Goal: Task Accomplishment & Management: Manage account settings

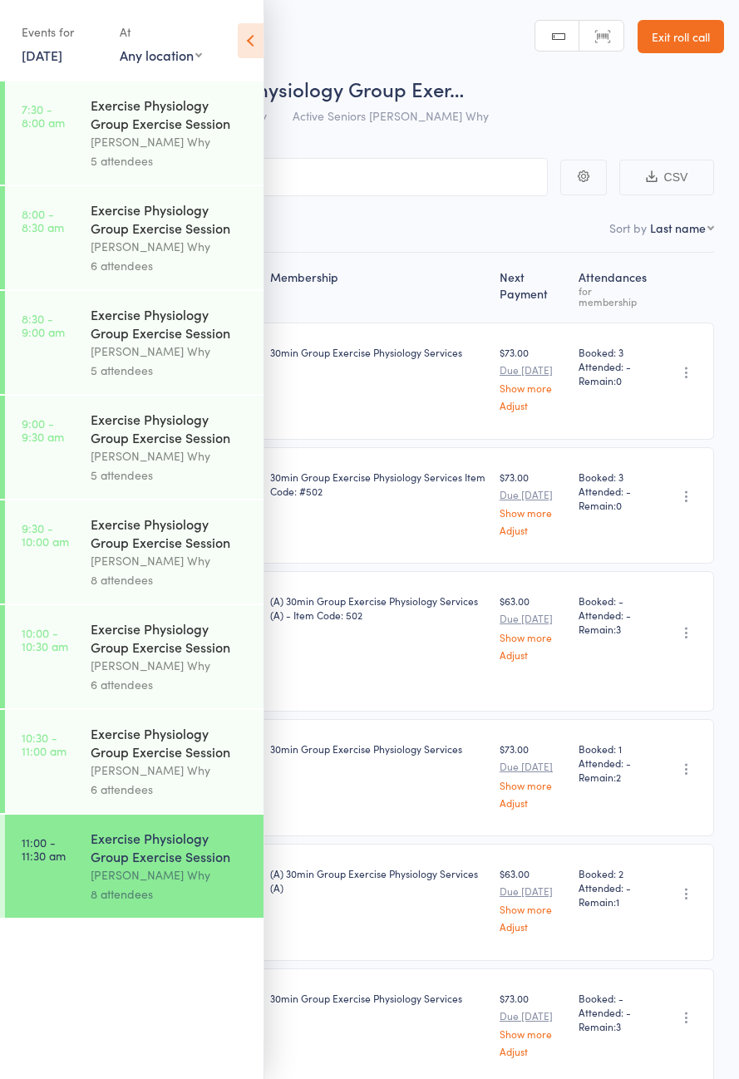
click at [62, 64] on link "[DATE]" at bounding box center [42, 55] width 41 height 18
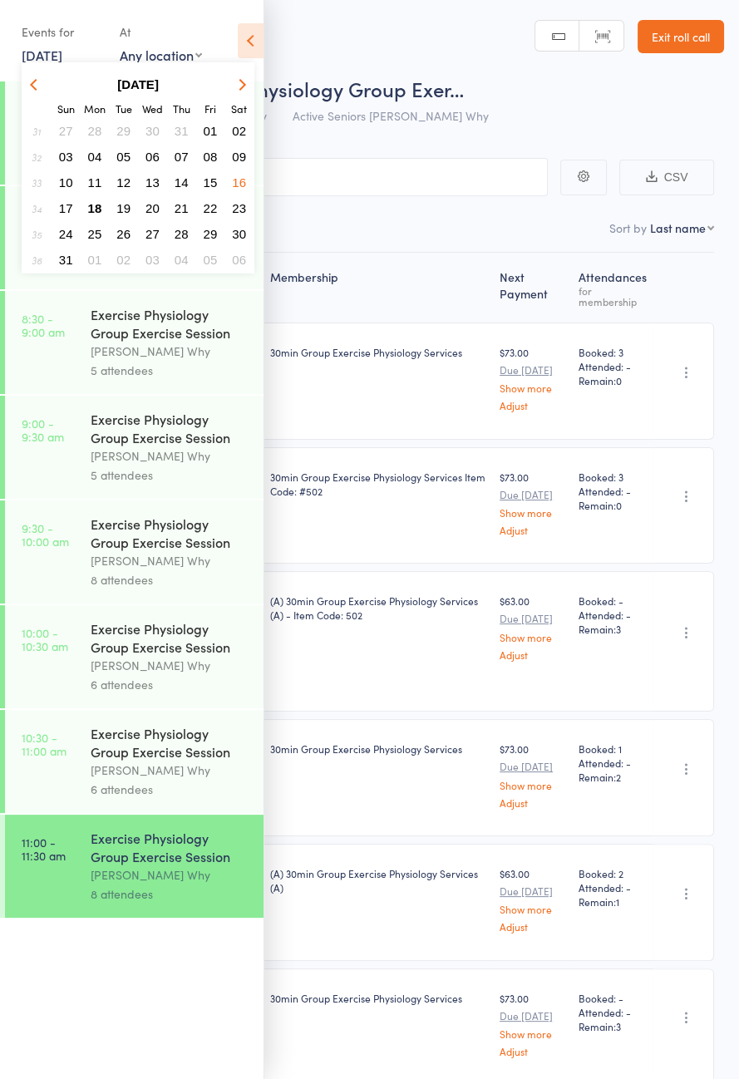
click at [101, 208] on span "18" at bounding box center [95, 208] width 14 height 14
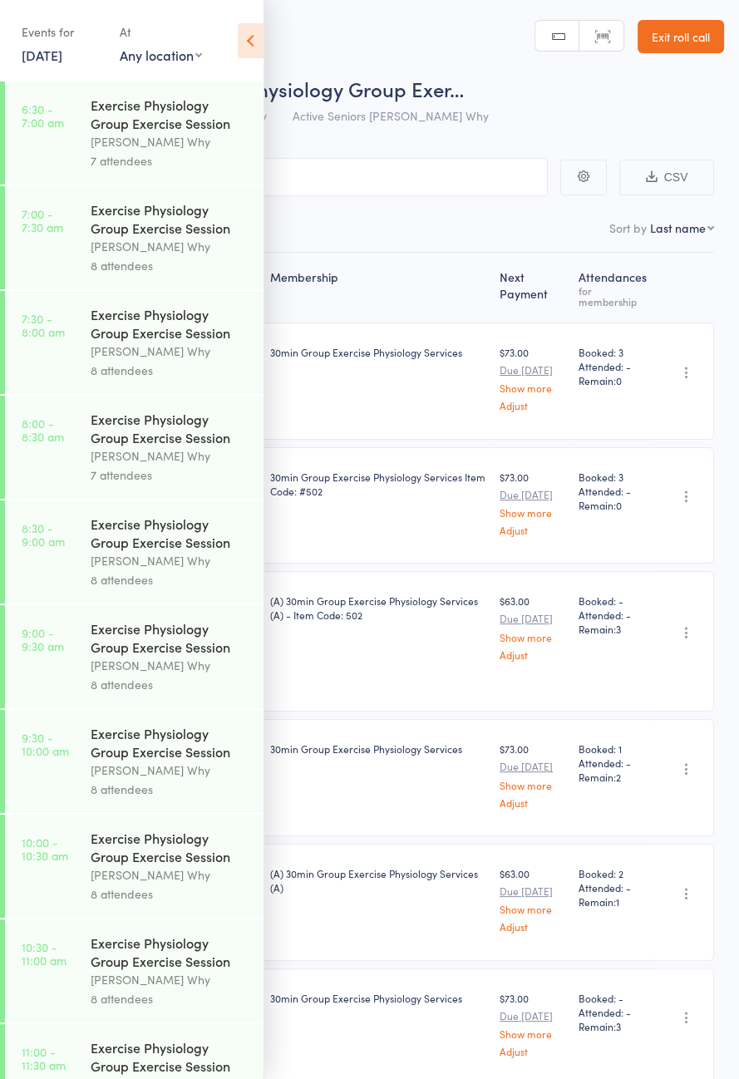
click at [256, 56] on icon at bounding box center [251, 40] width 26 height 35
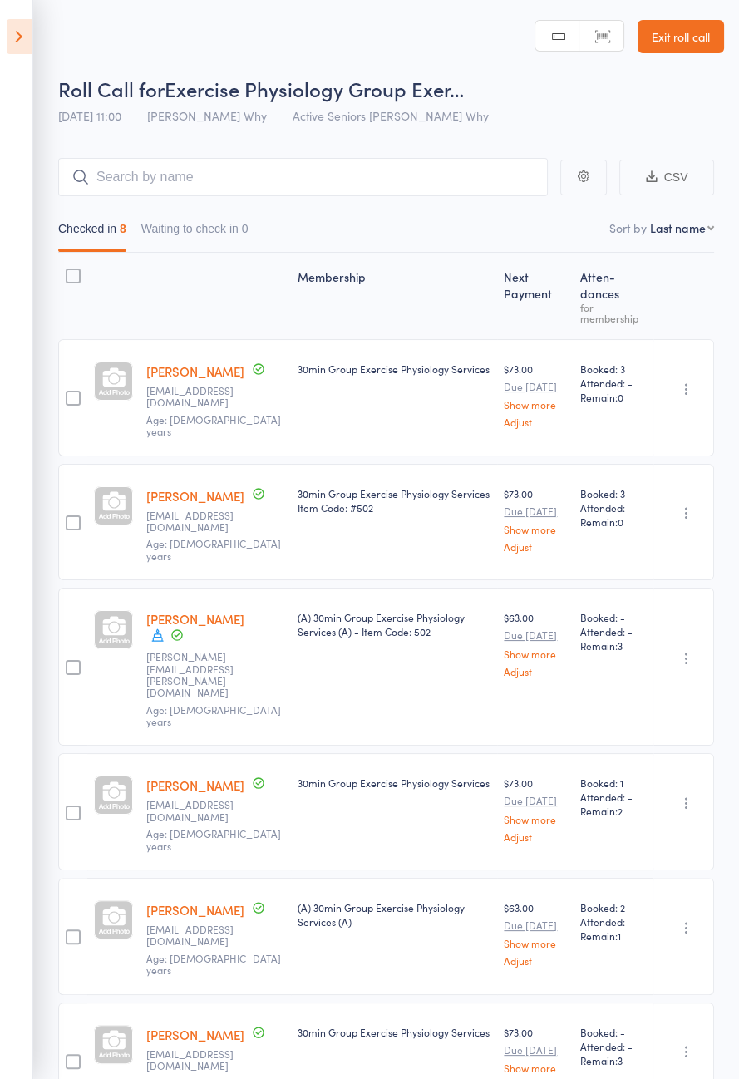
click at [553, 648] on link "Show more" at bounding box center [535, 653] width 63 height 11
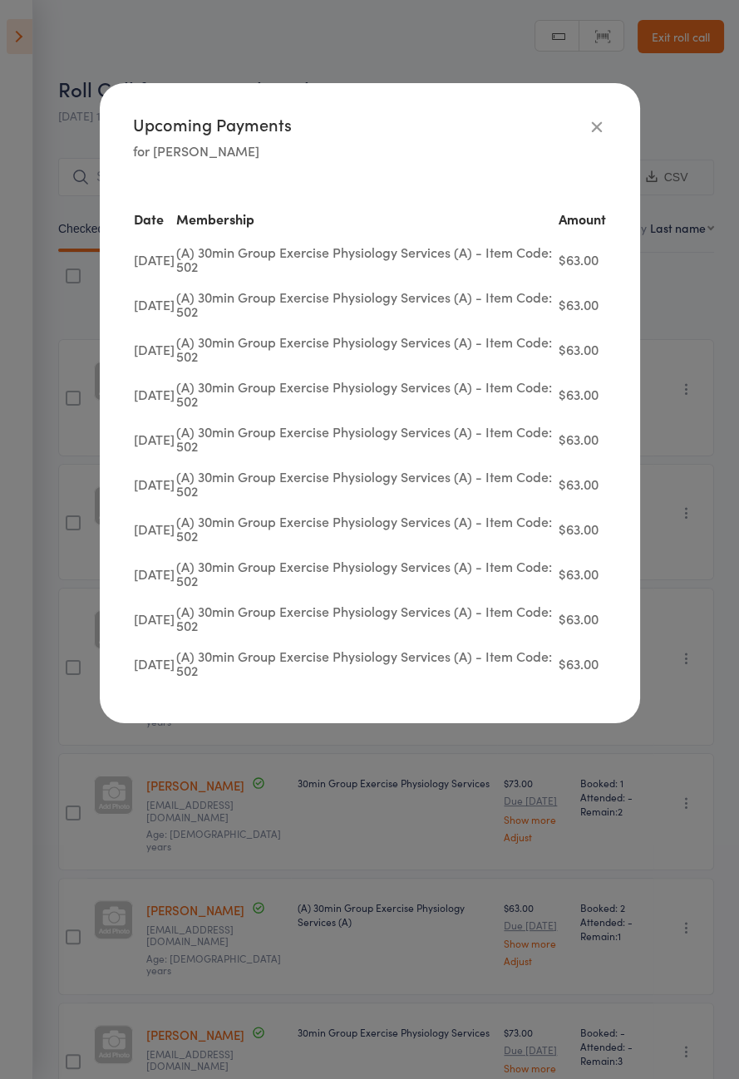
click at [587, 118] on button "button" at bounding box center [597, 126] width 20 height 20
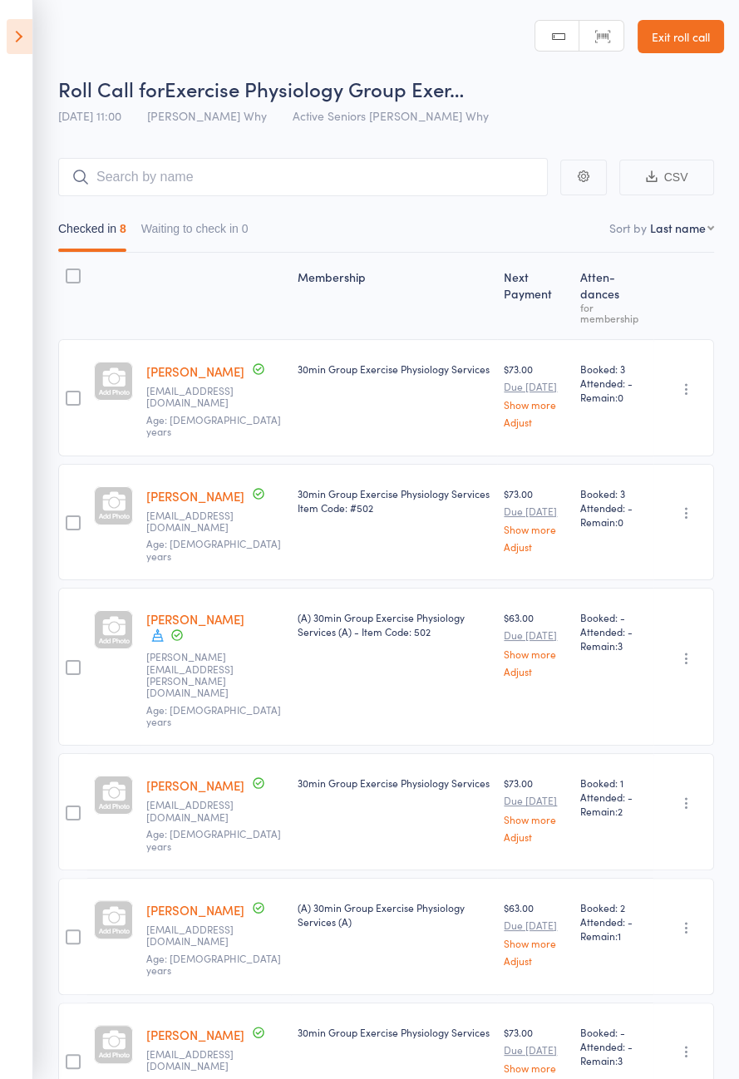
click at [20, 45] on icon at bounding box center [20, 36] width 26 height 35
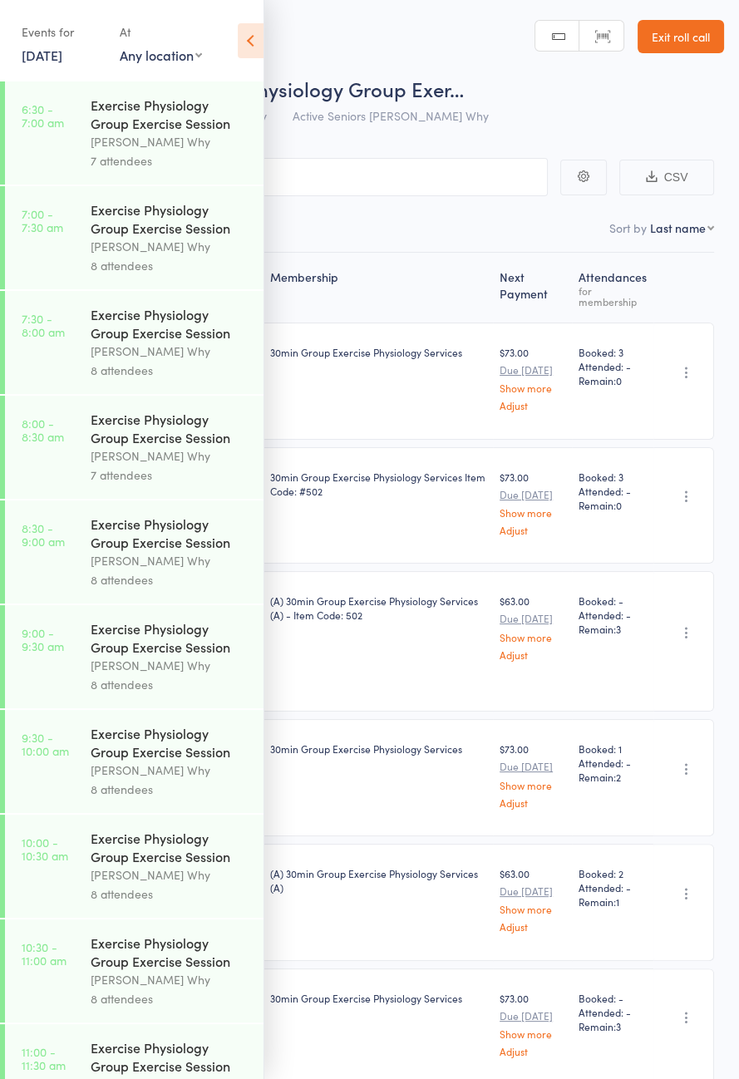
click at [142, 131] on div "Exercise Physiology Group Exercise Session" at bounding box center [170, 114] width 159 height 37
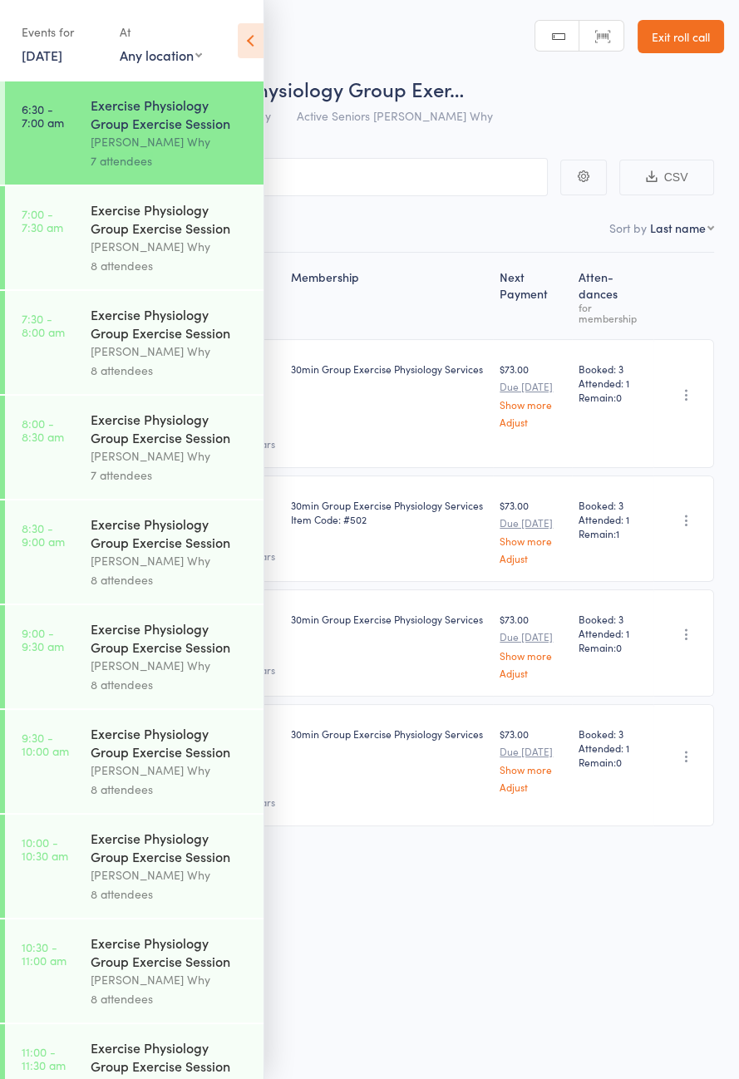
click at [254, 56] on icon at bounding box center [251, 40] width 26 height 35
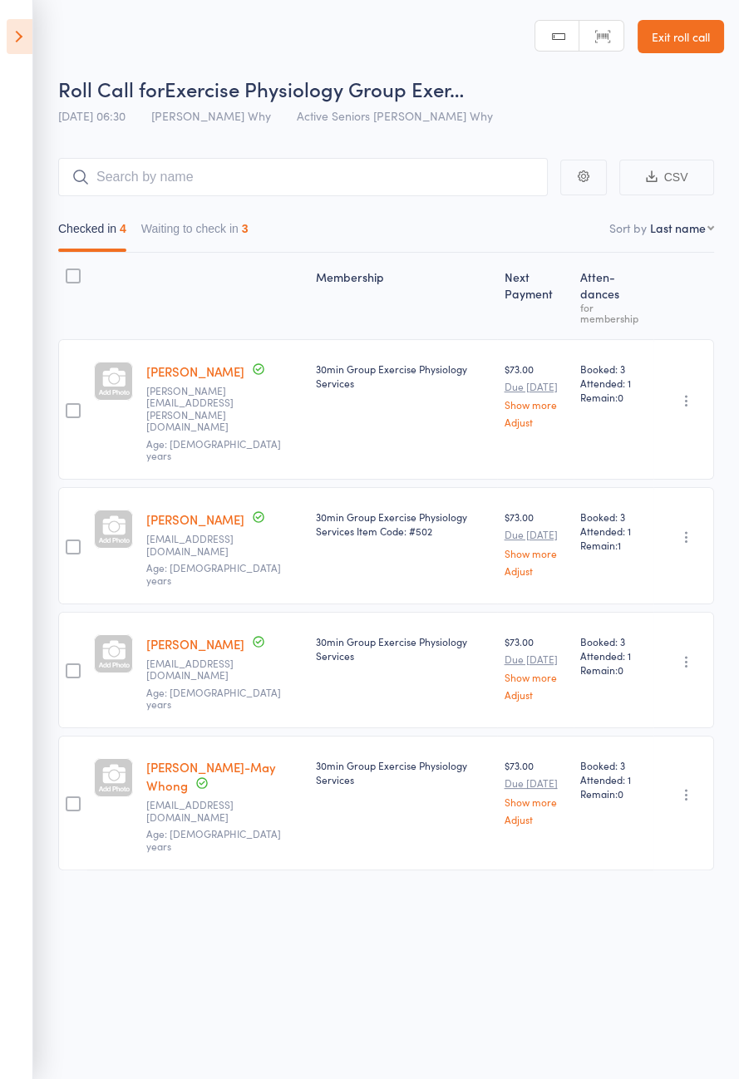
click at [233, 232] on button "Waiting to check in 3" at bounding box center [194, 233] width 107 height 38
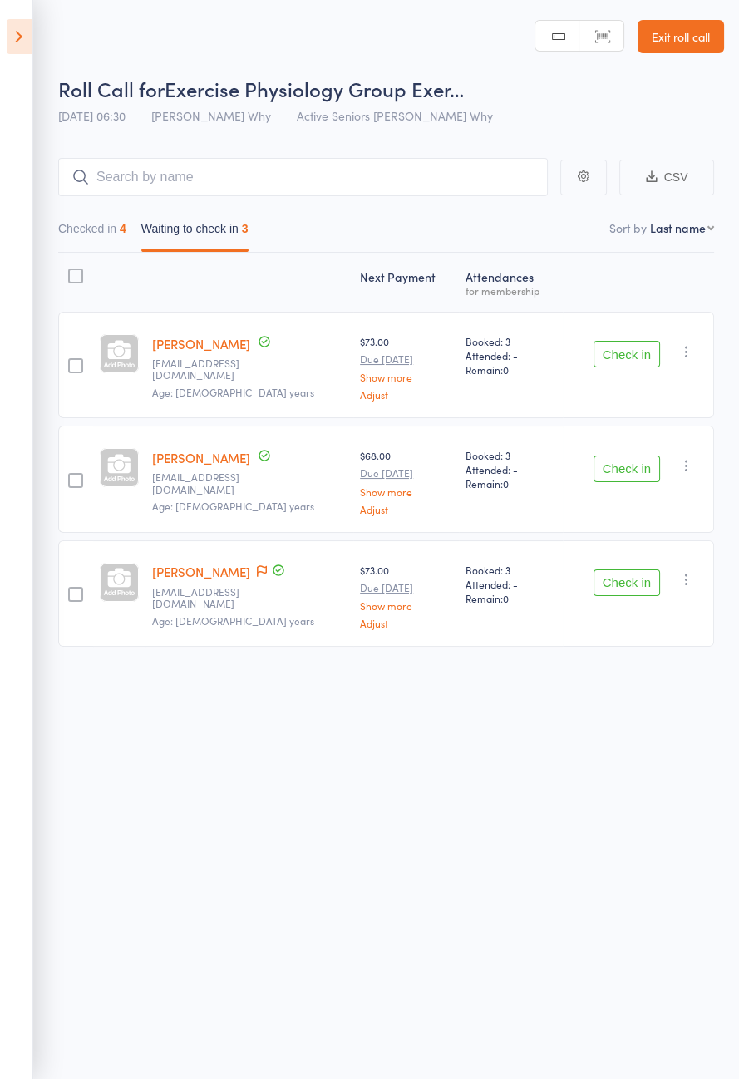
click at [627, 464] on button "Check in" at bounding box center [627, 469] width 67 height 27
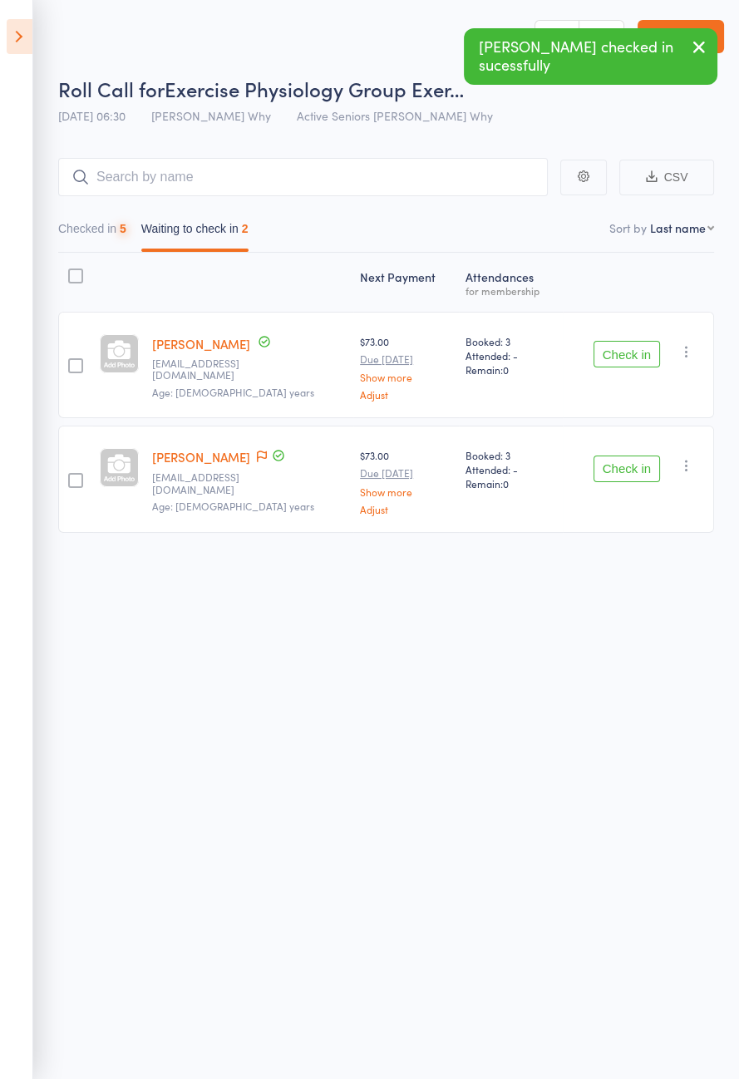
click at [629, 357] on button "Check in" at bounding box center [627, 354] width 67 height 27
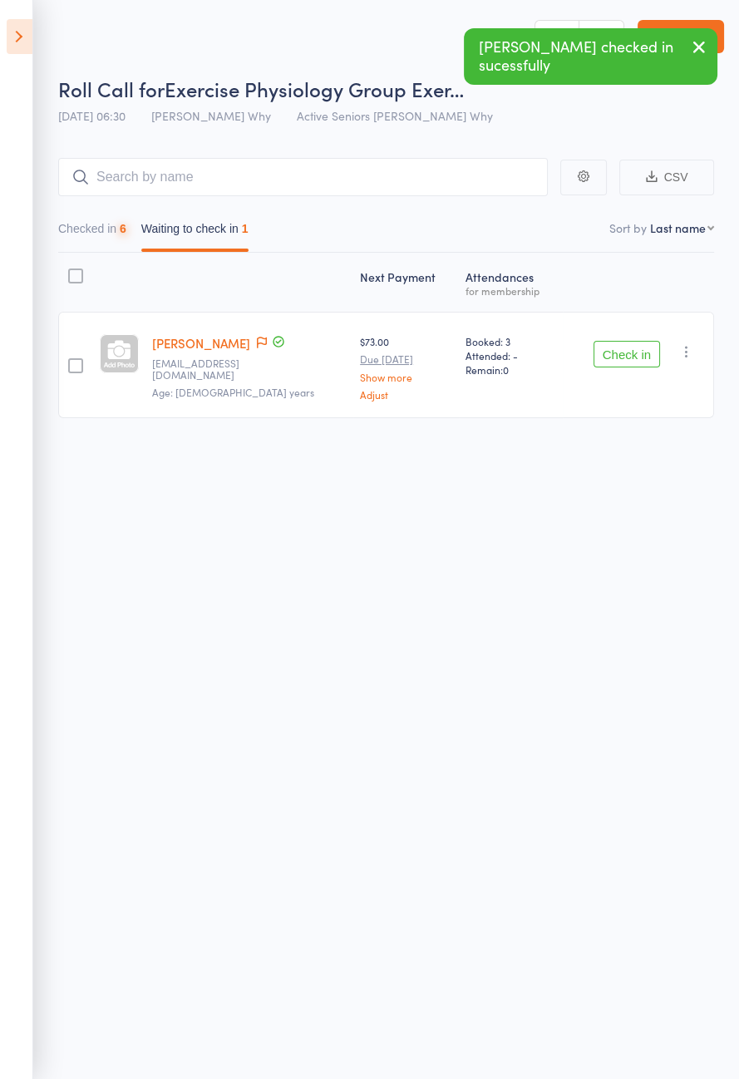
click at [636, 348] on button "Check in" at bounding box center [627, 354] width 67 height 27
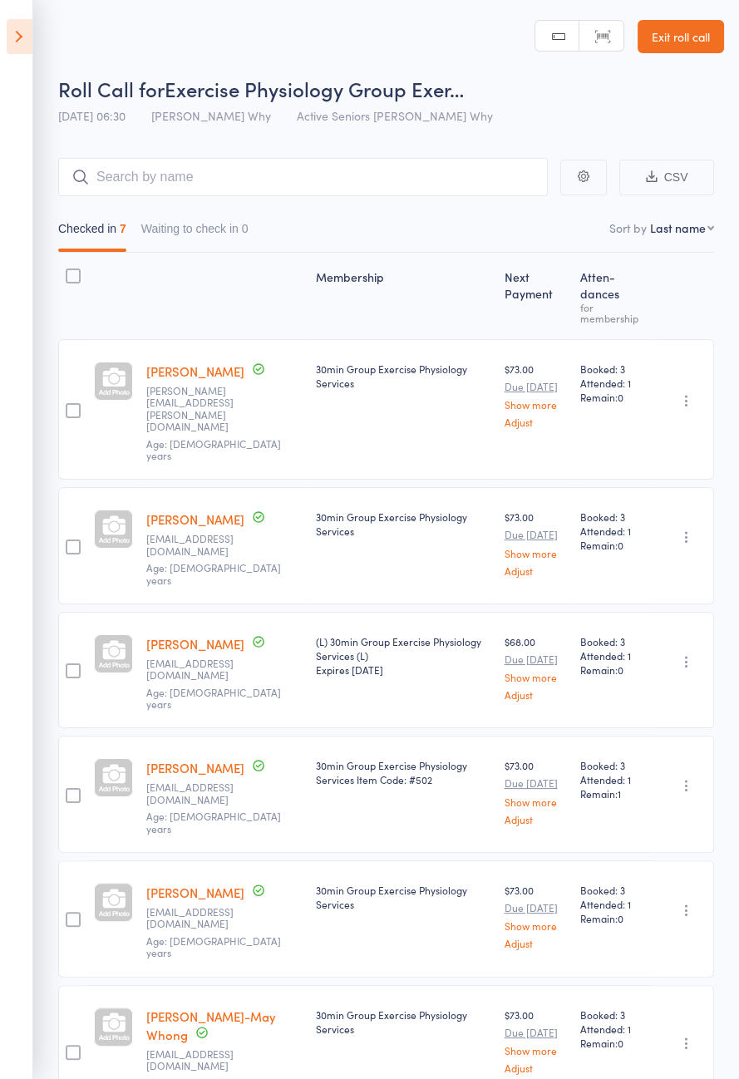
click at [691, 36] on link "Exit roll call" at bounding box center [681, 36] width 86 height 33
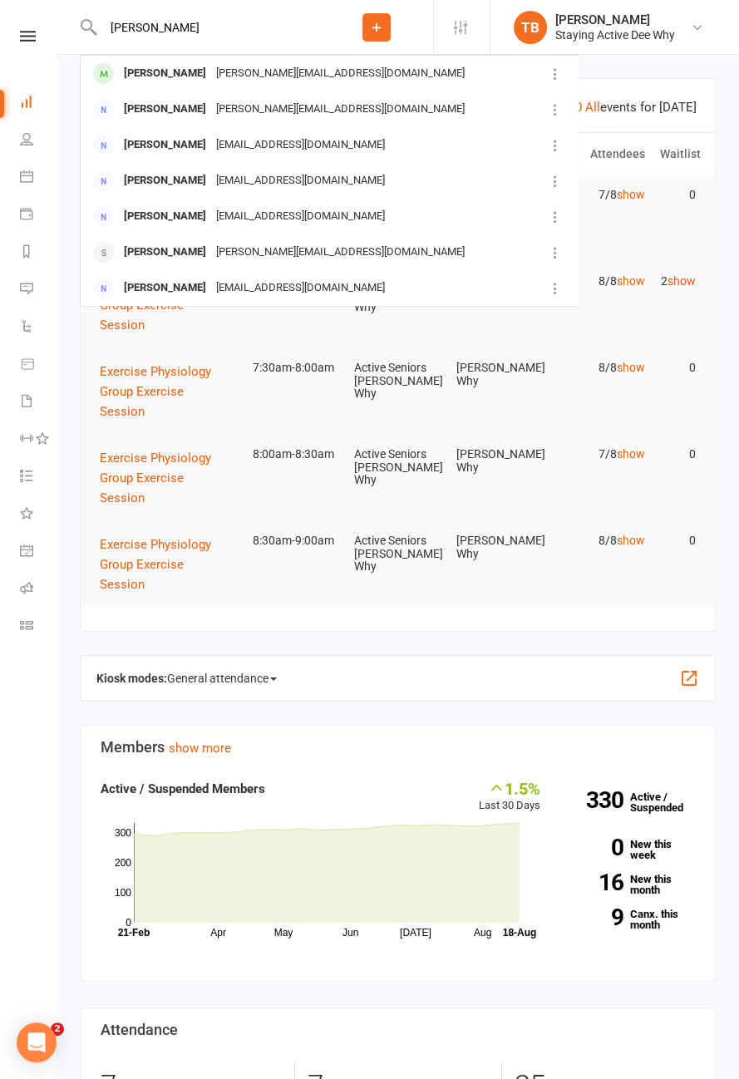
type input "Marie"
click at [117, 76] on div at bounding box center [103, 73] width 31 height 27
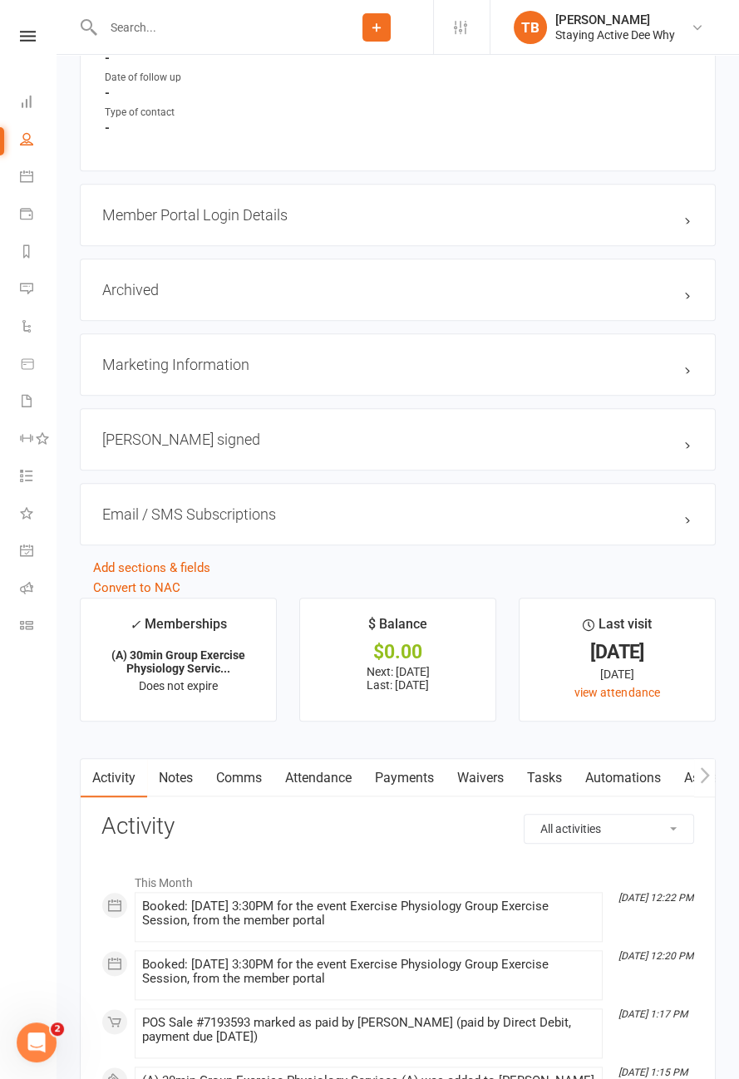
scroll to position [1618, 0]
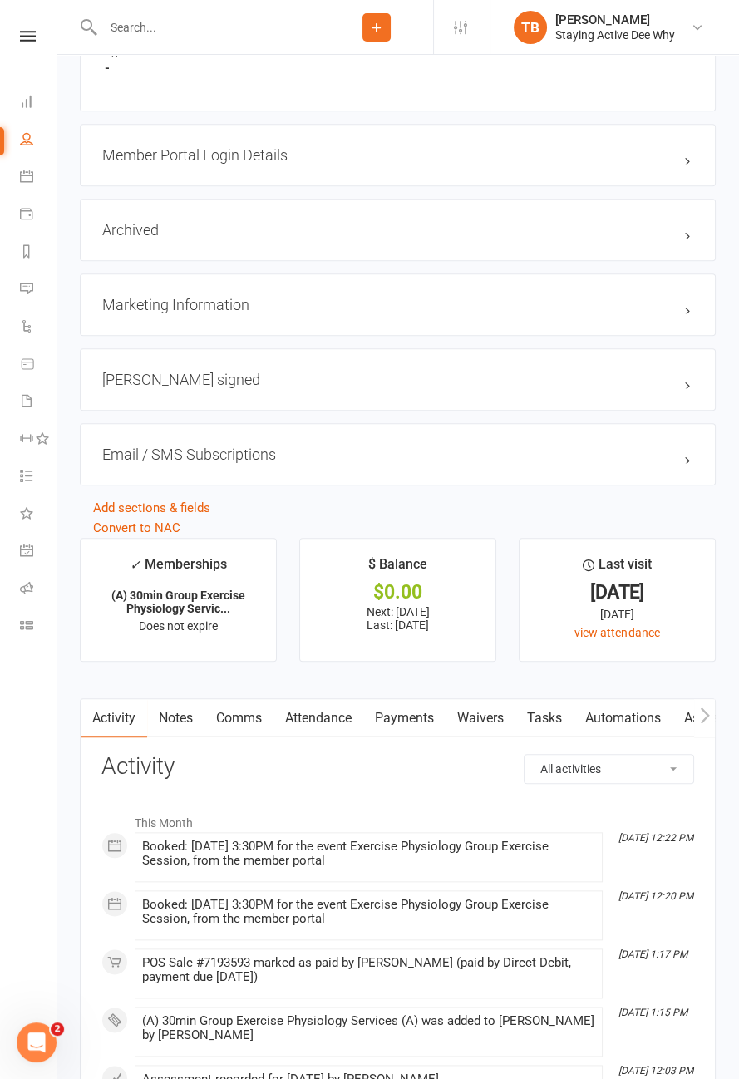
click at [339, 716] on link "Attendance" at bounding box center [318, 718] width 90 height 38
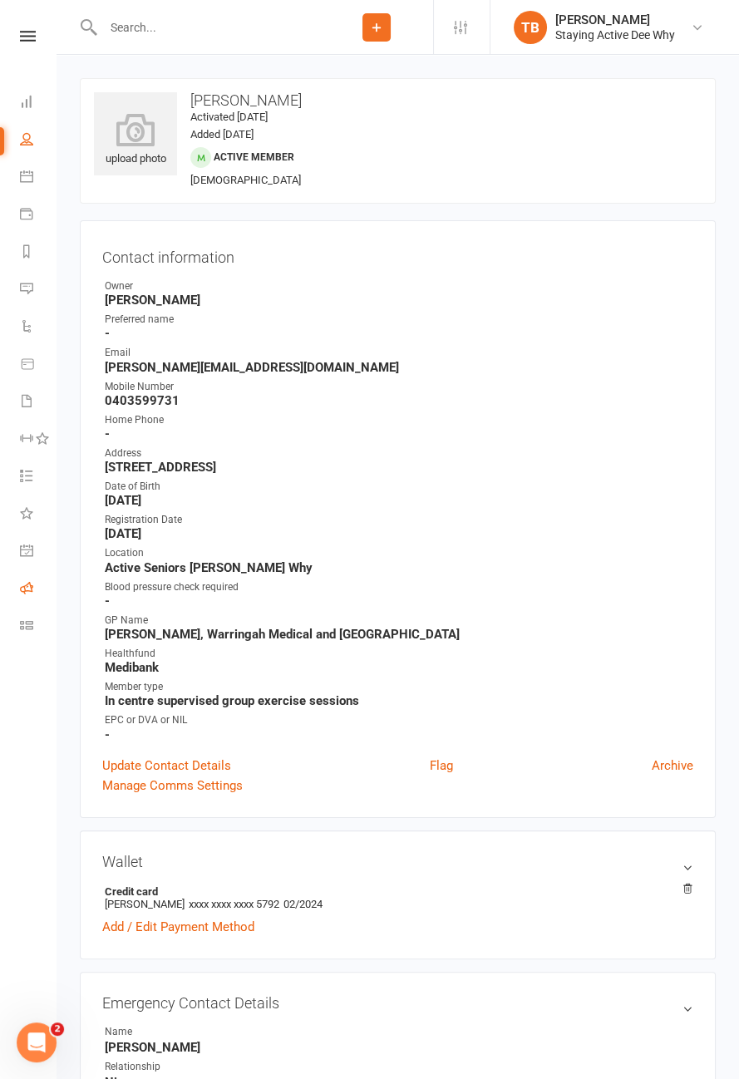
click at [26, 590] on icon at bounding box center [26, 587] width 13 height 13
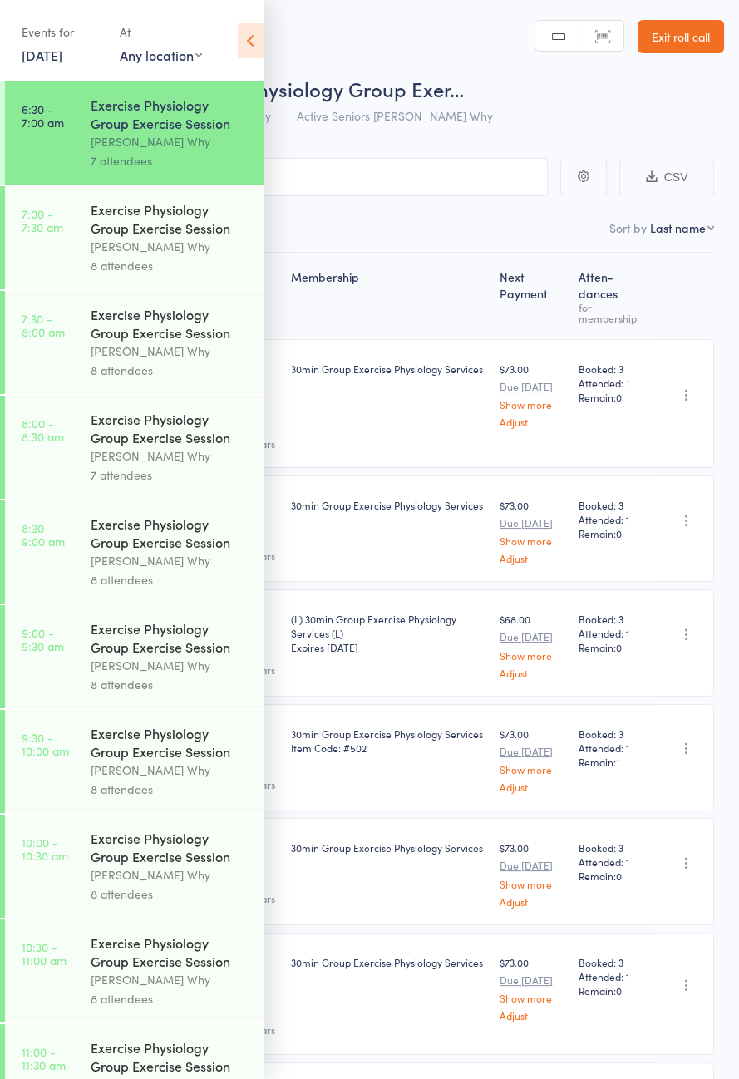
click at [173, 247] on div "[PERSON_NAME] Why" at bounding box center [170, 246] width 159 height 19
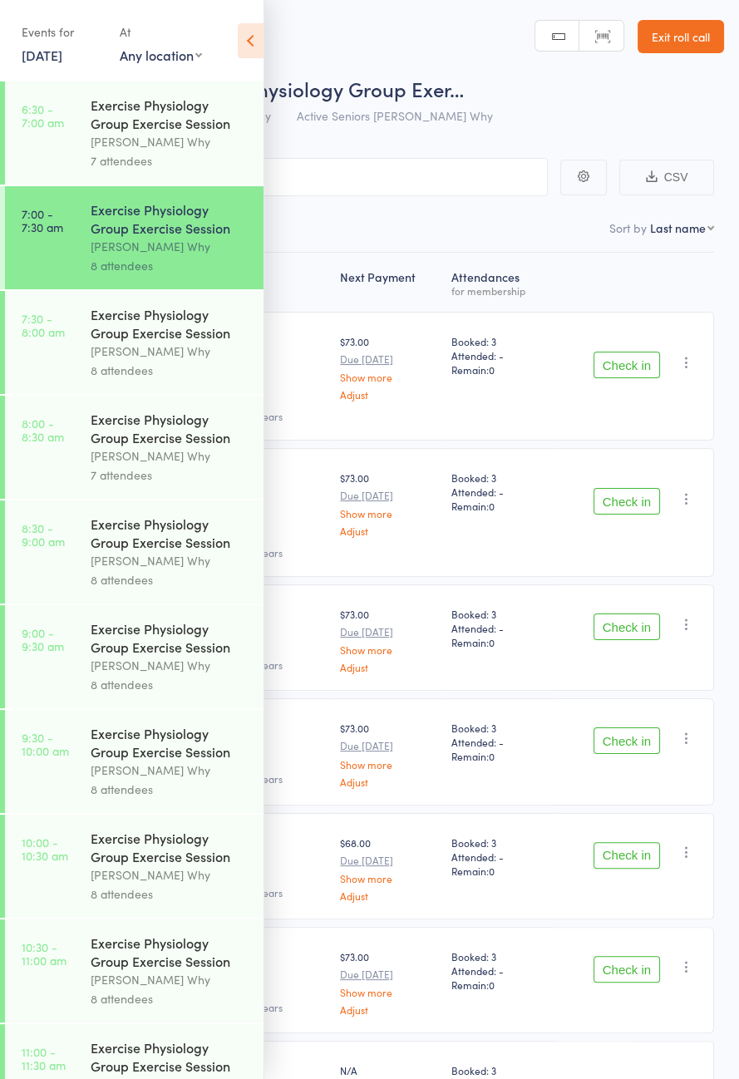
click at [261, 42] on icon at bounding box center [251, 40] width 26 height 35
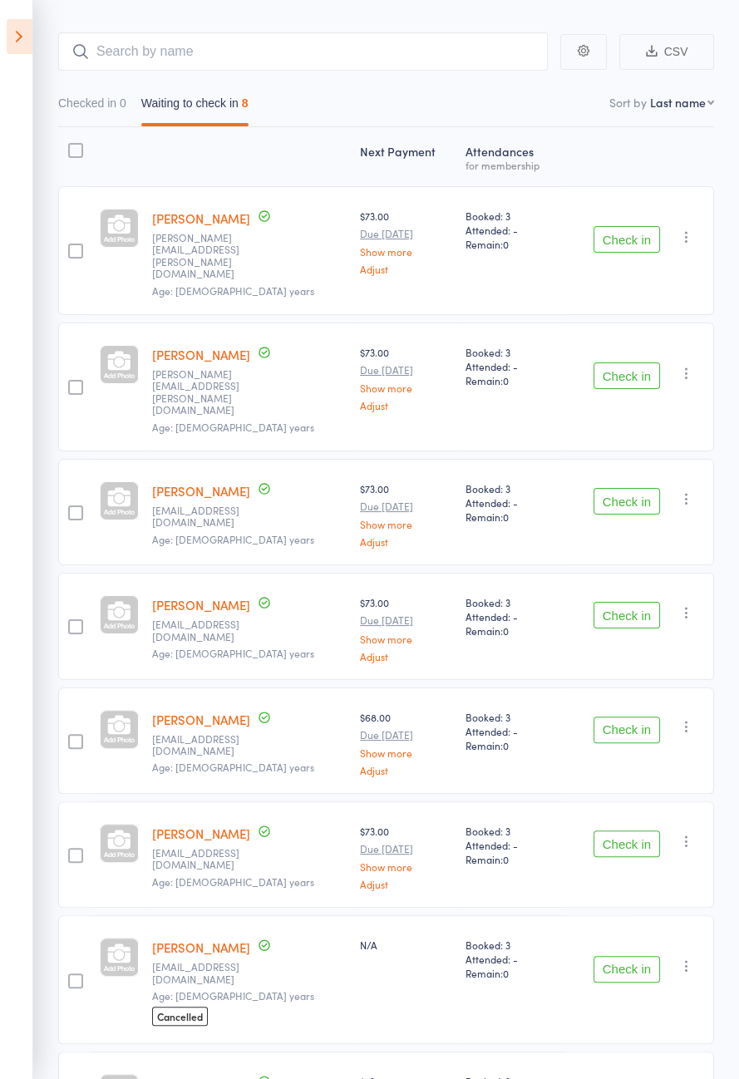
scroll to position [126, 0]
click at [196, 939] on link "Ted Hillman" at bounding box center [201, 947] width 98 height 17
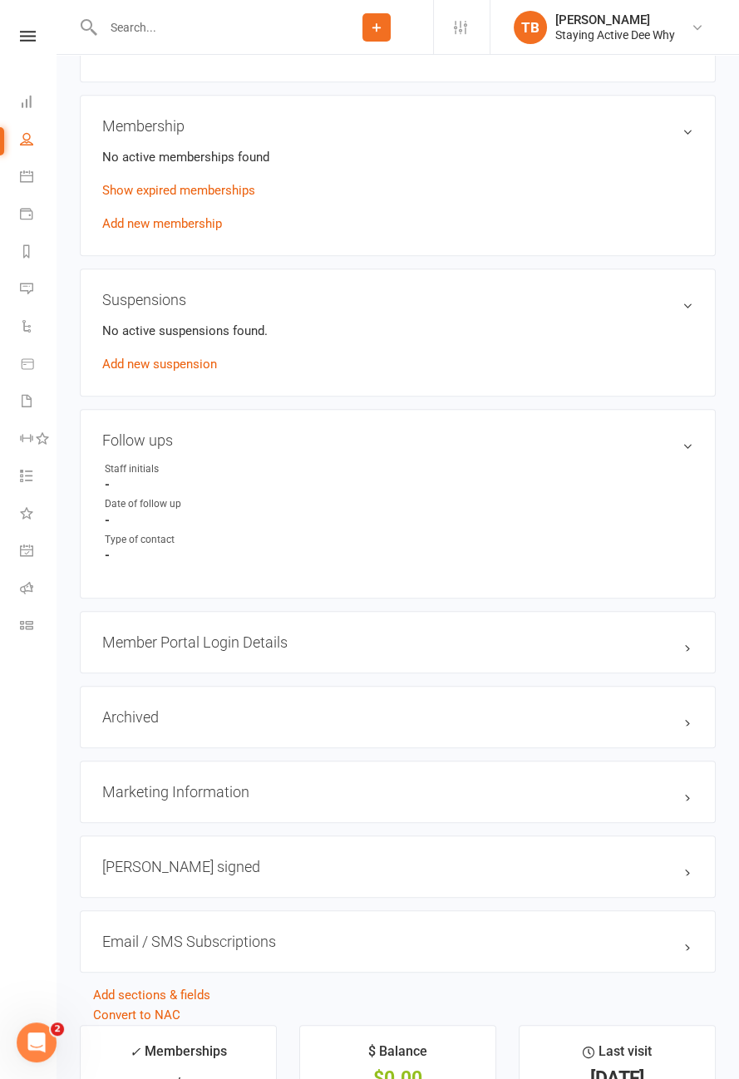
scroll to position [1508, 0]
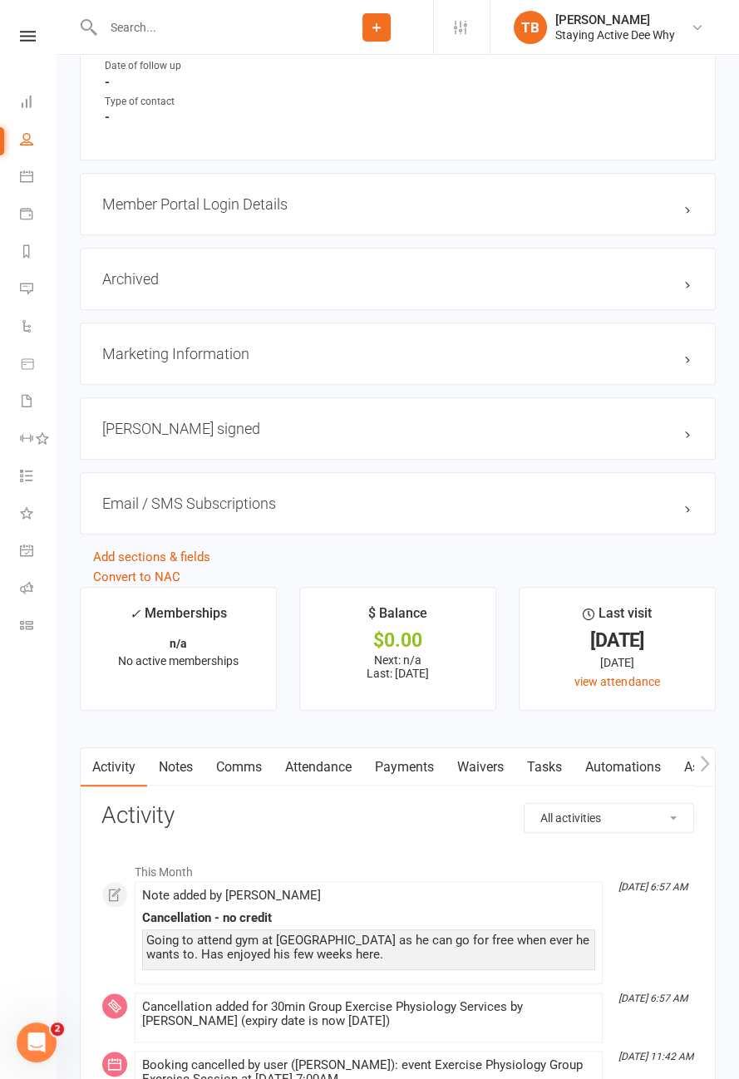
click at [326, 765] on link "Attendance" at bounding box center [318, 767] width 90 height 38
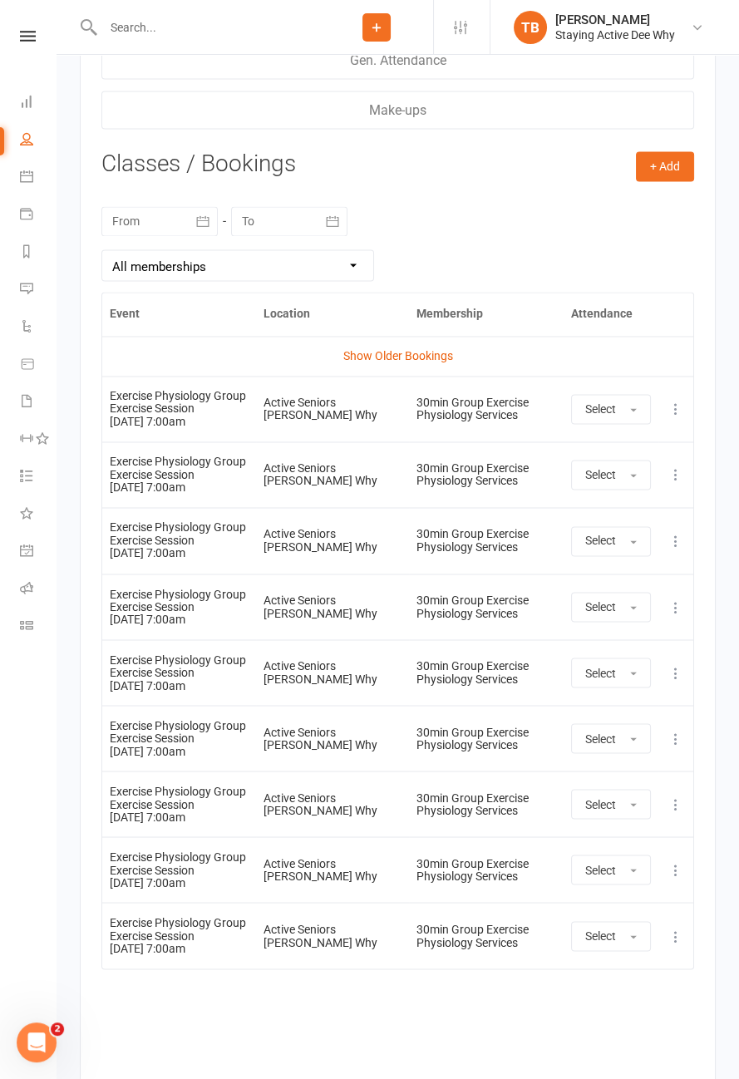
scroll to position [2731, 0]
click at [683, 931] on icon at bounding box center [676, 936] width 17 height 17
click at [620, 1031] on link "Remove booking" at bounding box center [602, 1034] width 165 height 33
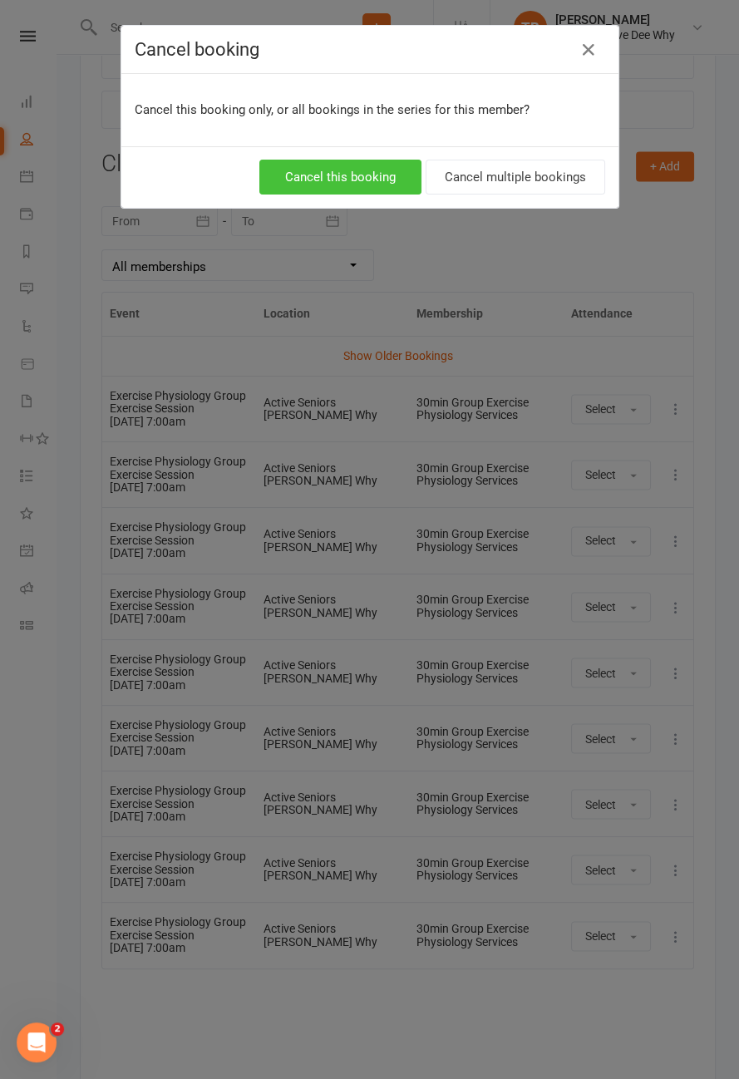
click at [347, 181] on button "Cancel this booking" at bounding box center [340, 177] width 162 height 35
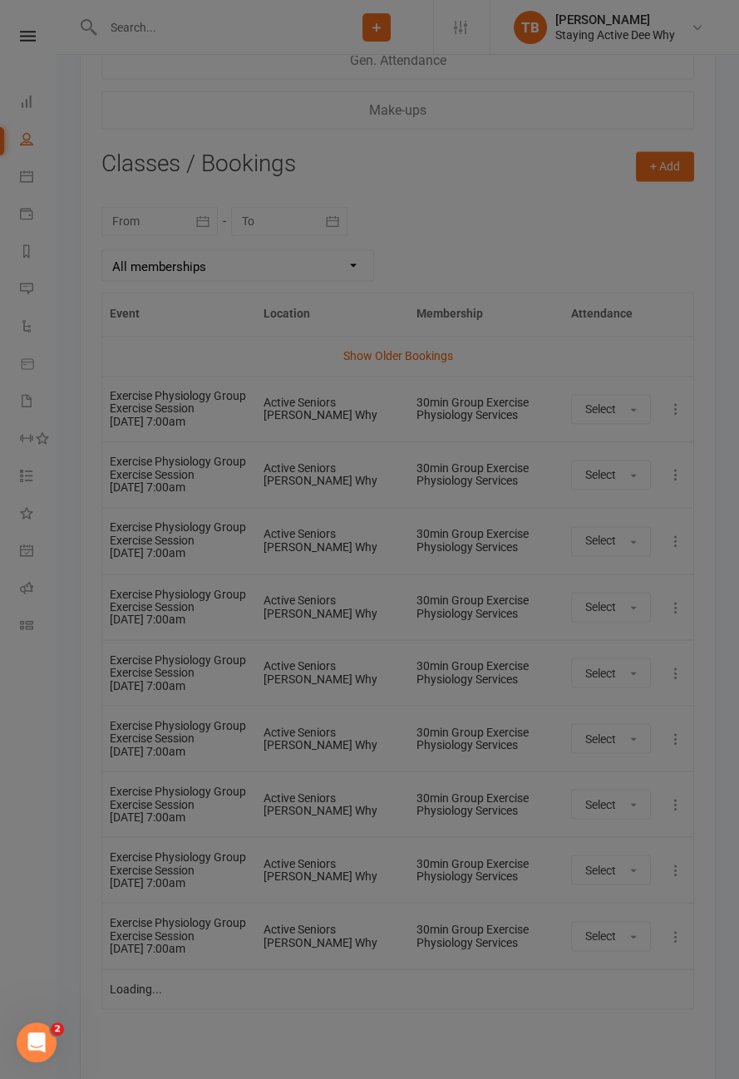
scroll to position [2681, 0]
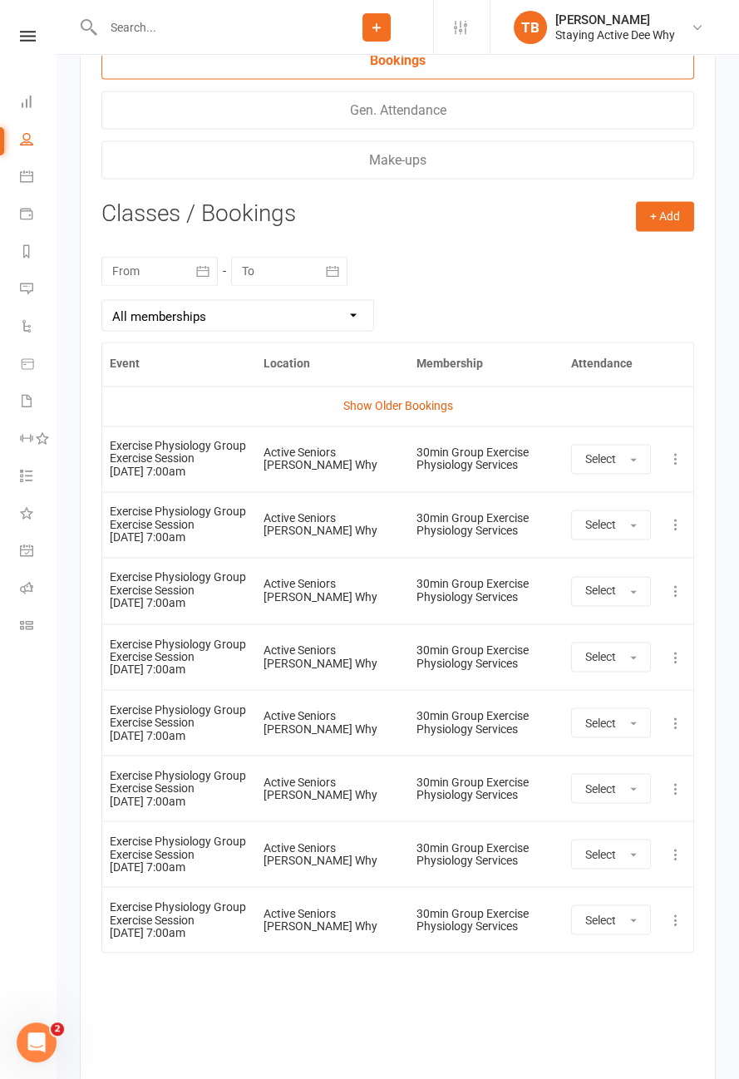
click at [682, 913] on icon at bounding box center [676, 919] width 17 height 17
click at [590, 1008] on link "Remove booking" at bounding box center [602, 1018] width 165 height 33
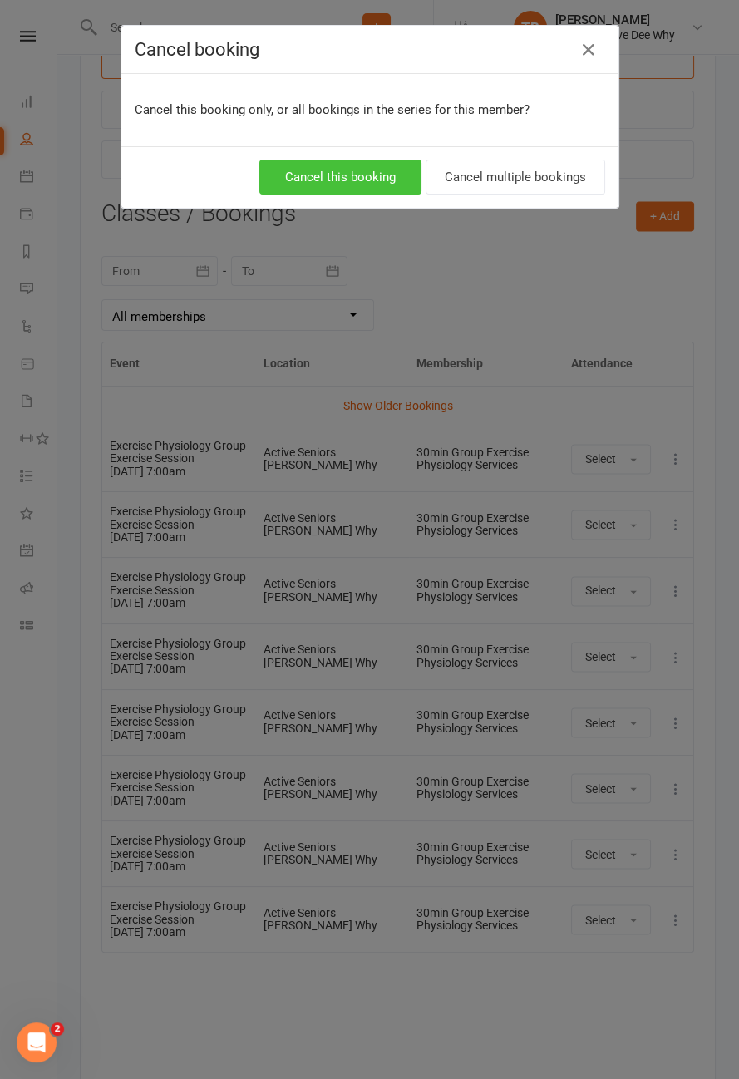
click at [357, 182] on button "Cancel this booking" at bounding box center [340, 177] width 162 height 35
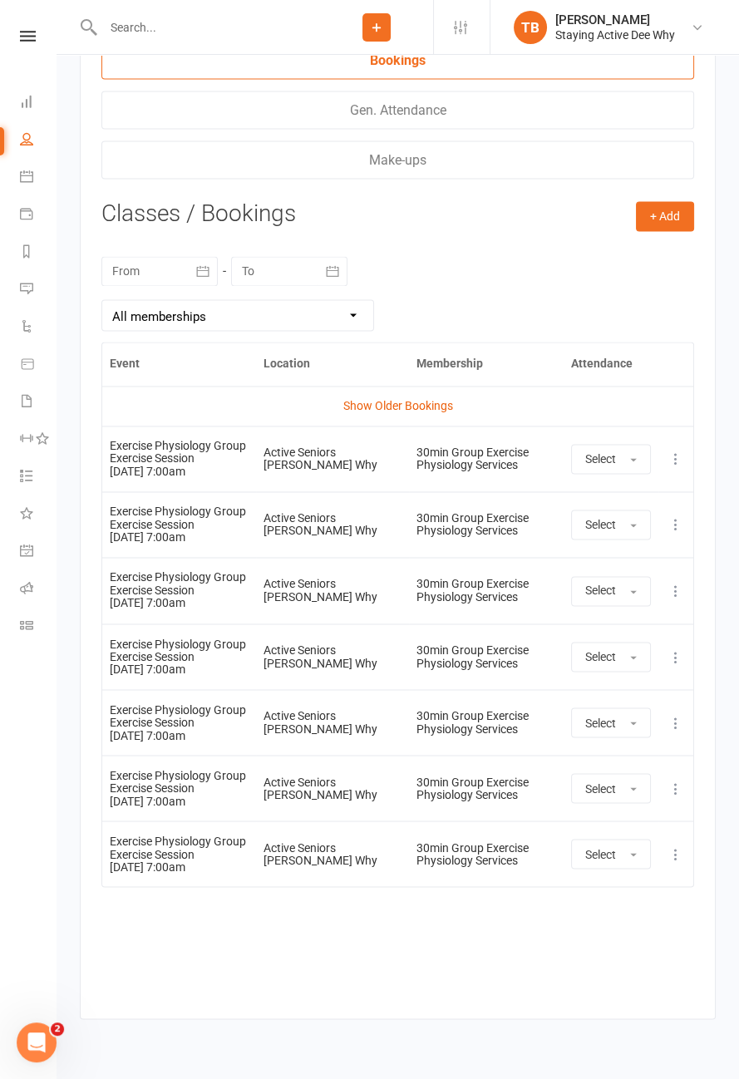
scroll to position [2614, 0]
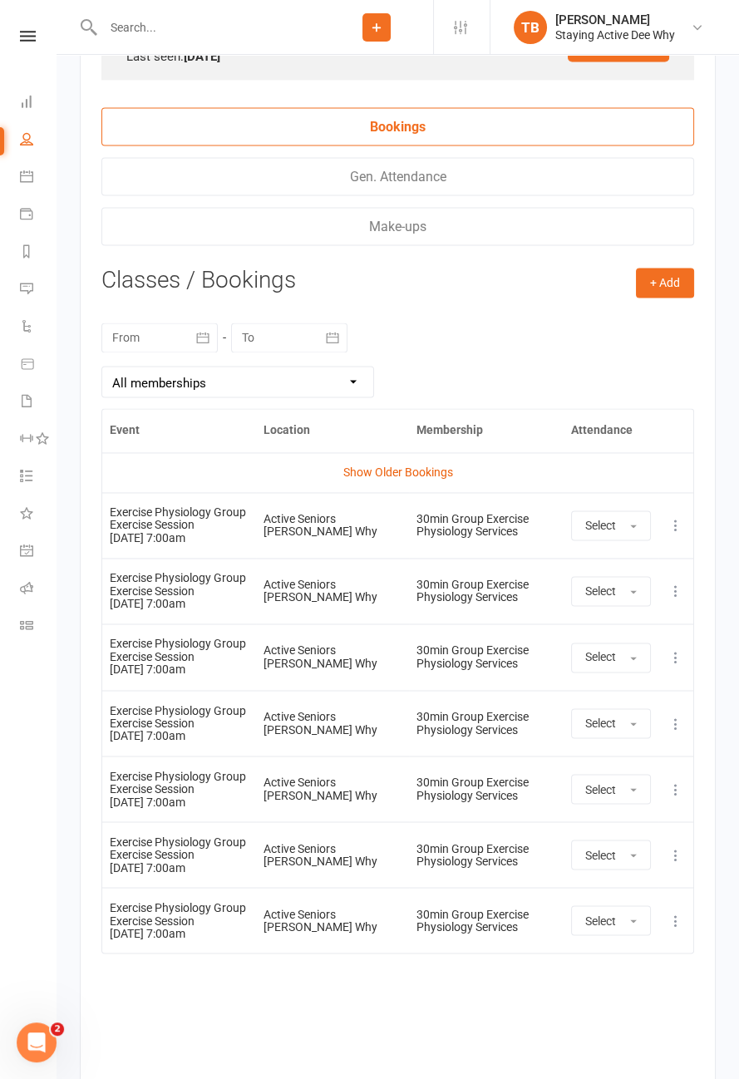
click at [685, 910] on button at bounding box center [676, 920] width 20 height 20
click at [608, 1009] on link "Remove booking" at bounding box center [602, 1019] width 165 height 33
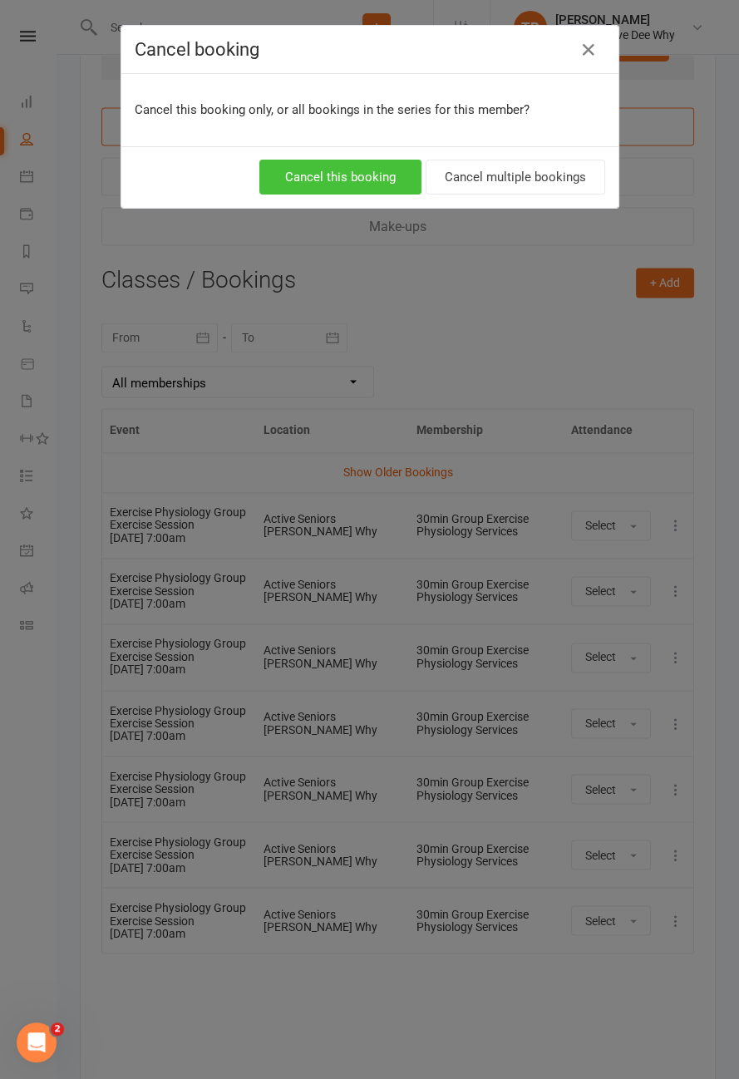
click at [367, 180] on button "Cancel this booking" at bounding box center [340, 177] width 162 height 35
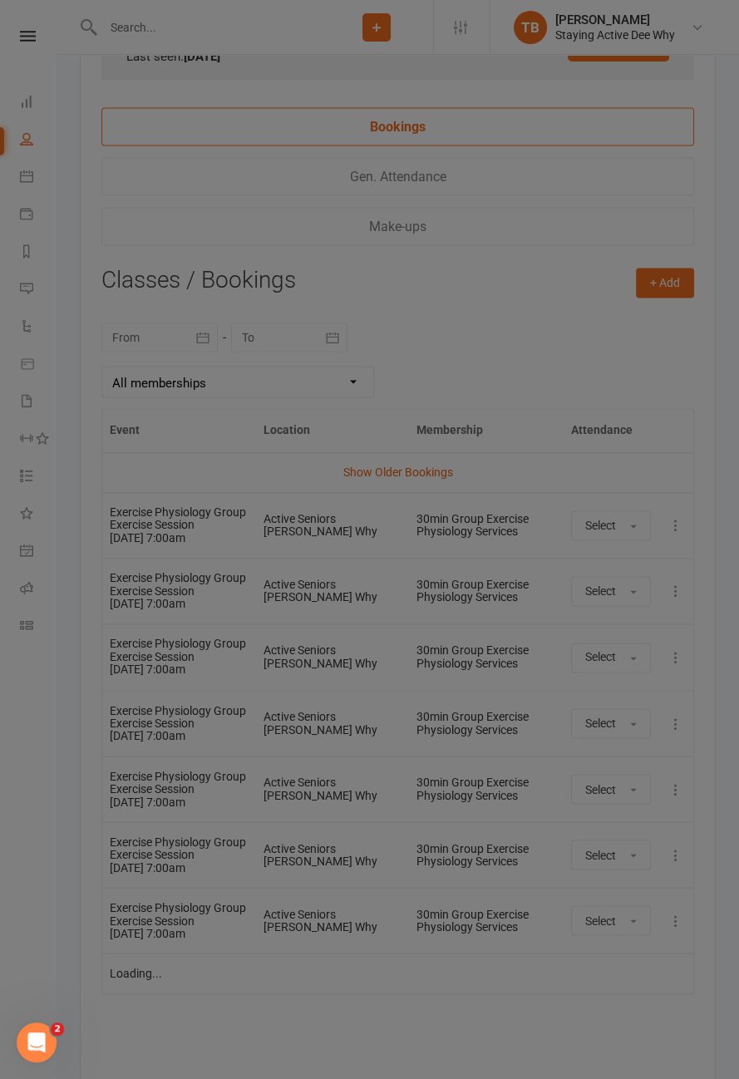
scroll to position [2549, 0]
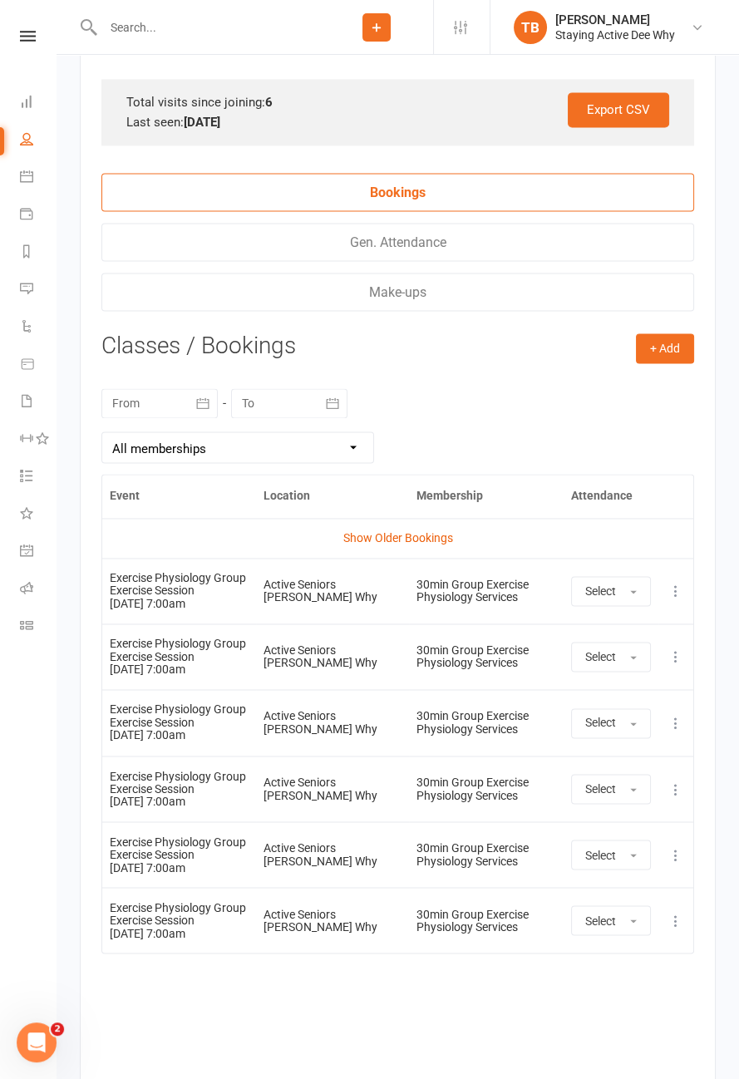
click at [682, 917] on icon at bounding box center [676, 920] width 17 height 17
click at [636, 1014] on link "Remove booking" at bounding box center [602, 1019] width 165 height 33
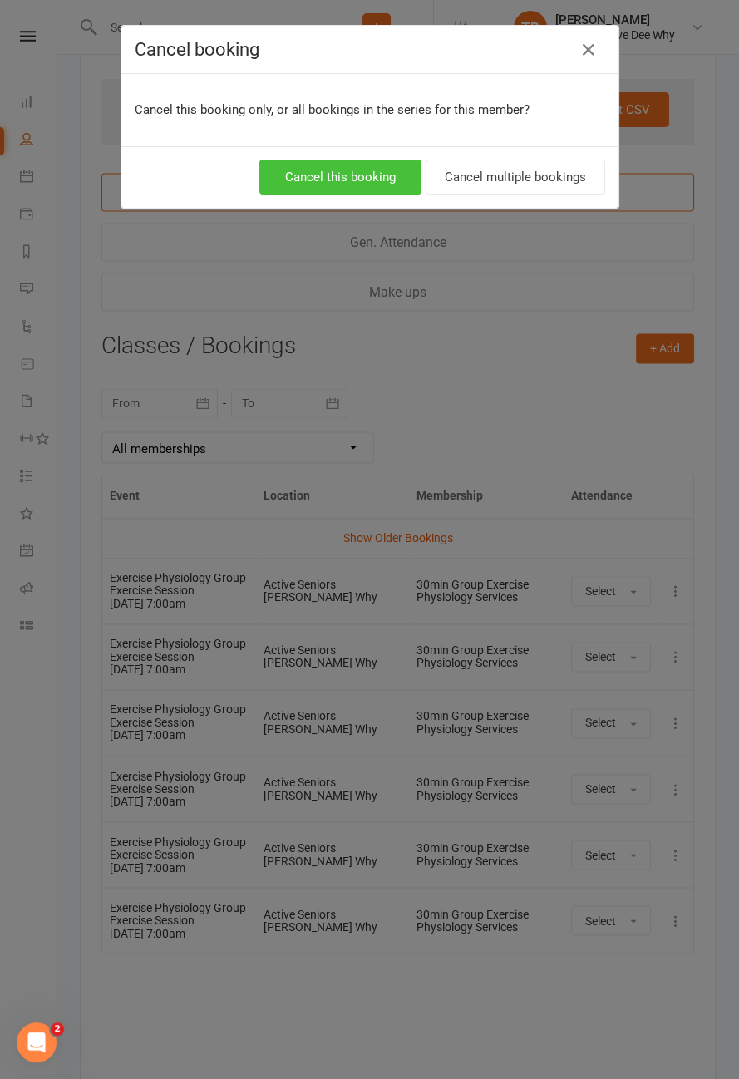
click at [357, 180] on button "Cancel this booking" at bounding box center [340, 177] width 162 height 35
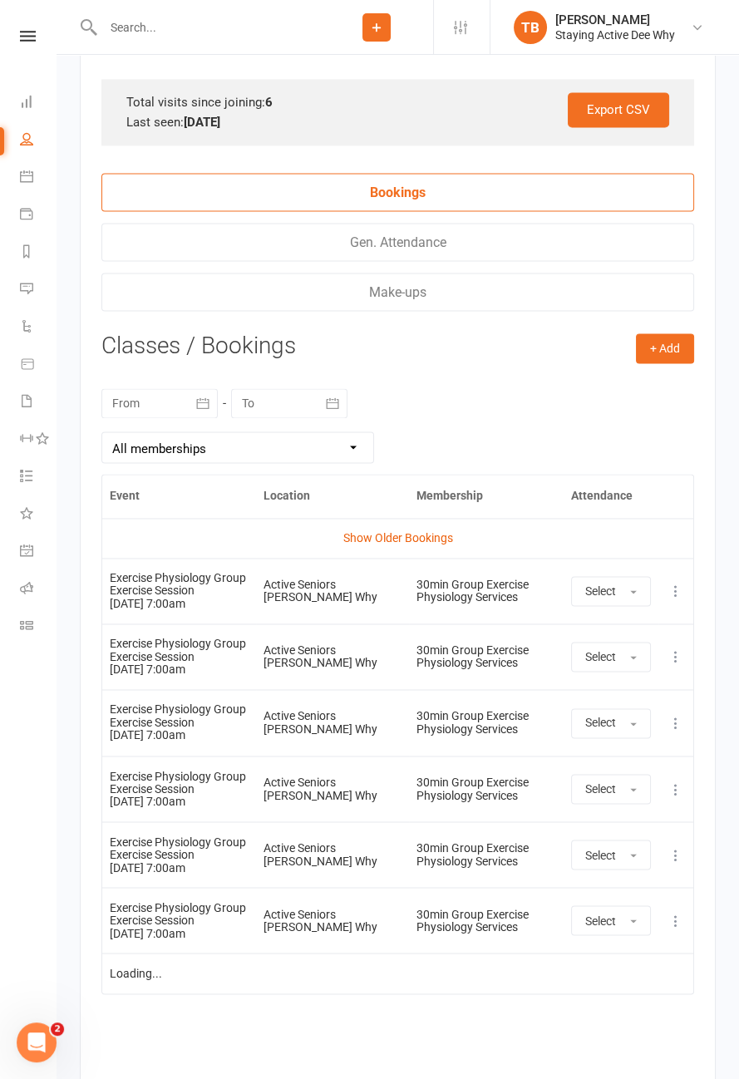
scroll to position [2484, 0]
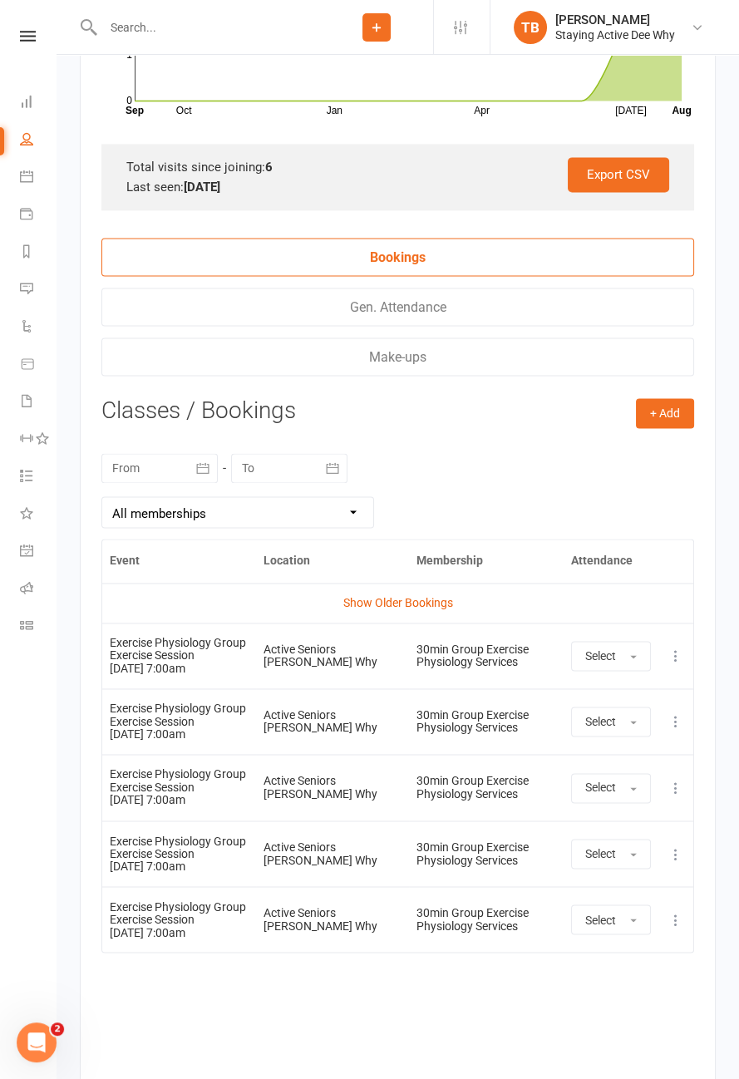
click at [680, 911] on icon at bounding box center [676, 919] width 17 height 17
click at [620, 1012] on link "Remove booking" at bounding box center [602, 1018] width 165 height 33
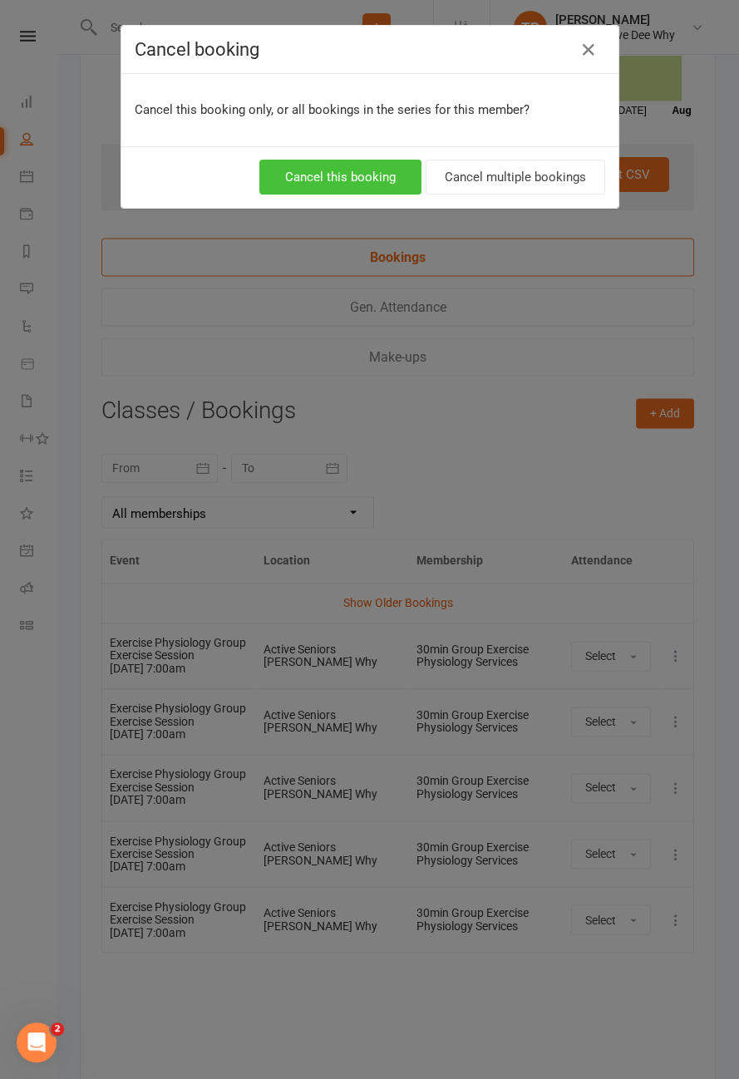
click at [362, 192] on button "Cancel this booking" at bounding box center [340, 177] width 162 height 35
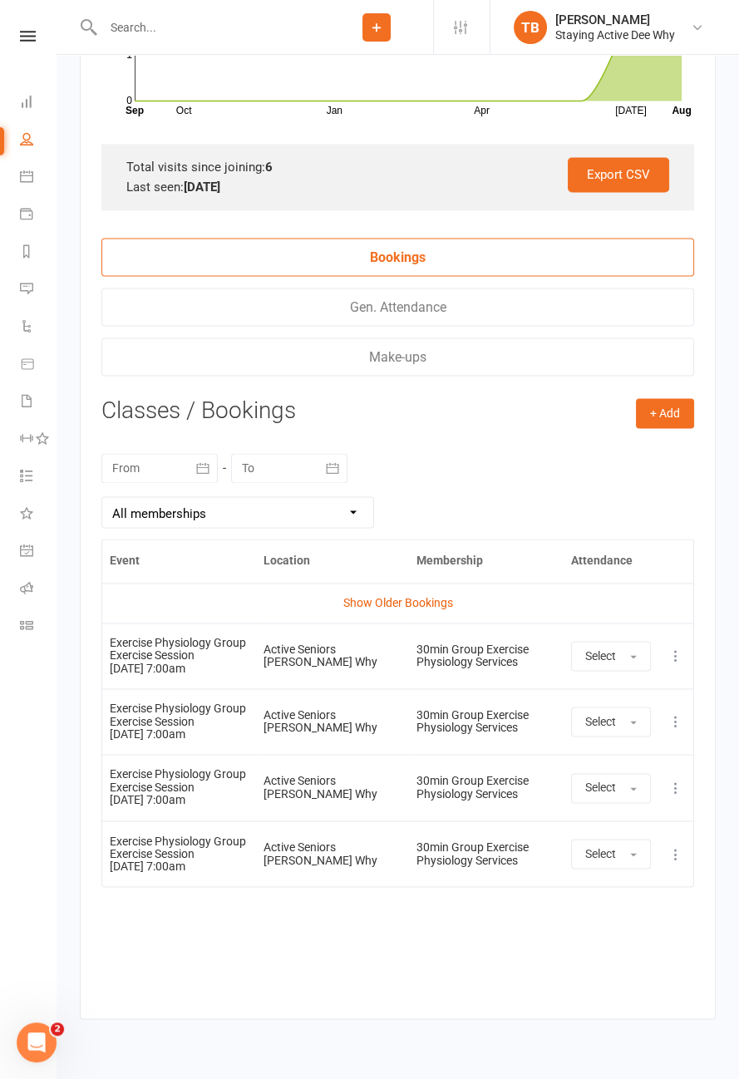
scroll to position [2417, 0]
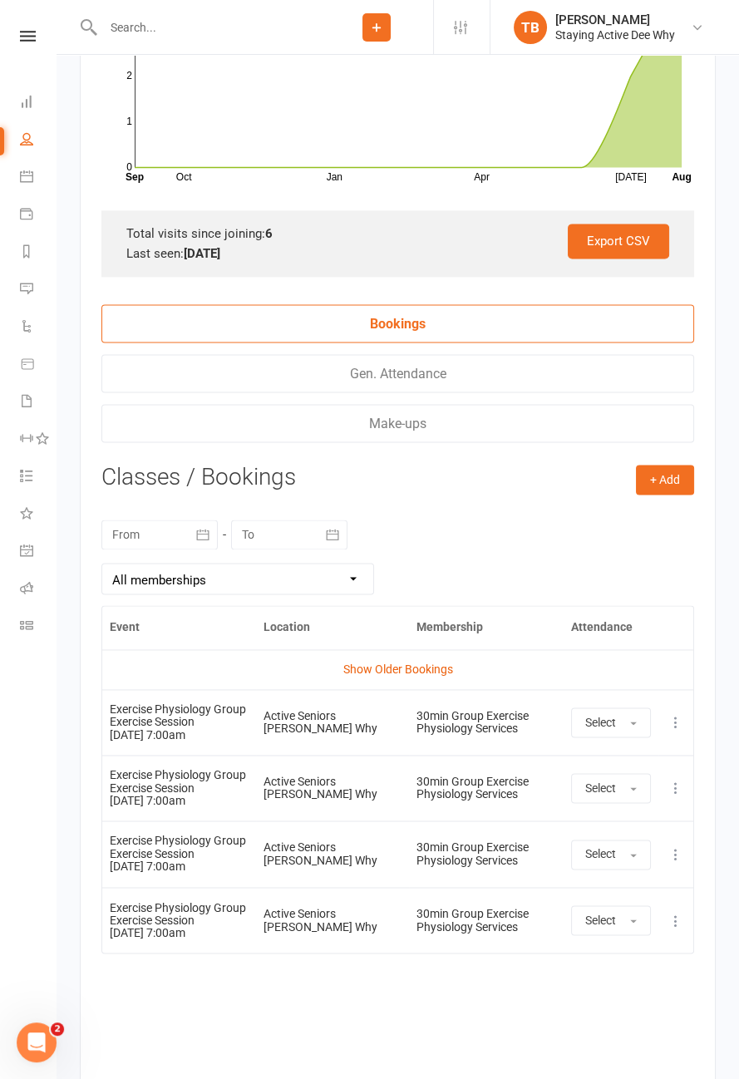
click at [670, 919] on button at bounding box center [676, 920] width 20 height 20
click at [599, 1012] on link "Remove booking" at bounding box center [602, 1019] width 165 height 33
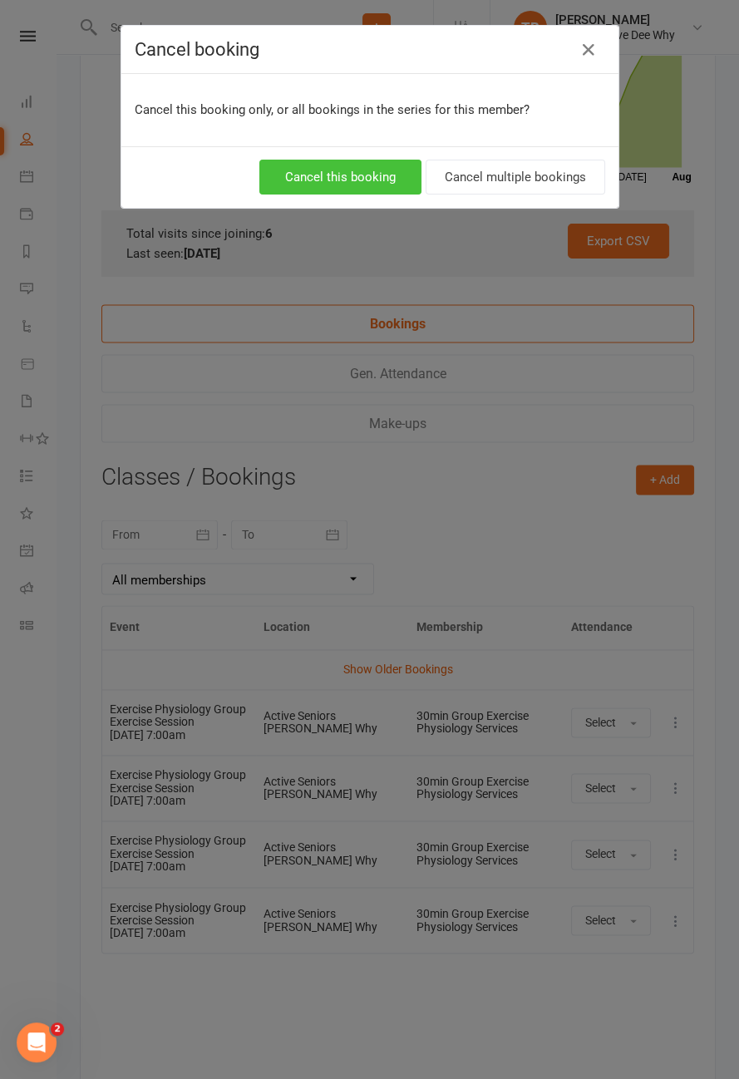
click at [366, 170] on button "Cancel this booking" at bounding box center [340, 177] width 162 height 35
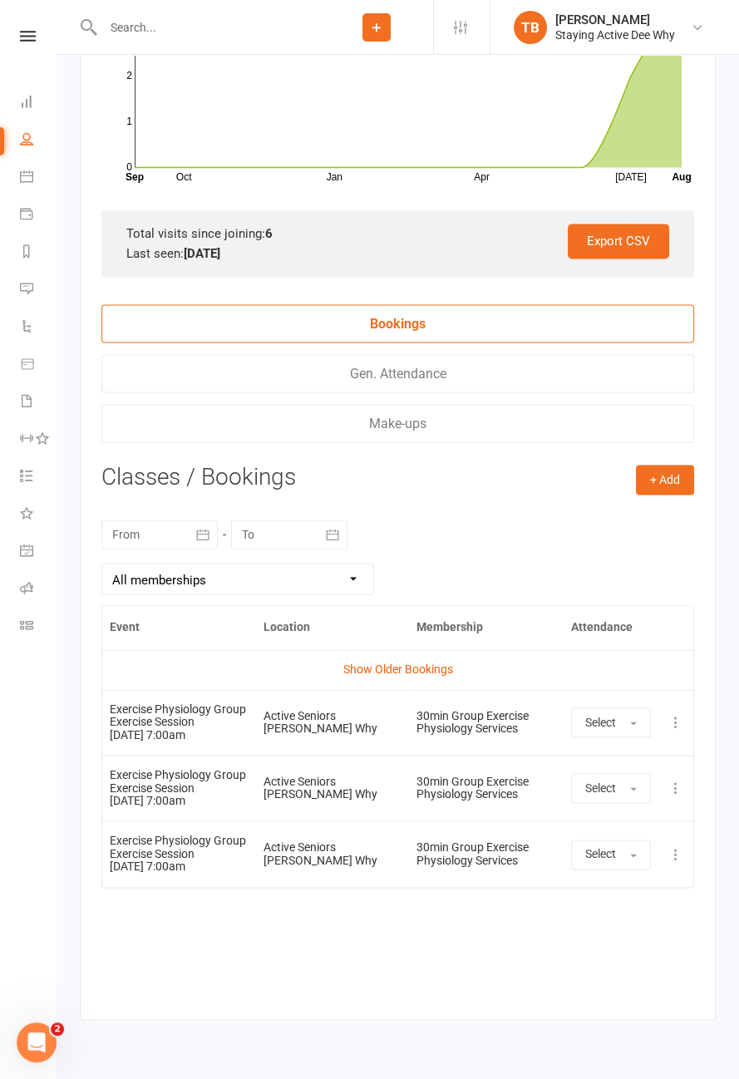
scroll to position [2353, 0]
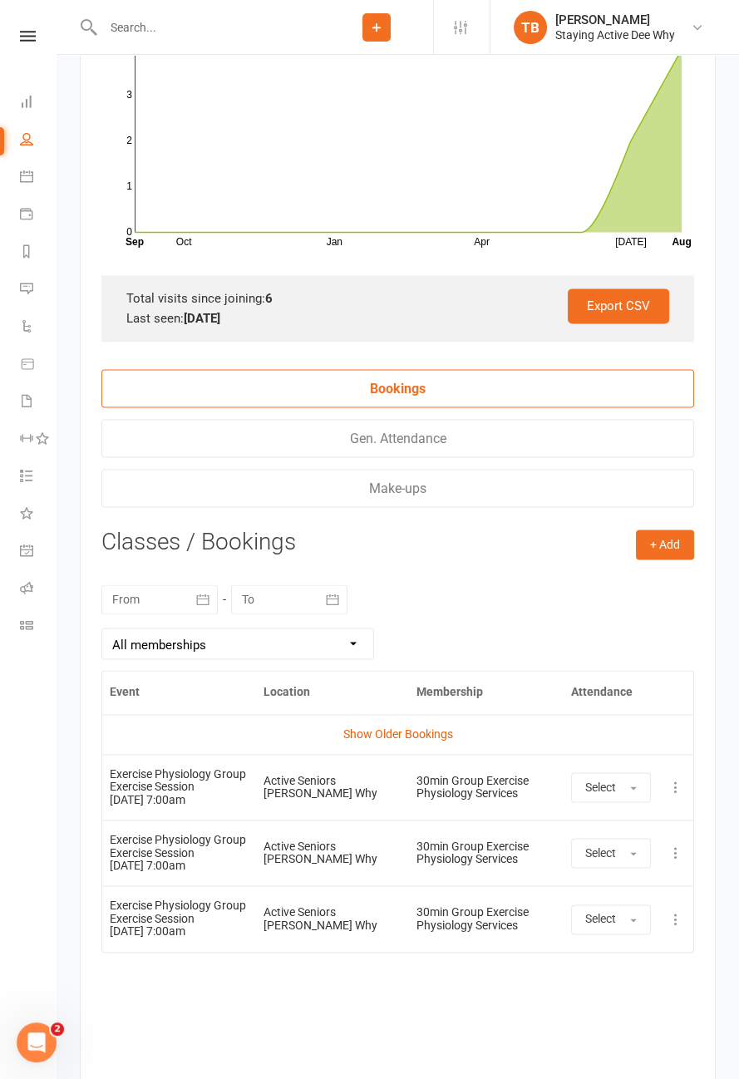
click at [684, 914] on button at bounding box center [676, 919] width 20 height 20
click at [622, 1009] on link "Remove booking" at bounding box center [602, 1018] width 165 height 33
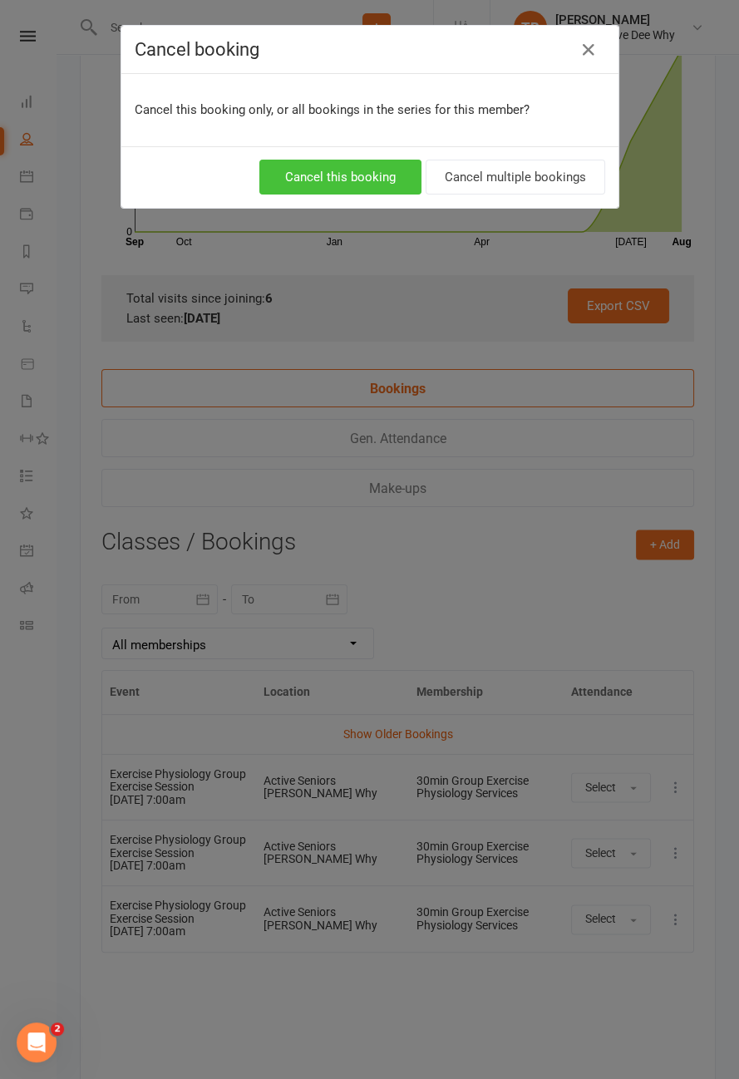
click at [368, 168] on button "Cancel this booking" at bounding box center [340, 177] width 162 height 35
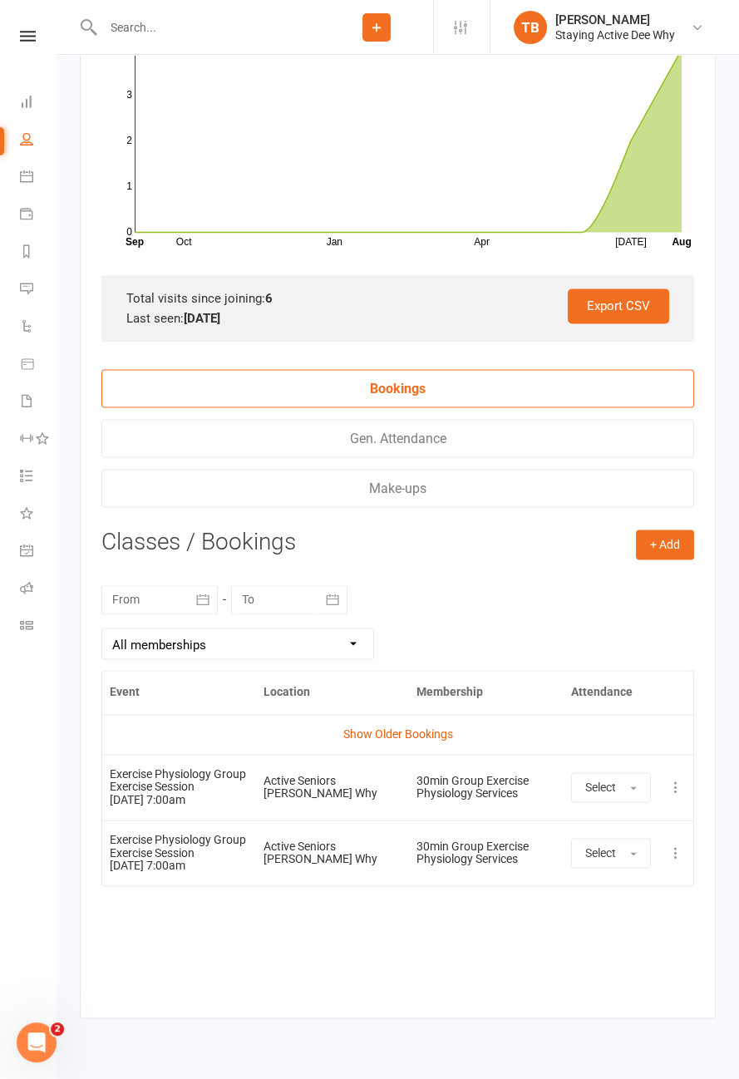
scroll to position [2287, 0]
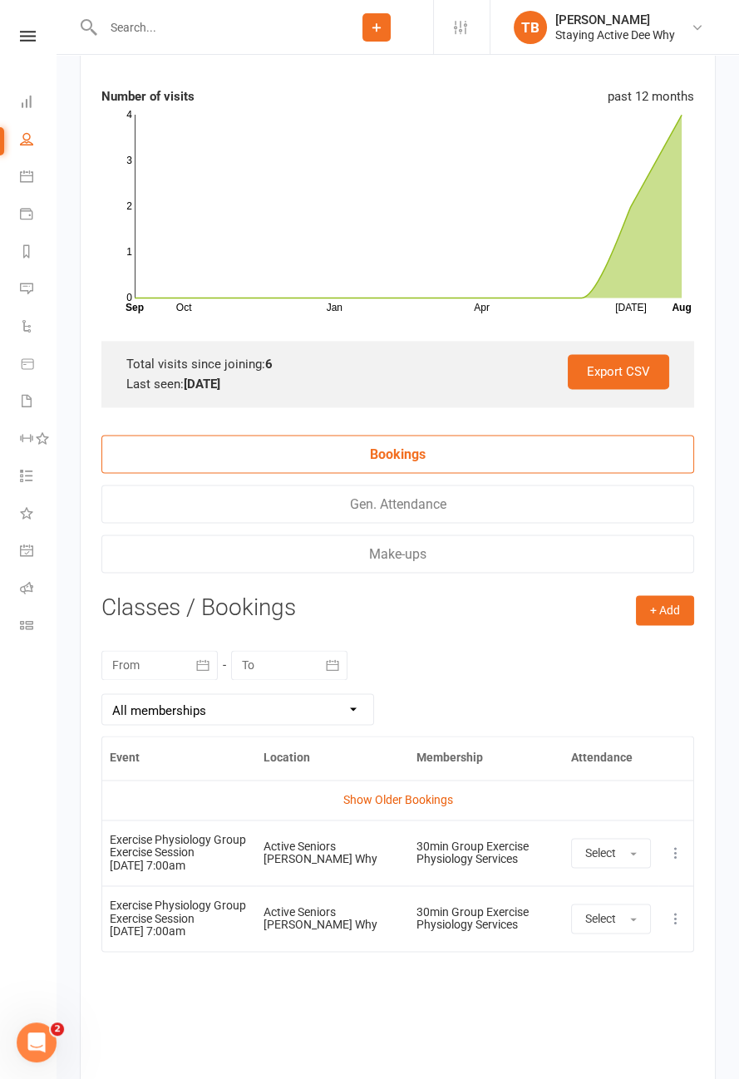
click at [677, 916] on icon at bounding box center [676, 918] width 17 height 17
click at [637, 1008] on link "Remove booking" at bounding box center [602, 1017] width 165 height 33
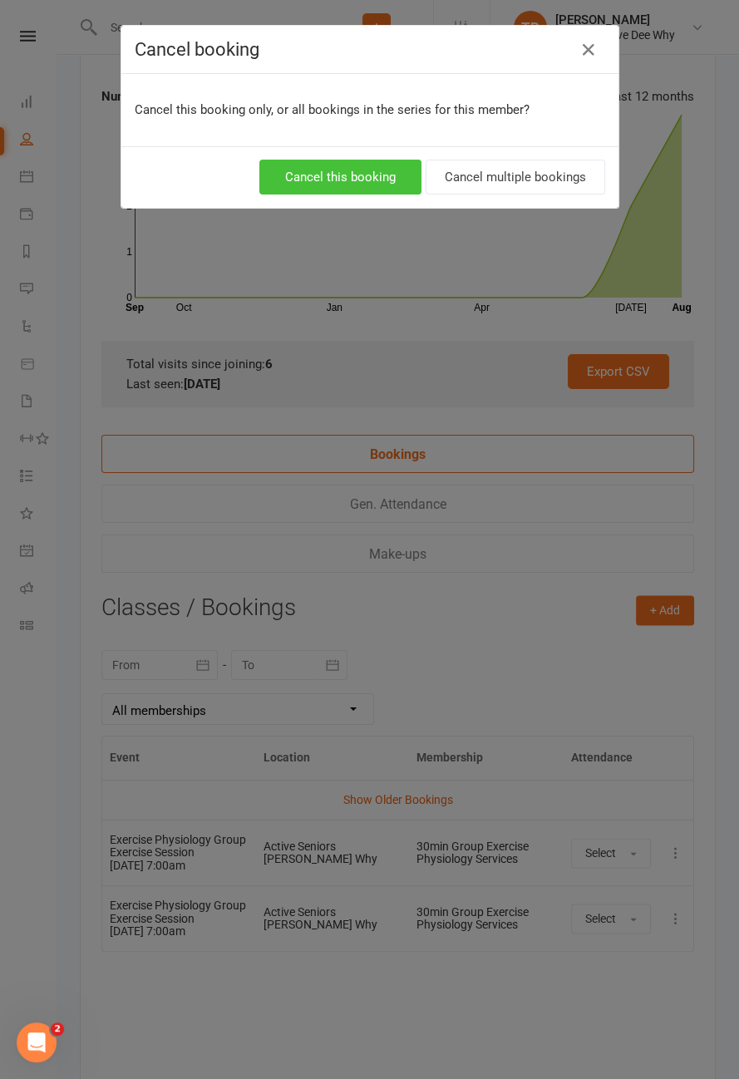
click at [366, 179] on button "Cancel this booking" at bounding box center [340, 177] width 162 height 35
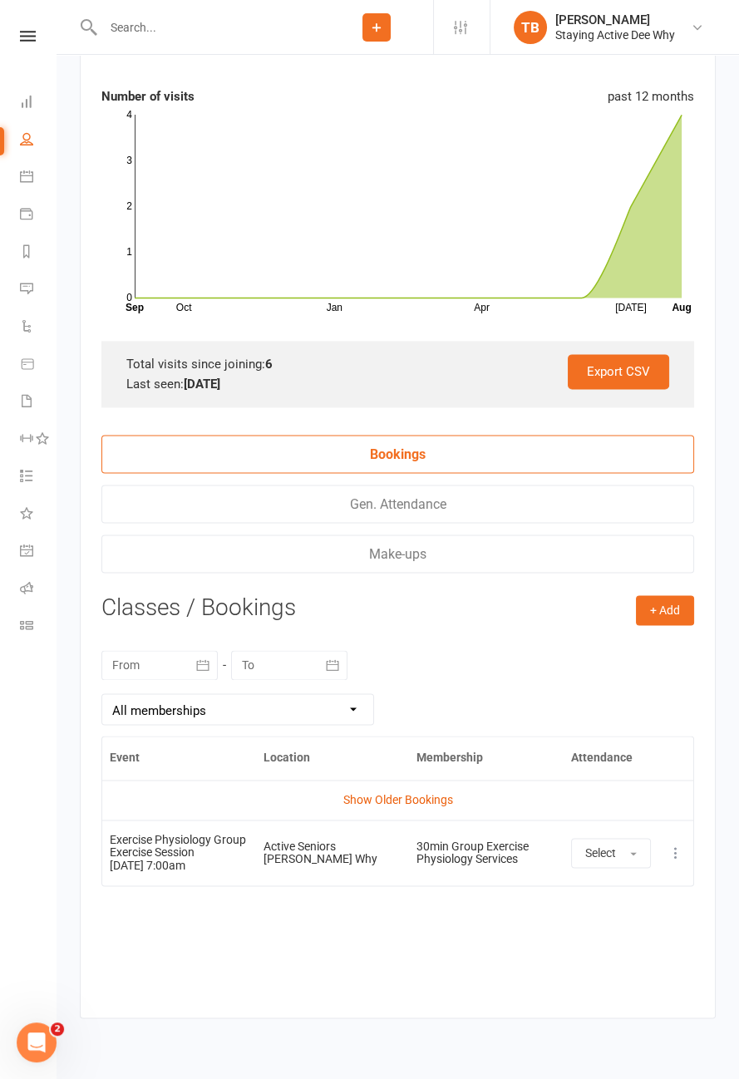
scroll to position [2221, 0]
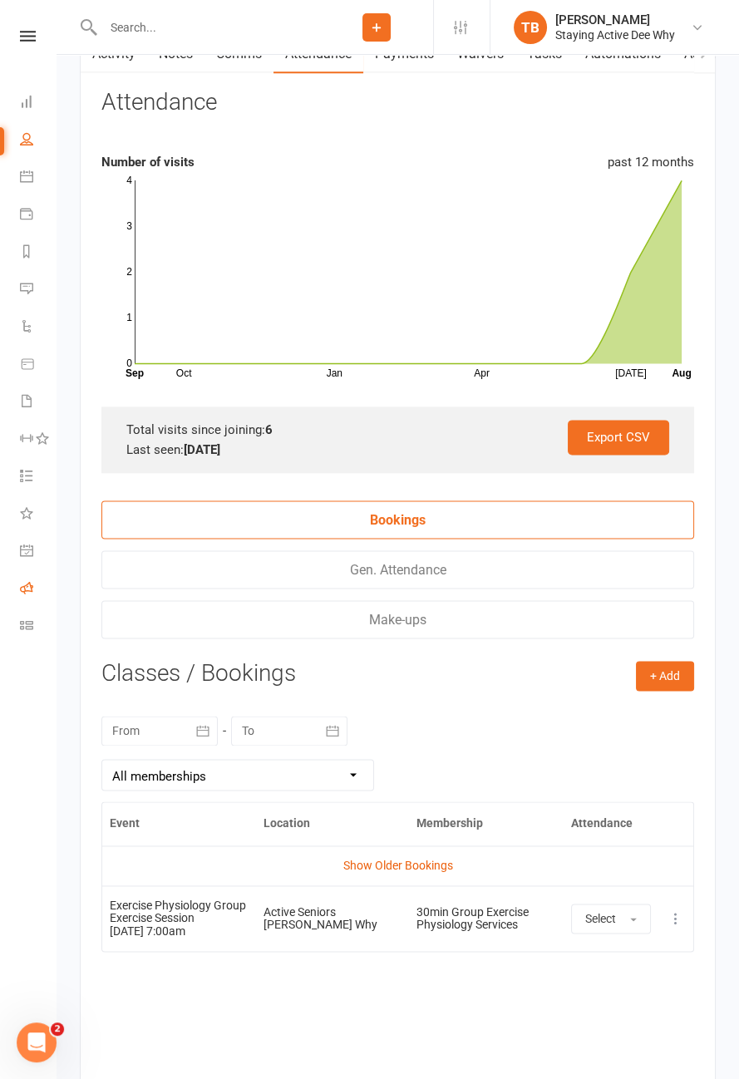
click at [29, 589] on icon at bounding box center [26, 587] width 13 height 13
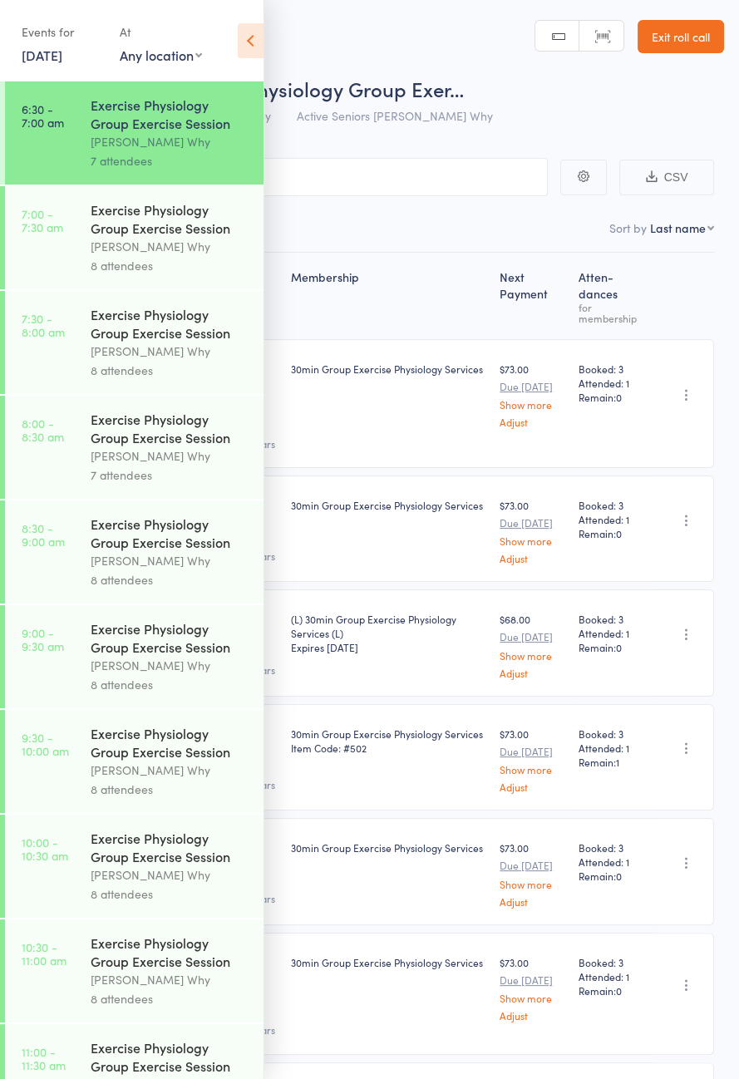
click at [257, 52] on icon at bounding box center [251, 40] width 26 height 35
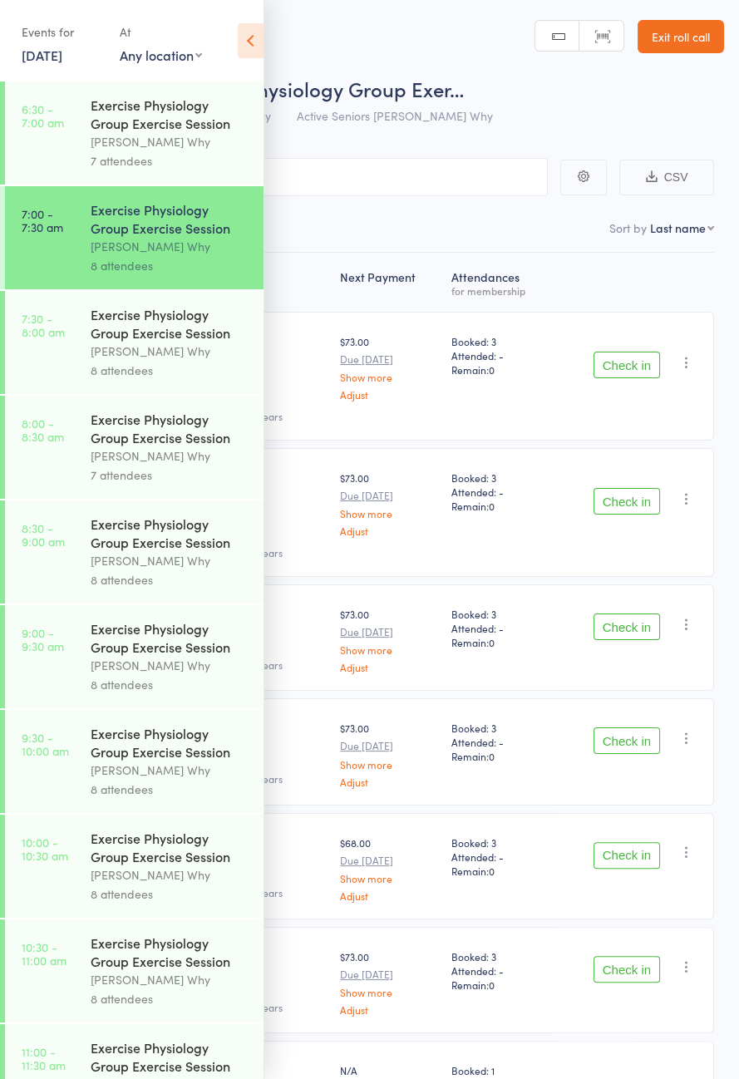
click at [249, 49] on icon at bounding box center [251, 40] width 26 height 35
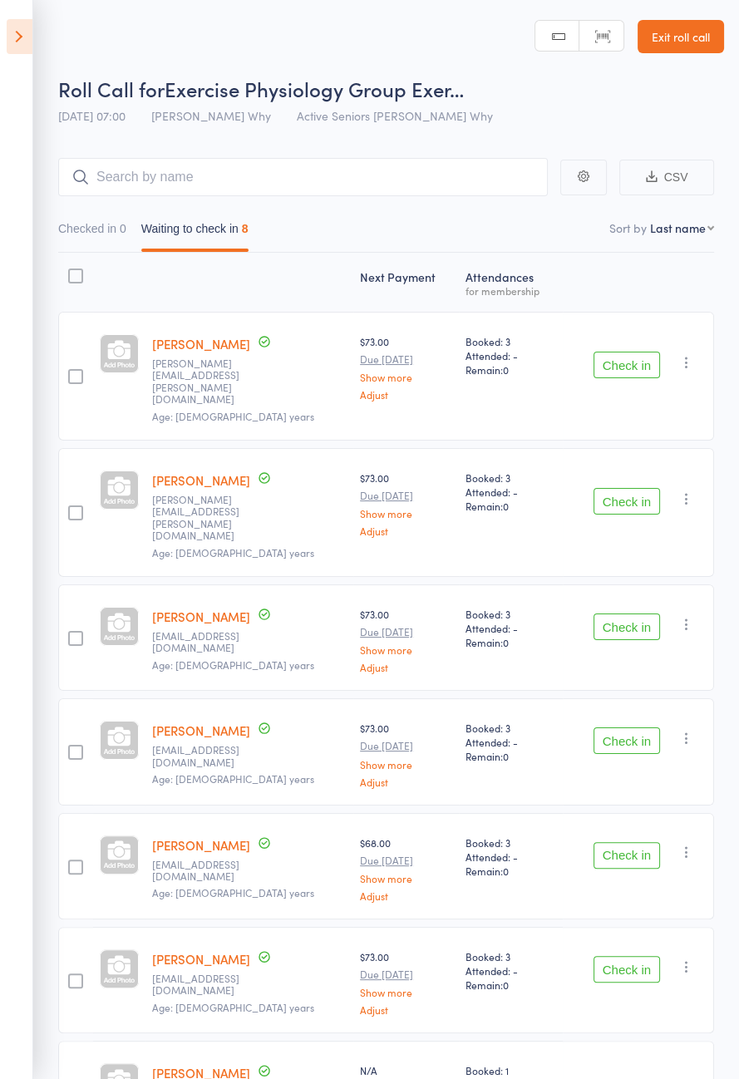
click at [636, 488] on button "Check in" at bounding box center [627, 501] width 67 height 27
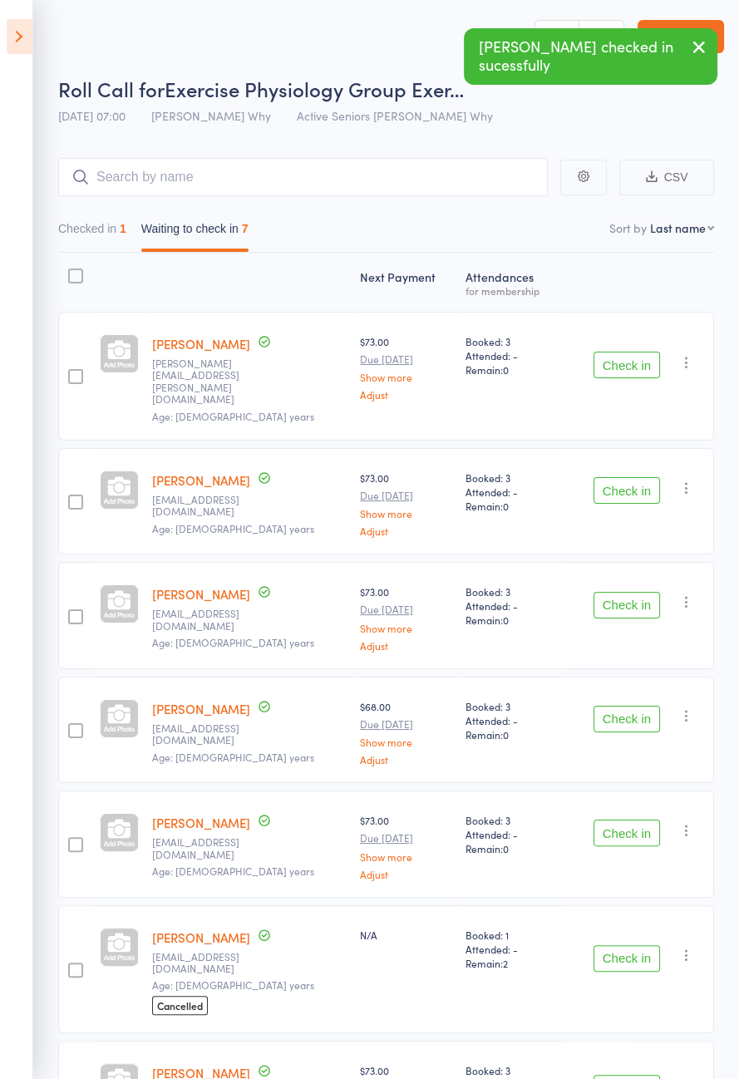
scroll to position [12, 0]
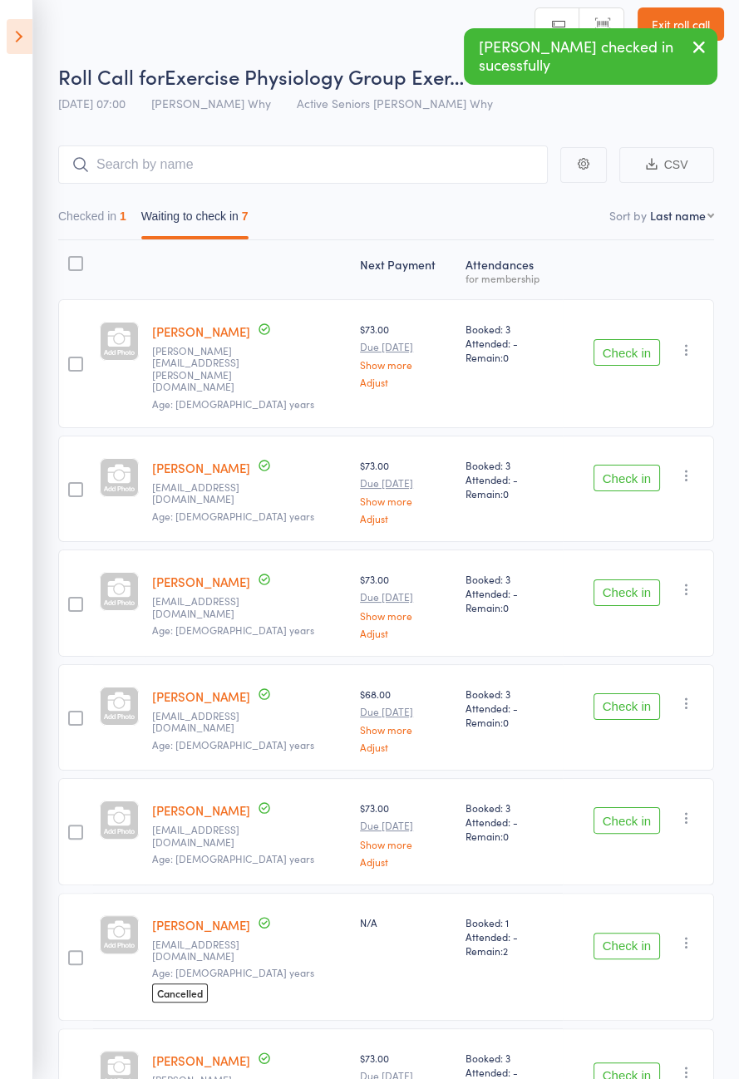
click at [641, 1062] on button "Check in" at bounding box center [627, 1075] width 67 height 27
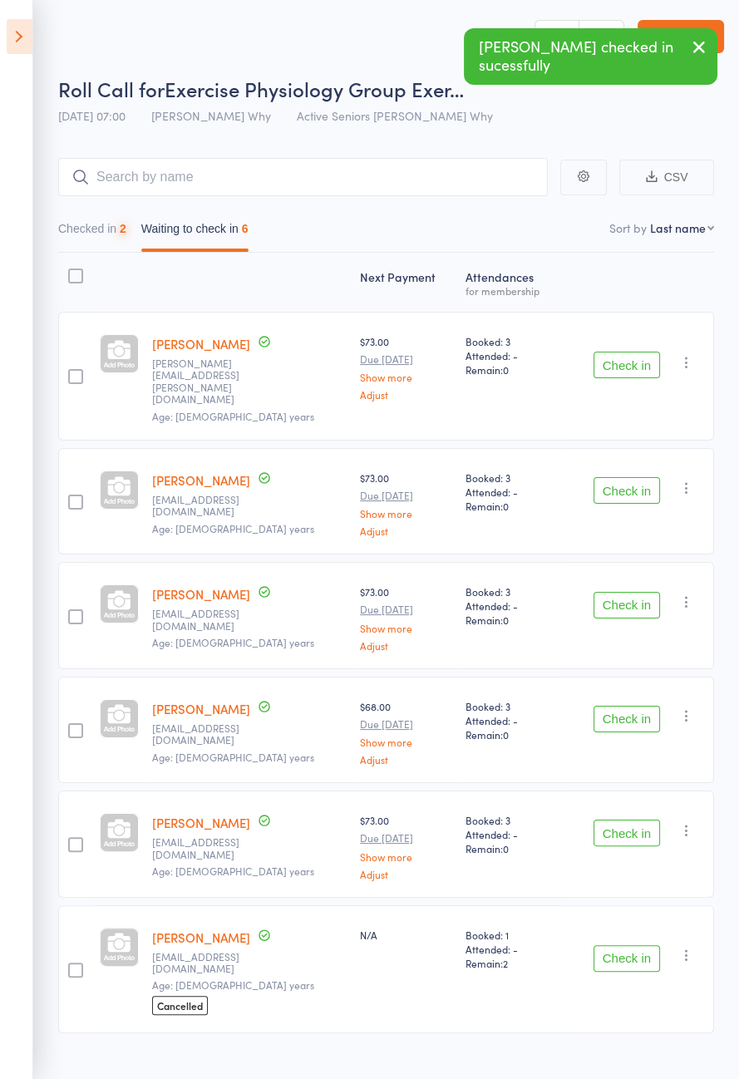
click at [632, 357] on button "Check in" at bounding box center [627, 365] width 67 height 27
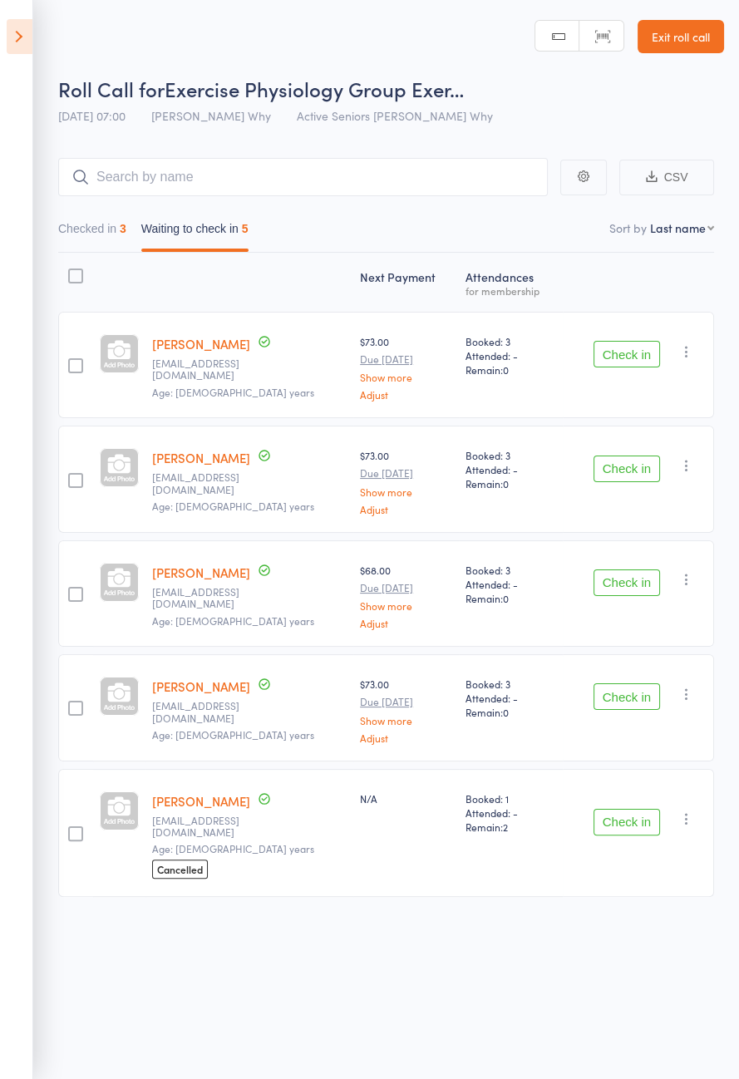
click at [623, 356] on button "Check in" at bounding box center [627, 354] width 67 height 27
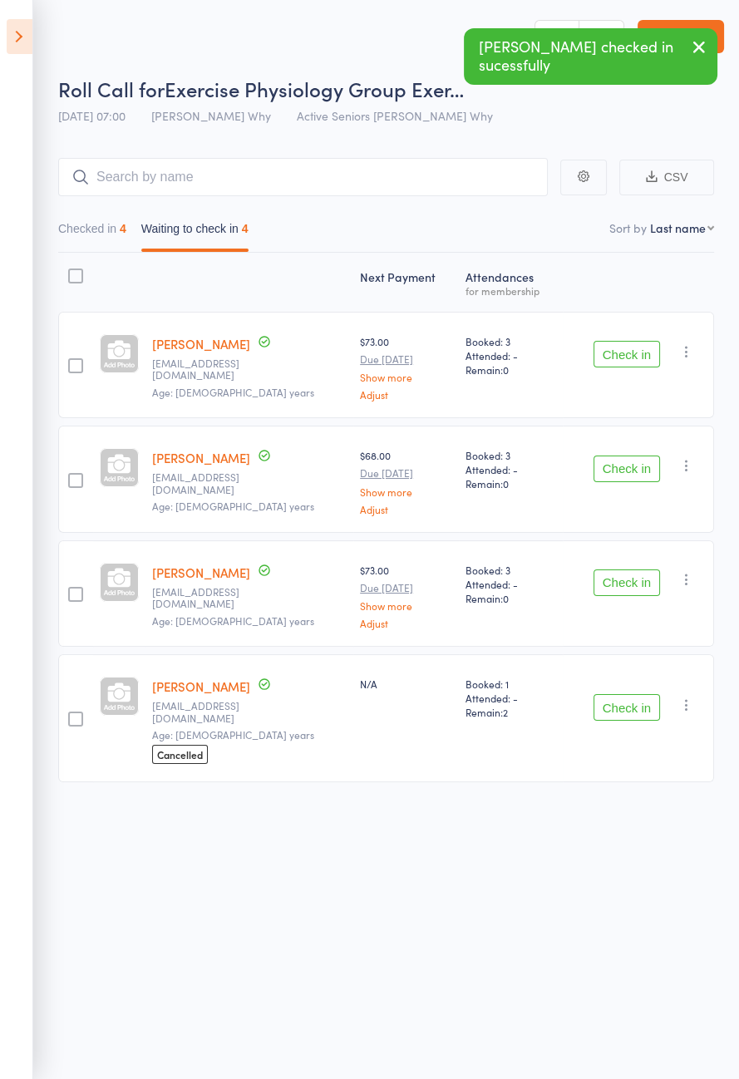
click at [638, 574] on button "Check in" at bounding box center [627, 582] width 67 height 27
click at [645, 470] on button "Check in" at bounding box center [627, 469] width 67 height 27
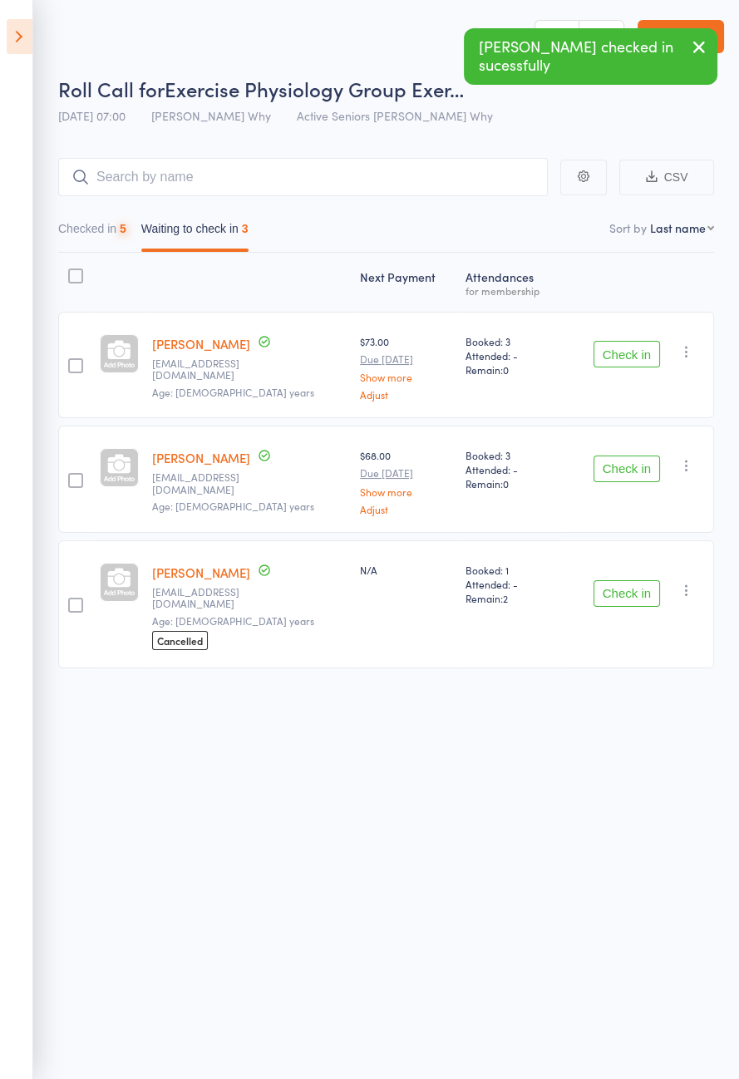
click at [648, 354] on button "Check in" at bounding box center [627, 354] width 67 height 27
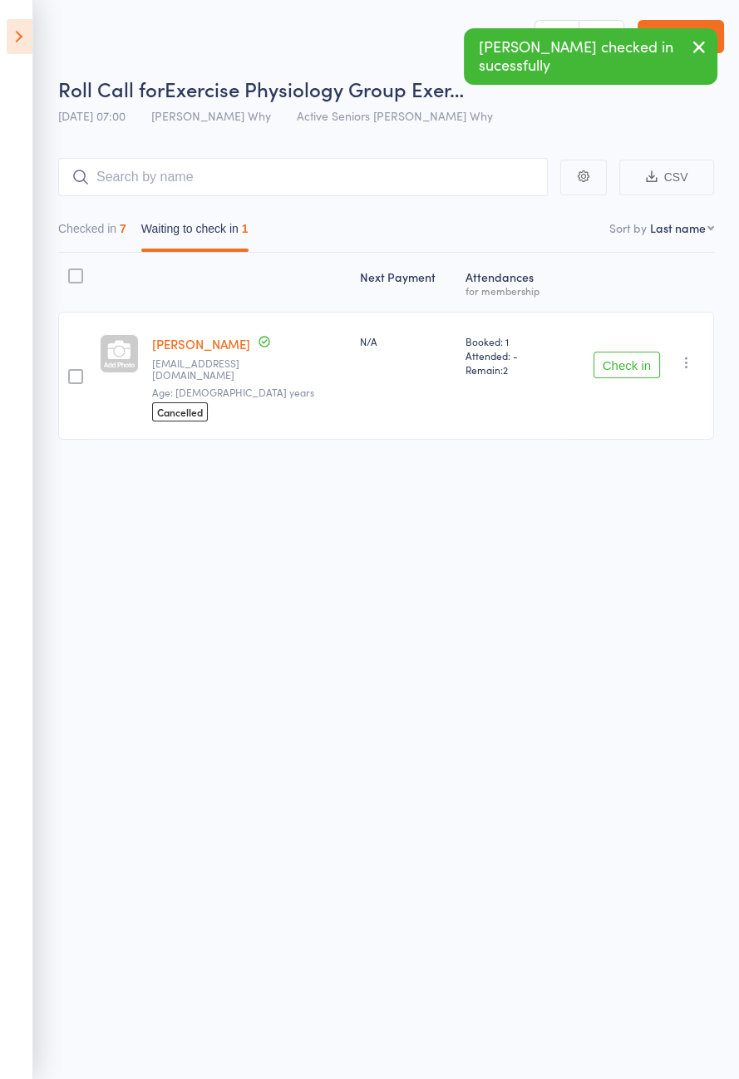
click at [111, 232] on button "Checked in 7" at bounding box center [92, 233] width 68 height 38
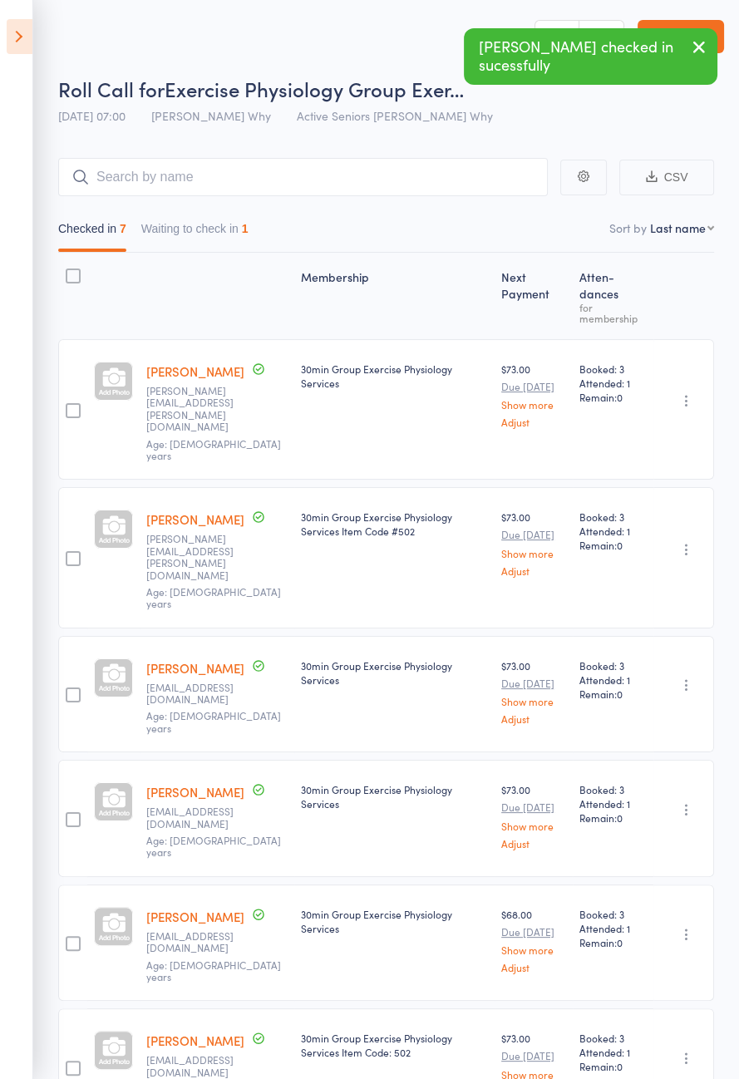
click at [218, 1032] on link "Margaret Hardy" at bounding box center [195, 1040] width 98 height 17
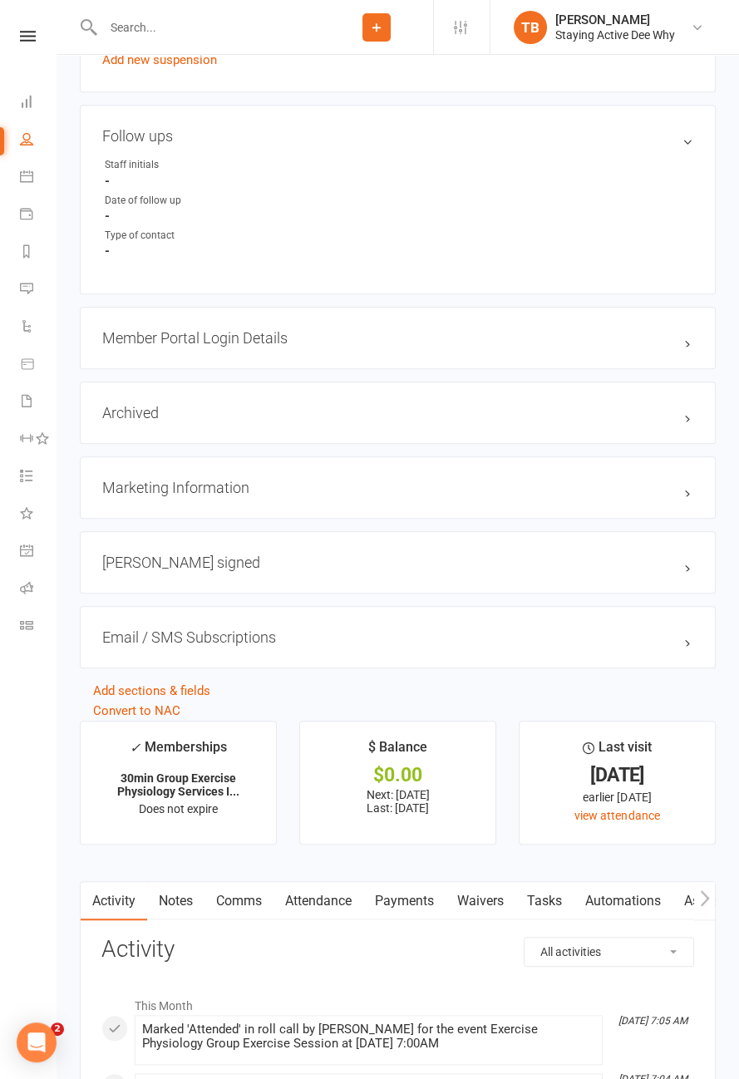
click at [186, 890] on link "Notes" at bounding box center [175, 901] width 57 height 38
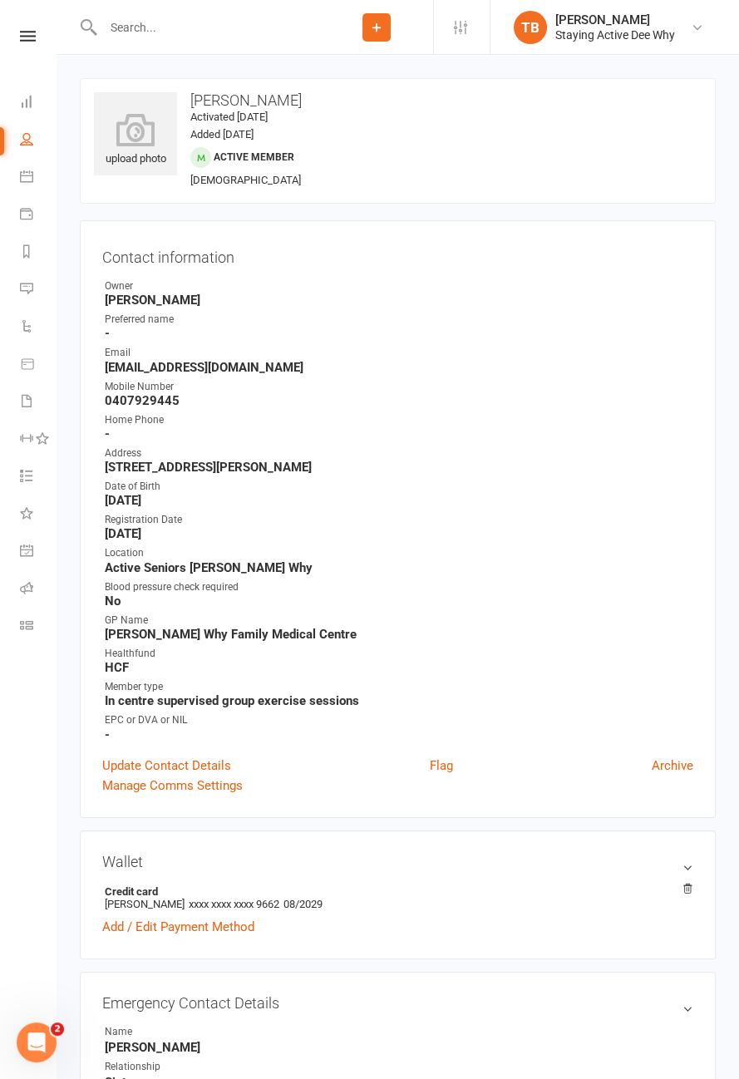
click at [444, 757] on link "Flag" at bounding box center [441, 766] width 23 height 20
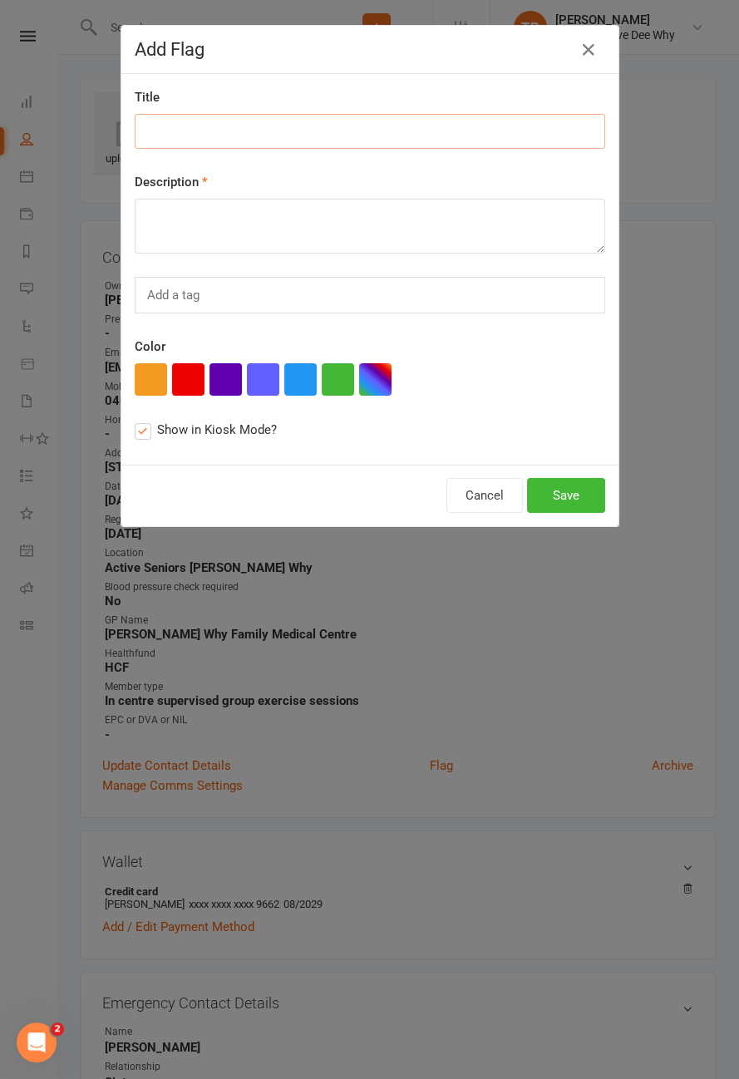
click at [234, 123] on input at bounding box center [370, 131] width 471 height 35
type input "Had a nasty fall"
click at [269, 222] on textarea at bounding box center [370, 226] width 471 height 55
type textarea "Taking it easy since returning, no breaks but had a lot of bruising and pain"
click at [181, 390] on button "button" at bounding box center [188, 379] width 32 height 32
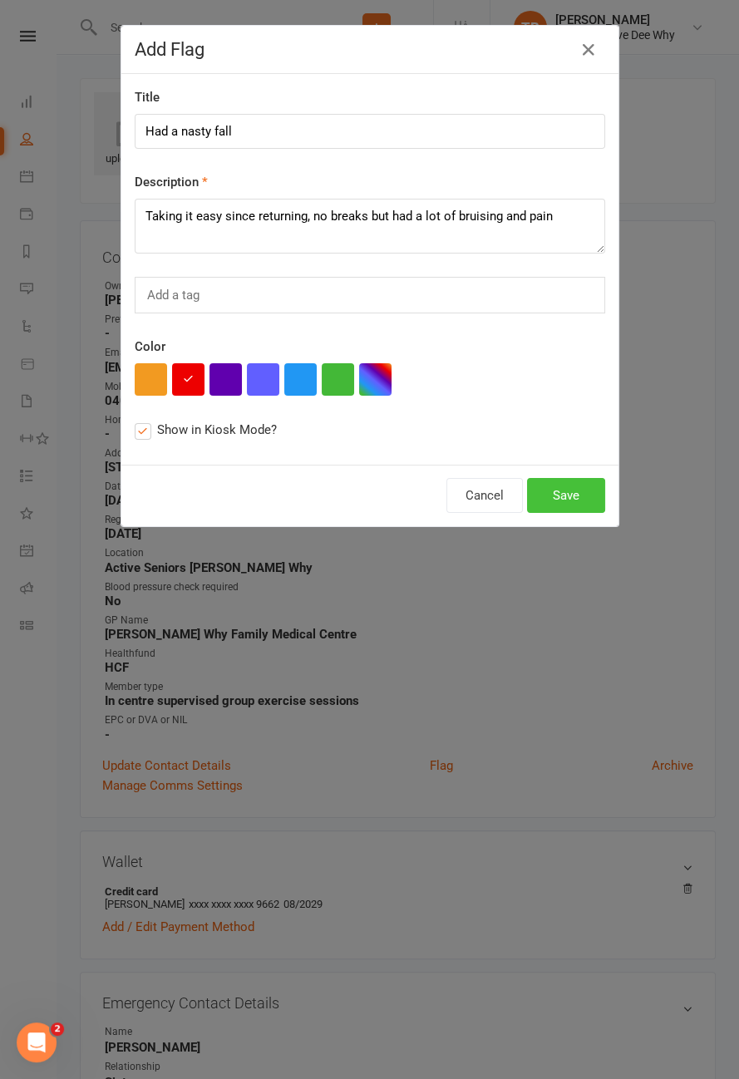
click at [568, 489] on button "Save" at bounding box center [566, 495] width 78 height 35
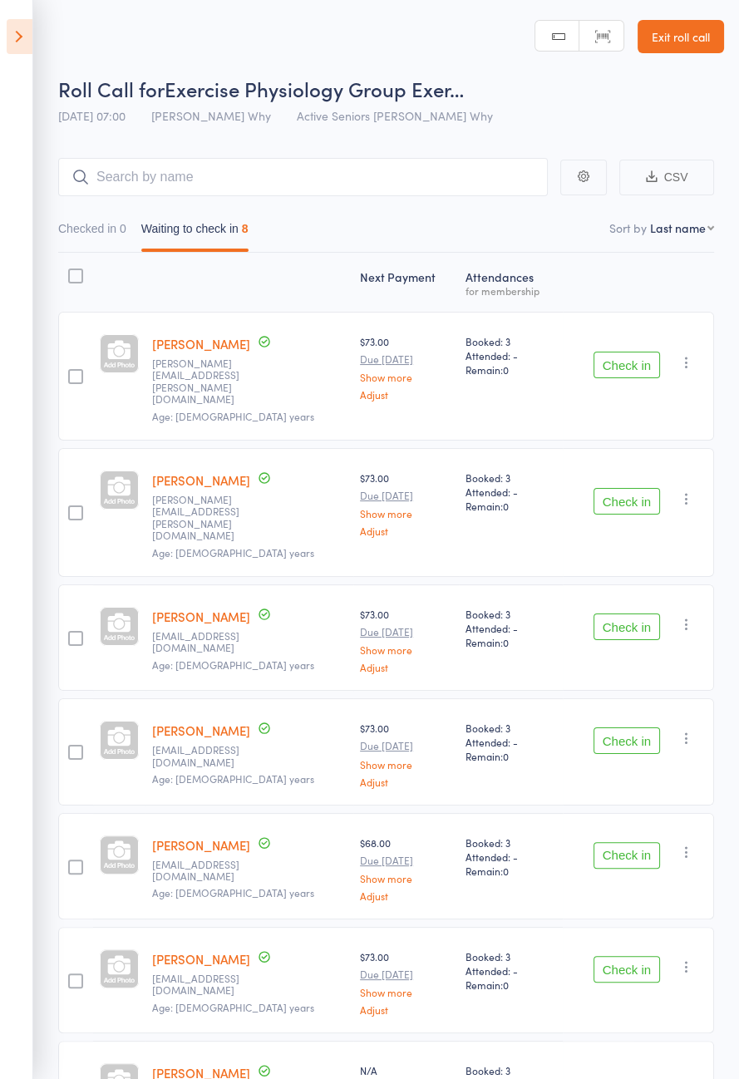
click at [636, 353] on button "Check in" at bounding box center [627, 365] width 67 height 27
click at [632, 352] on button "Check in" at bounding box center [627, 365] width 67 height 27
click at [622, 352] on button "Check in" at bounding box center [627, 365] width 67 height 27
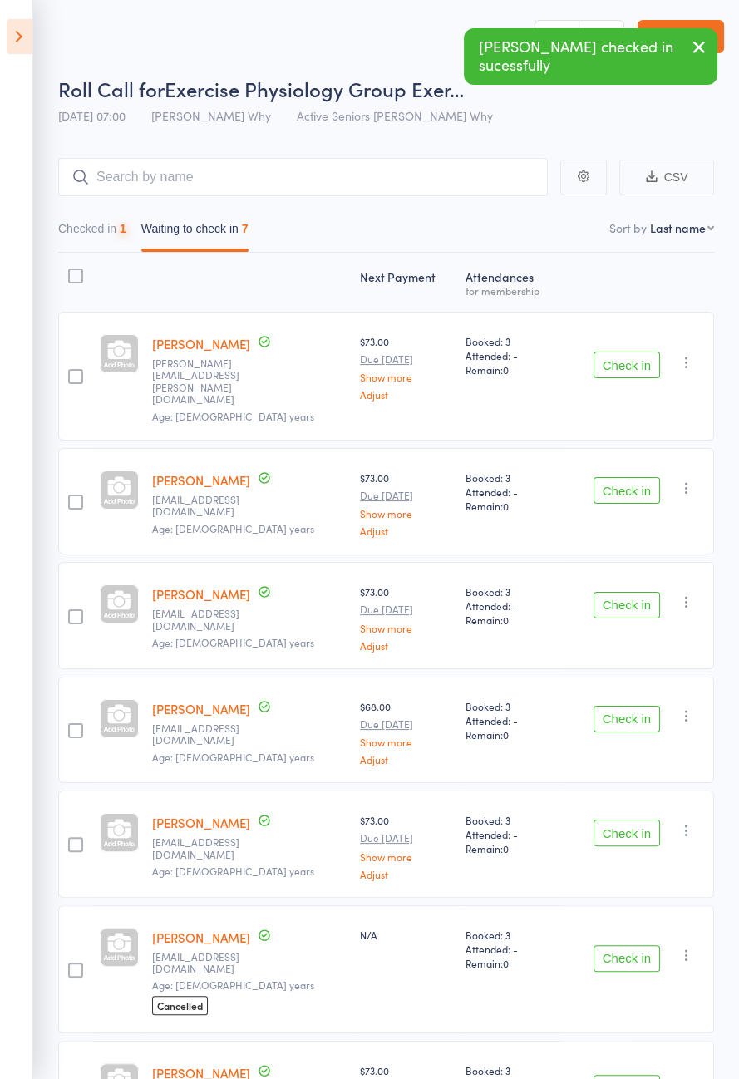
click at [641, 352] on button "Check in" at bounding box center [627, 365] width 67 height 27
click at [636, 352] on button "Check in" at bounding box center [627, 365] width 67 height 27
click at [631, 477] on button "Check in" at bounding box center [627, 490] width 67 height 27
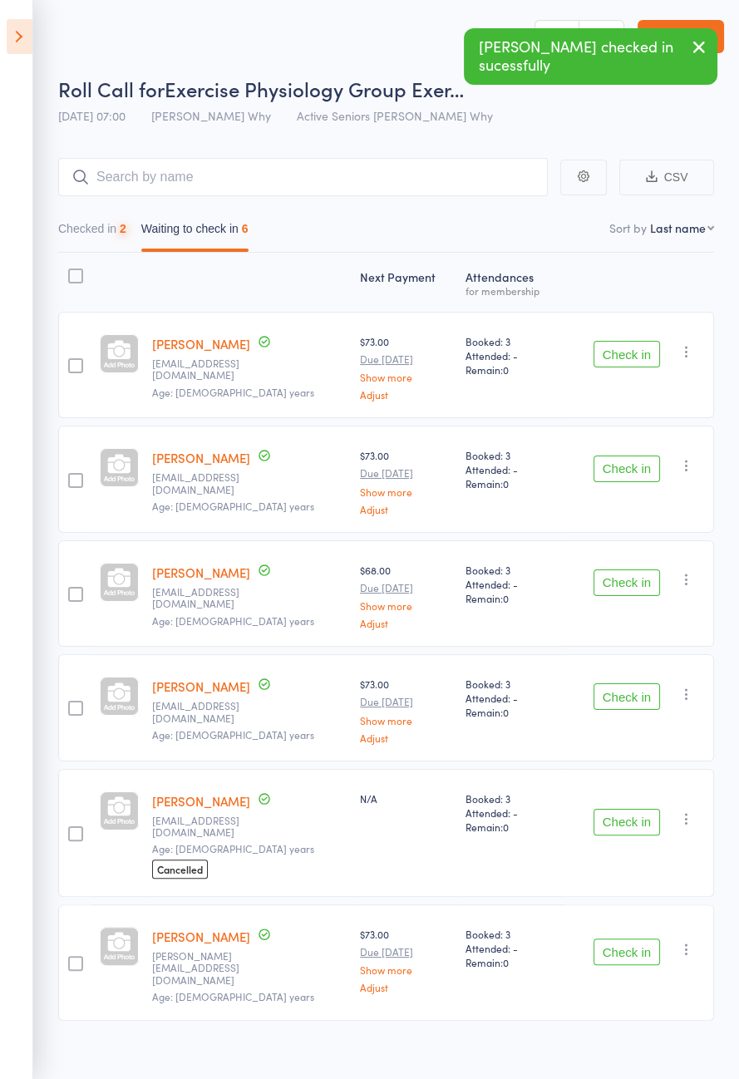
click at [632, 351] on button "Check in" at bounding box center [627, 354] width 67 height 27
click at [630, 351] on button "Check in" at bounding box center [627, 354] width 67 height 27
click at [633, 456] on button "Check in" at bounding box center [627, 469] width 67 height 27
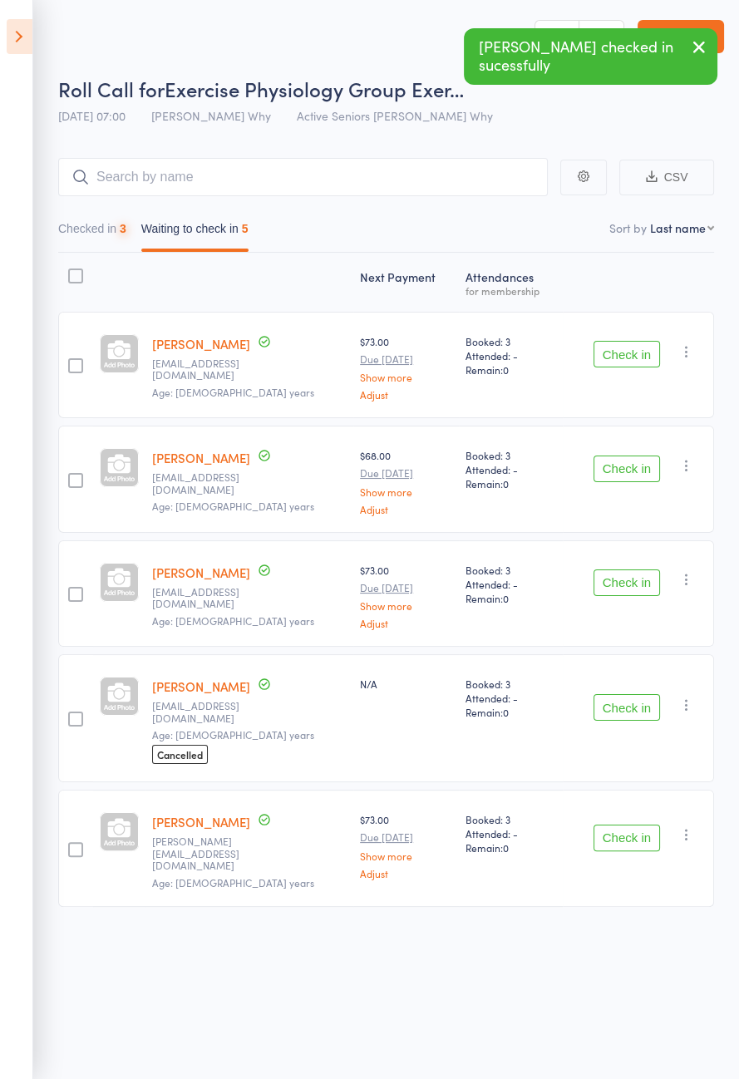
click at [630, 352] on button "Check in" at bounding box center [627, 354] width 67 height 27
click at [633, 350] on button "Check in" at bounding box center [627, 354] width 67 height 27
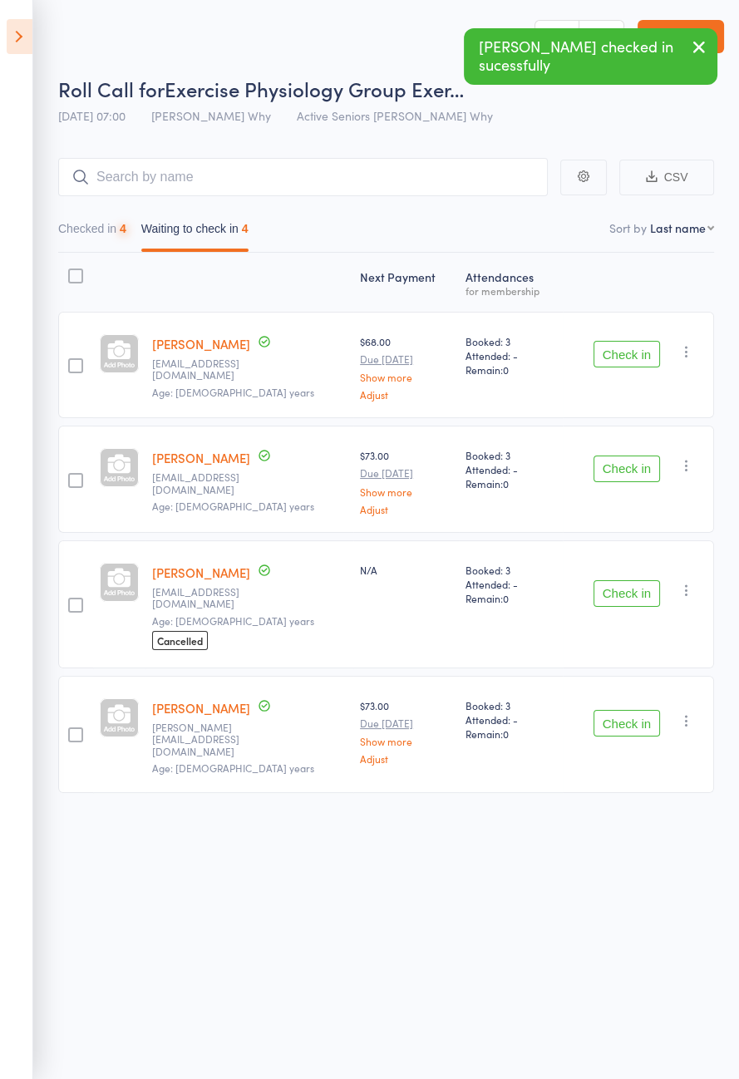
click at [633, 350] on button "Check in" at bounding box center [627, 354] width 67 height 27
click at [632, 351] on button "Check in" at bounding box center [627, 354] width 67 height 27
click at [632, 349] on button "Check in" at bounding box center [627, 354] width 67 height 27
click at [632, 456] on button "Check in" at bounding box center [627, 469] width 67 height 27
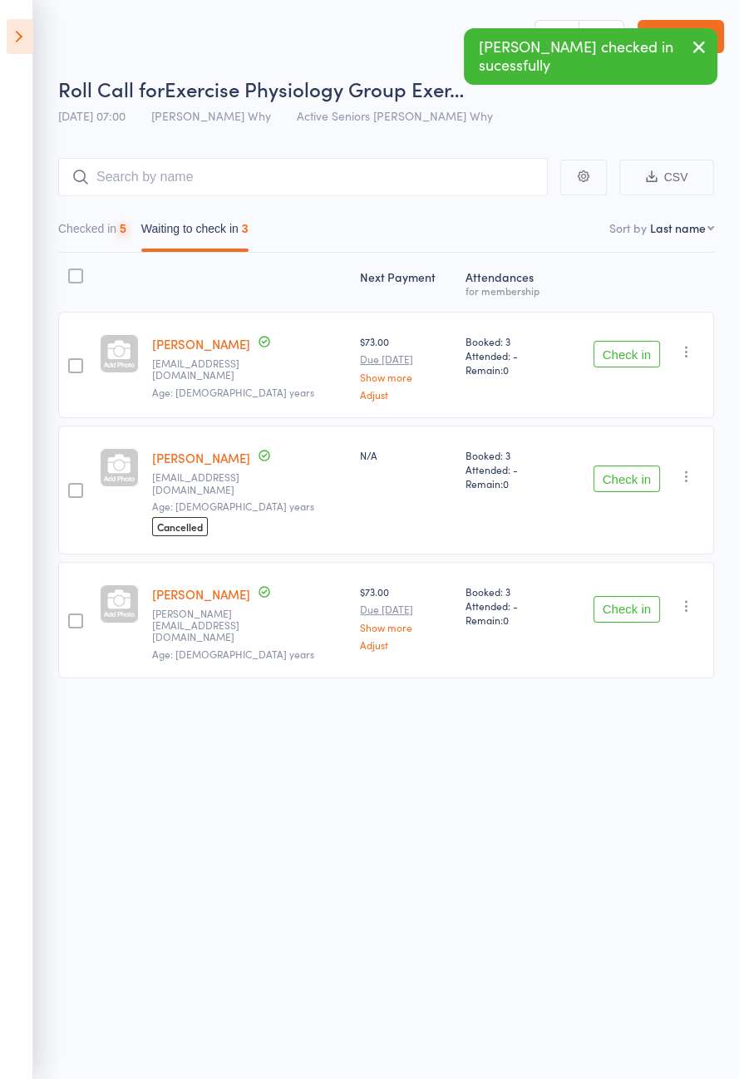
click at [633, 350] on button "Check in" at bounding box center [627, 354] width 67 height 27
click at [631, 351] on button "Check in" at bounding box center [627, 354] width 67 height 27
click at [629, 466] on button "Check in" at bounding box center [627, 479] width 67 height 27
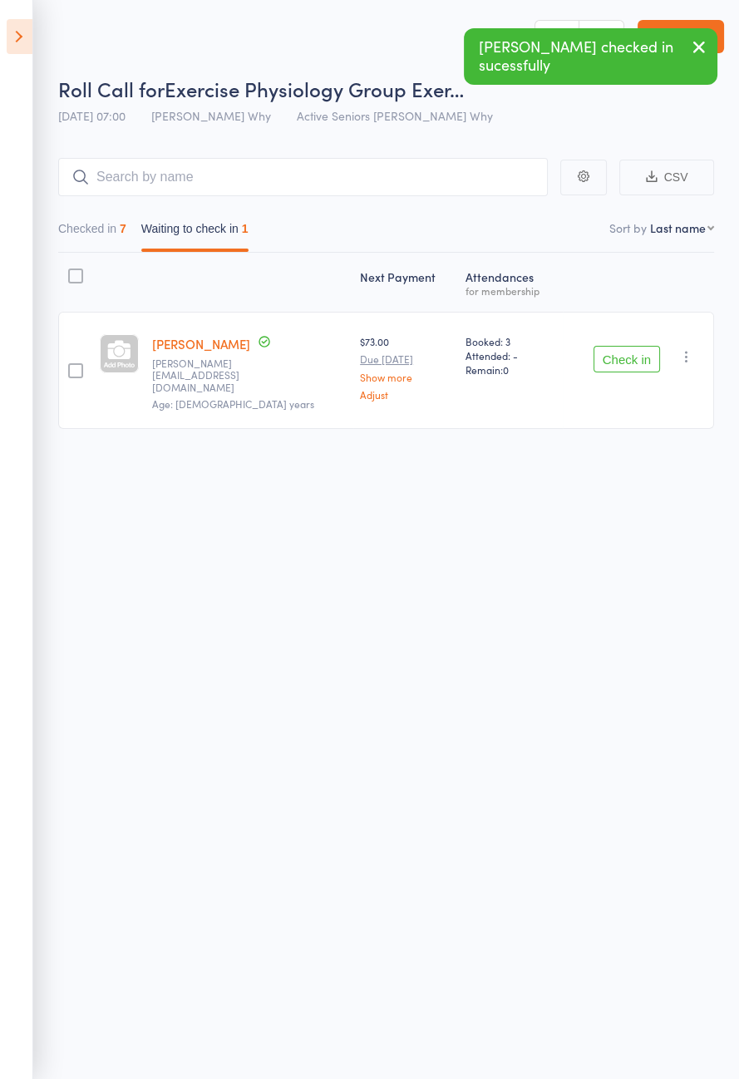
click at [638, 346] on button "Check in" at bounding box center [627, 359] width 67 height 27
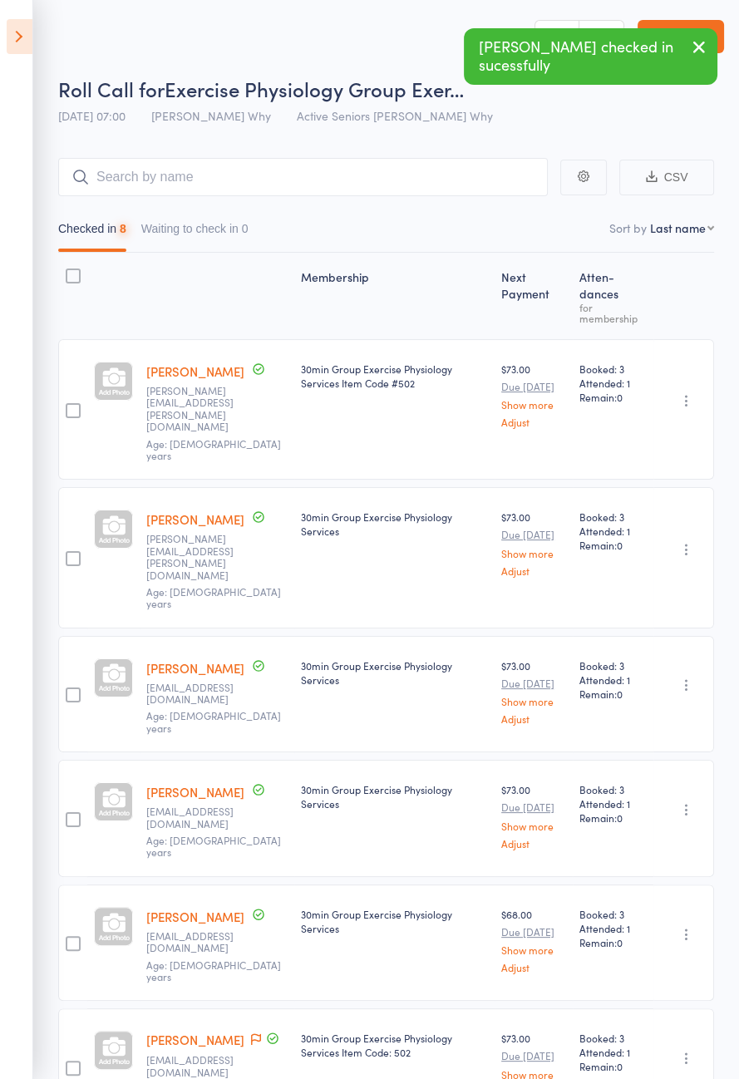
scroll to position [141, 0]
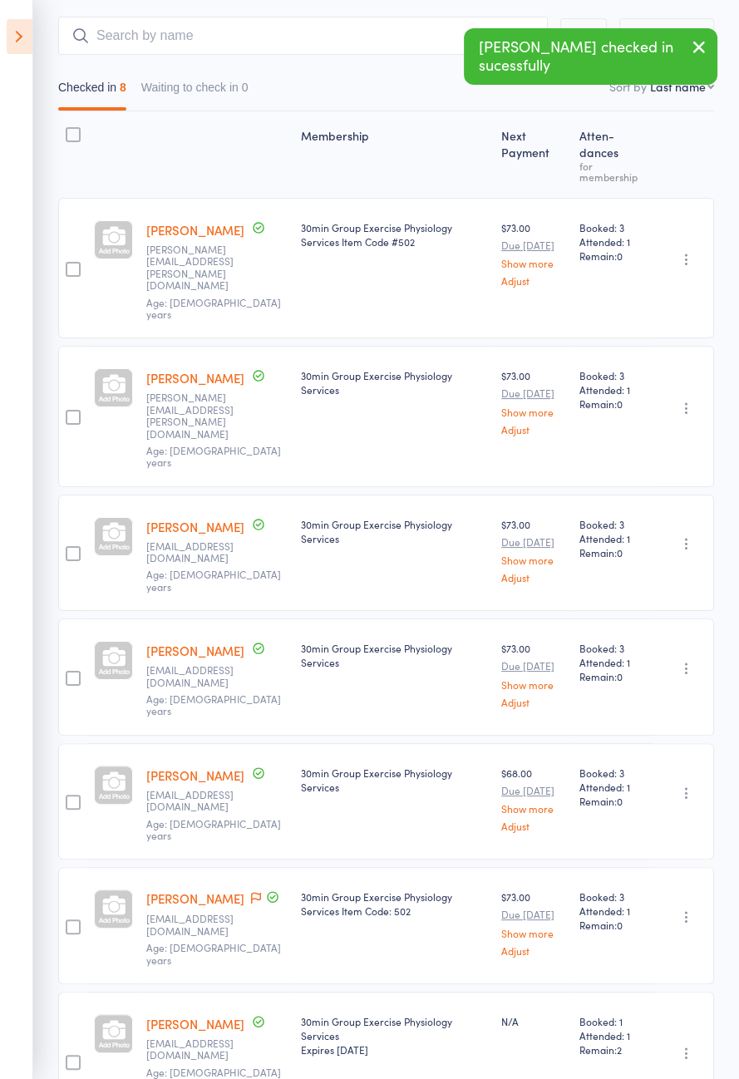
click at [173, 1015] on link "Ted Hillman" at bounding box center [195, 1023] width 98 height 17
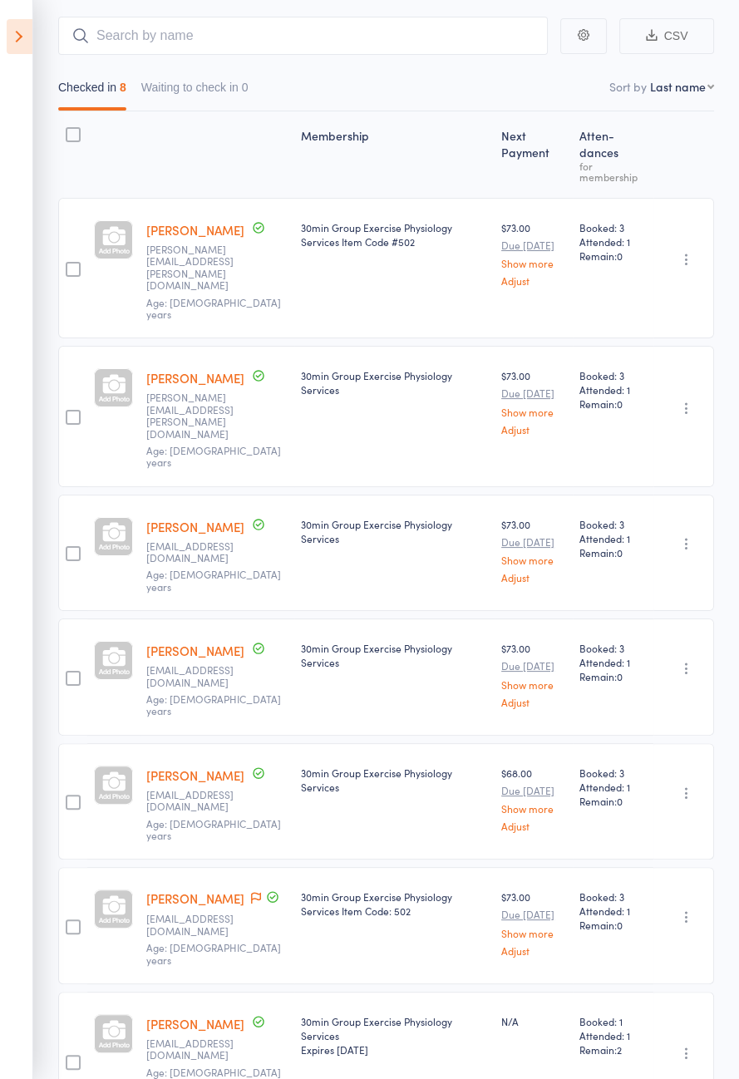
scroll to position [0, 0]
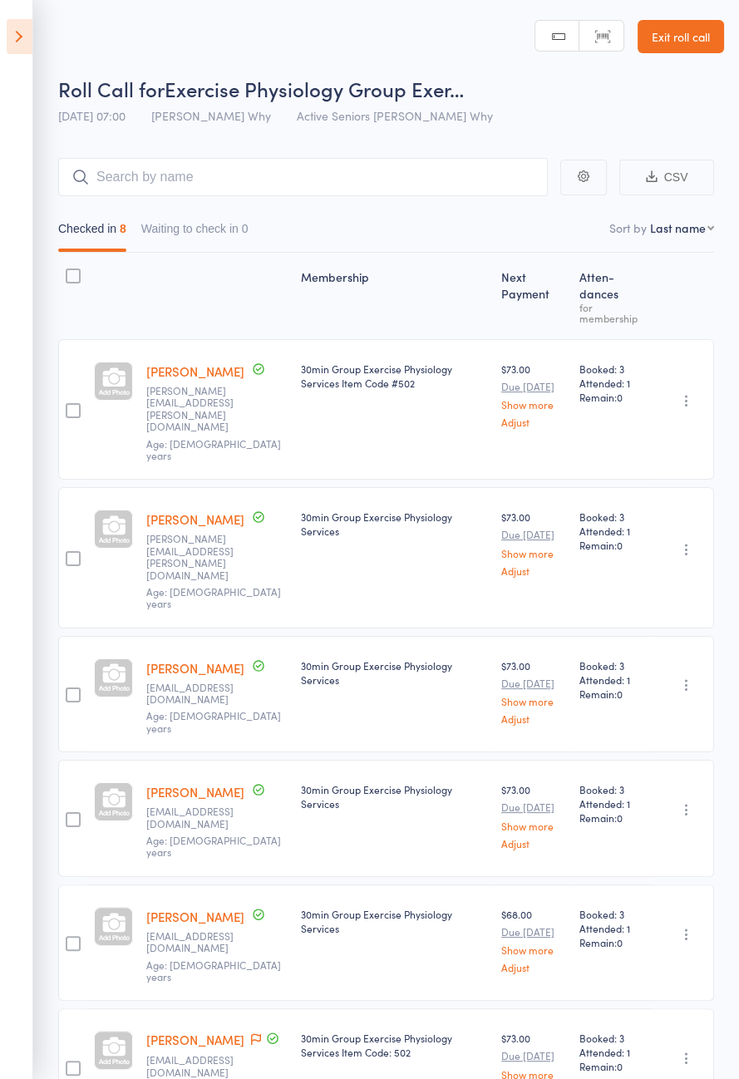
click at [23, 33] on icon at bounding box center [20, 36] width 26 height 35
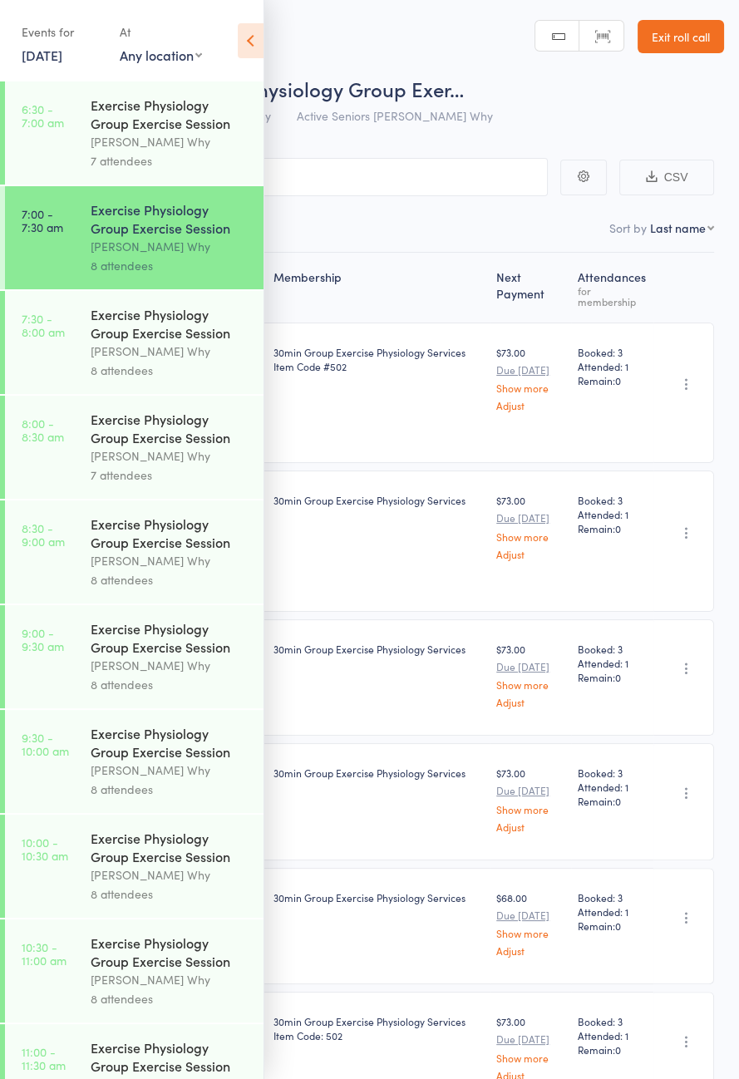
click at [117, 358] on div "[PERSON_NAME] Why" at bounding box center [170, 351] width 159 height 19
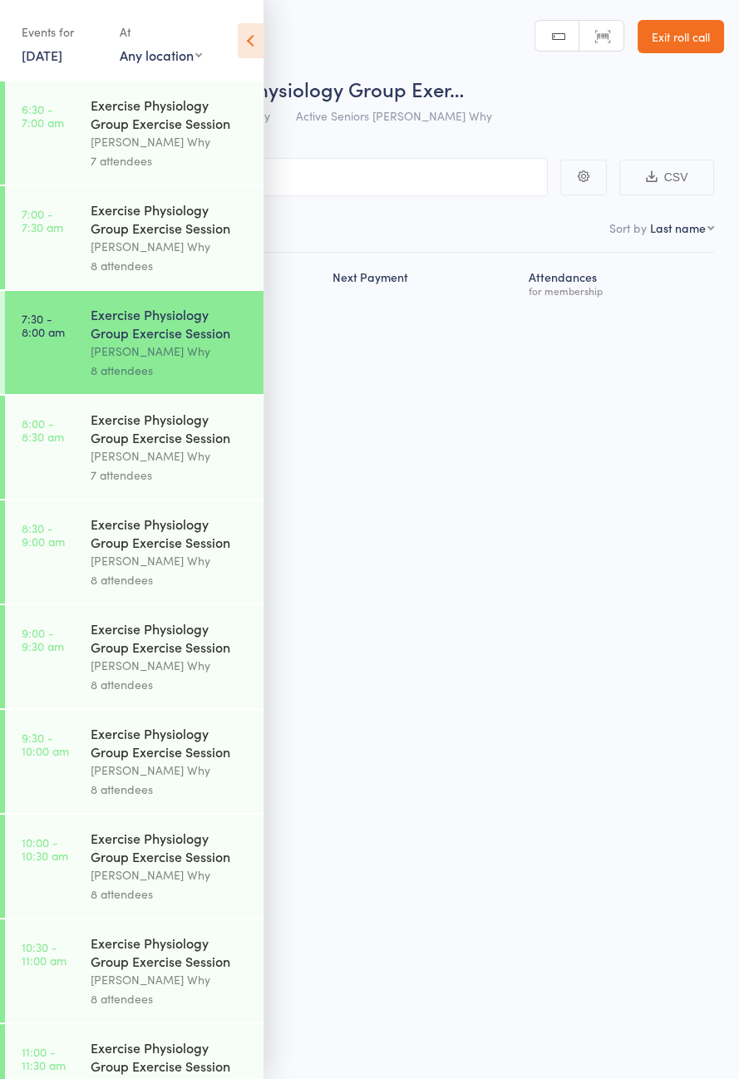
click at [256, 54] on icon at bounding box center [251, 40] width 26 height 35
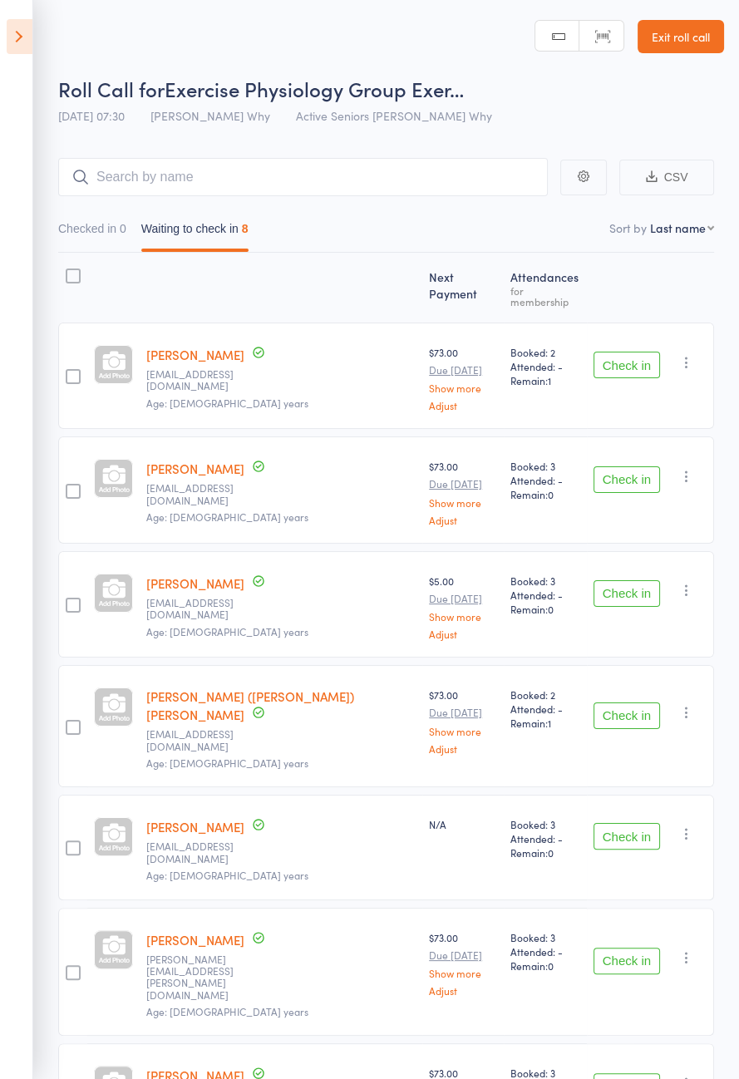
click at [624, 352] on button "Check in" at bounding box center [627, 365] width 67 height 27
click at [637, 352] on button "Check in" at bounding box center [627, 365] width 67 height 27
click at [641, 352] on button "Check in" at bounding box center [627, 365] width 67 height 27
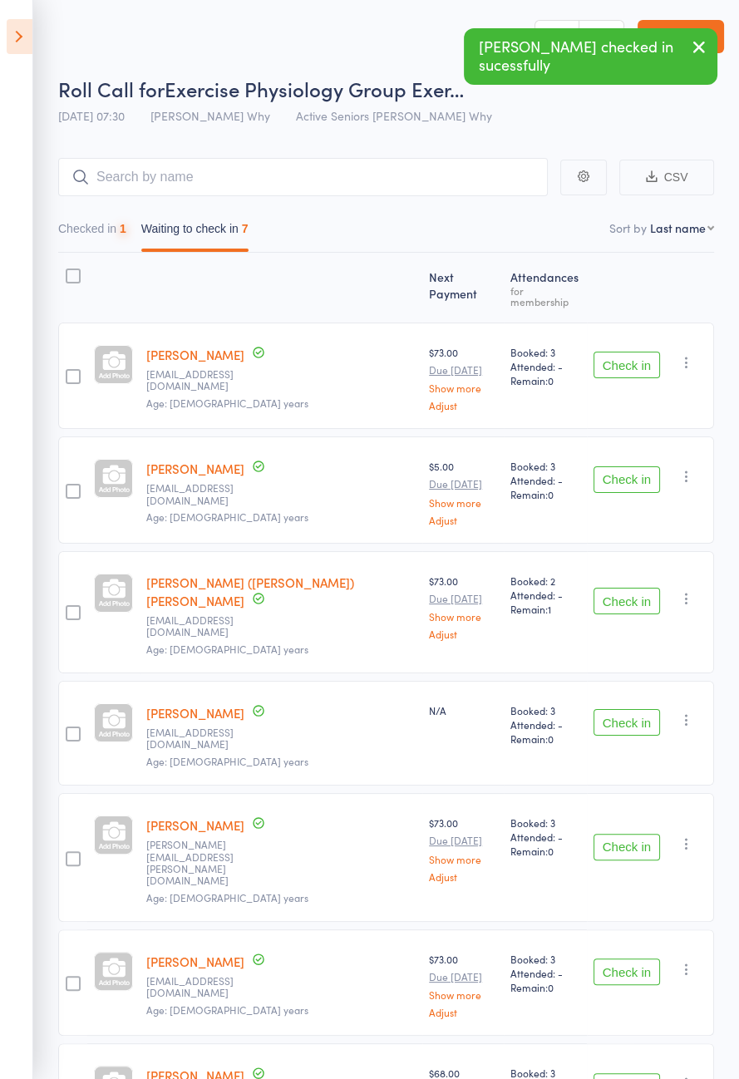
click at [632, 352] on button "Check in" at bounding box center [627, 365] width 67 height 27
click at [638, 352] on button "Check in" at bounding box center [627, 365] width 67 height 27
click at [635, 466] on button "Check in" at bounding box center [627, 479] width 67 height 27
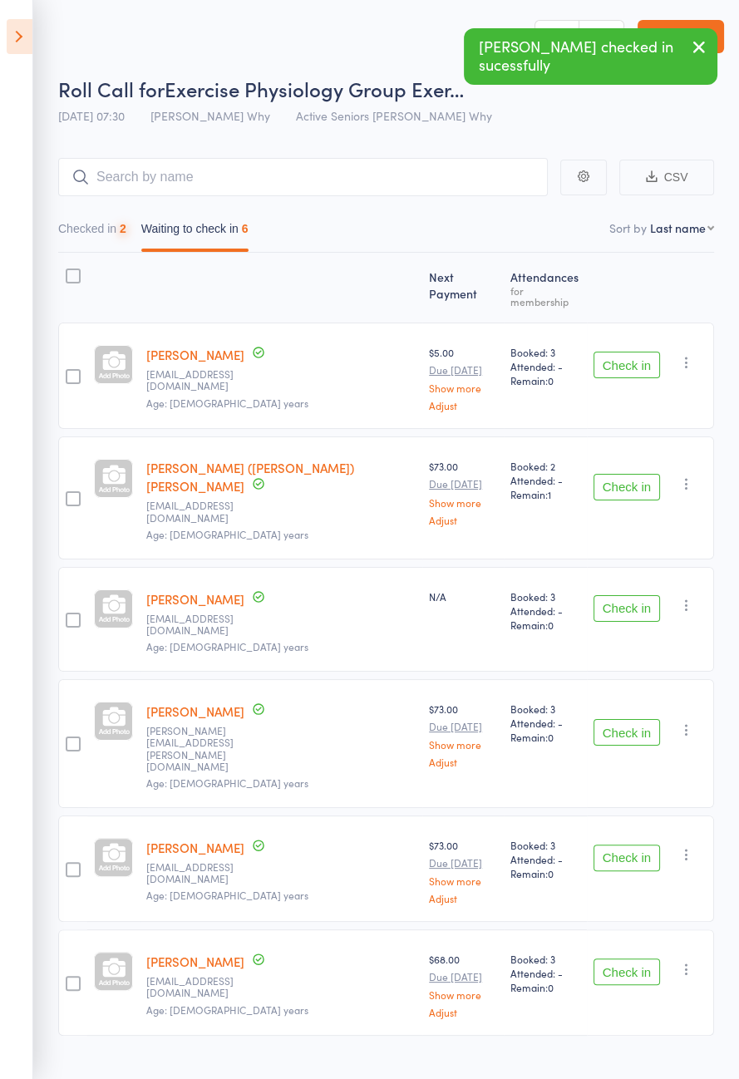
click at [636, 326] on div "Check in Check in Send message Add Note Add Task Add Flag Remove Mark absent" at bounding box center [650, 376] width 127 height 106
click at [637, 328] on div "Check in Check in Send message Add Note Add Task Add Flag Remove Mark absent" at bounding box center [650, 376] width 127 height 106
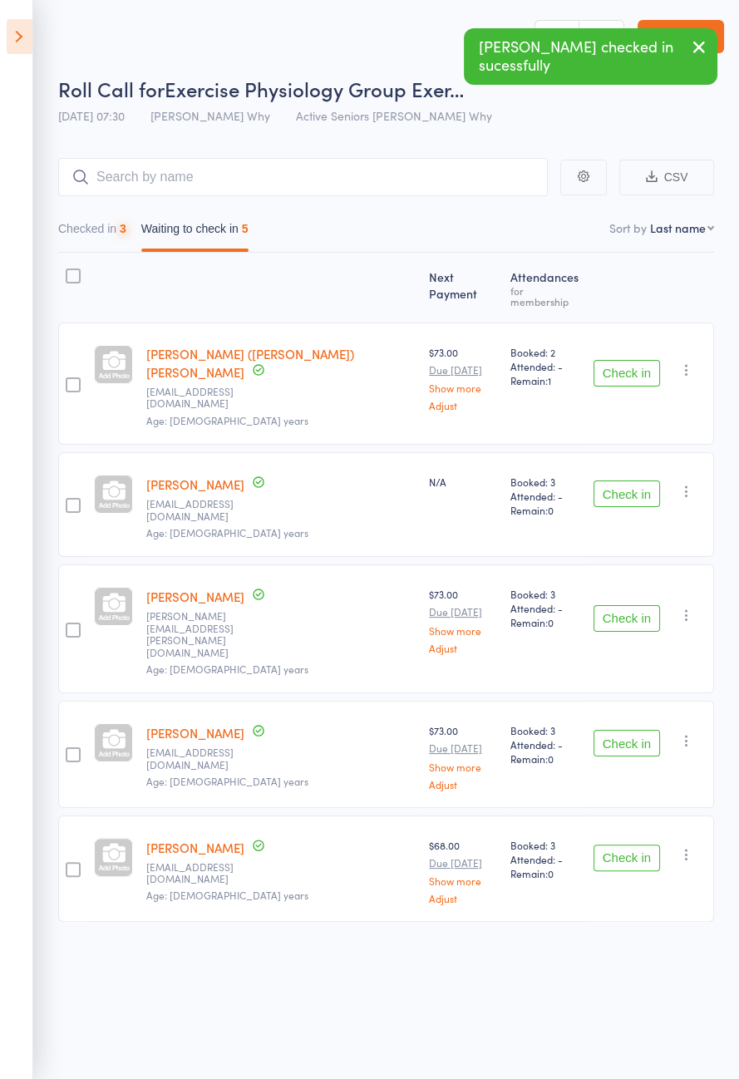
click at [638, 323] on div "Check in Check in Send message Add Note Add Task Add Flag Remove Mark absent" at bounding box center [650, 384] width 127 height 122
click at [618, 360] on button "Check in" at bounding box center [627, 373] width 67 height 27
click at [628, 360] on button "Check in" at bounding box center [627, 373] width 67 height 27
click at [631, 480] on button "Check in" at bounding box center [627, 493] width 67 height 27
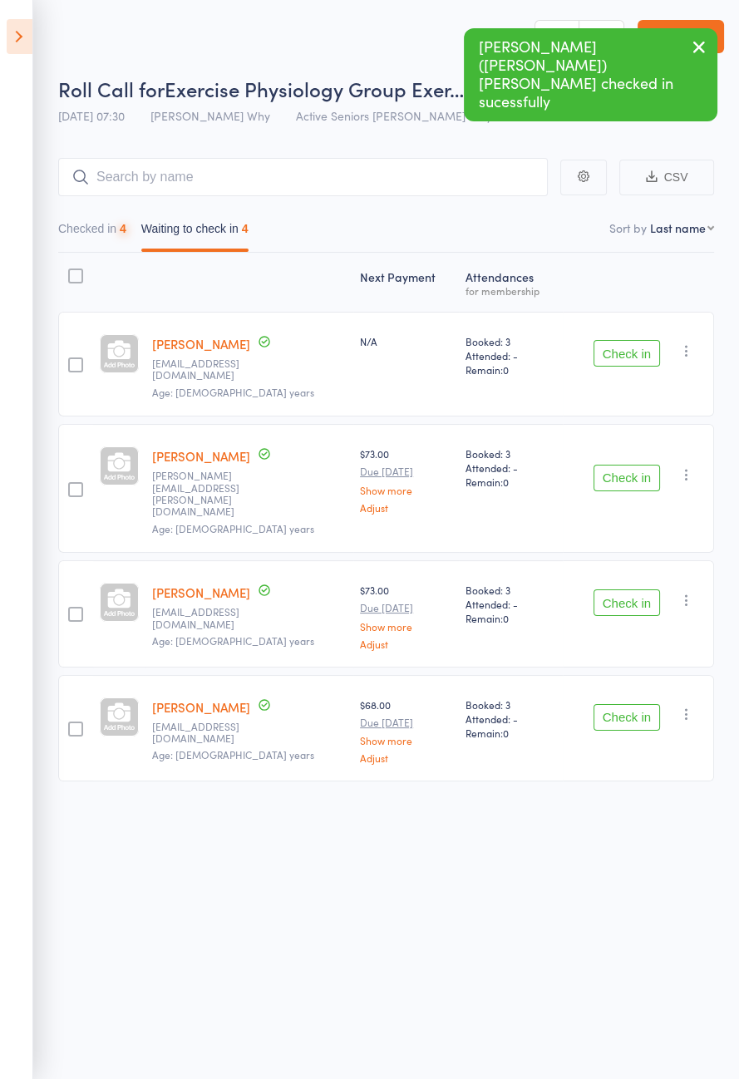
click at [632, 351] on button "Check in" at bounding box center [627, 353] width 67 height 27
click at [628, 353] on button "Check in" at bounding box center [627, 353] width 67 height 27
click at [627, 465] on button "Check in" at bounding box center [627, 478] width 67 height 27
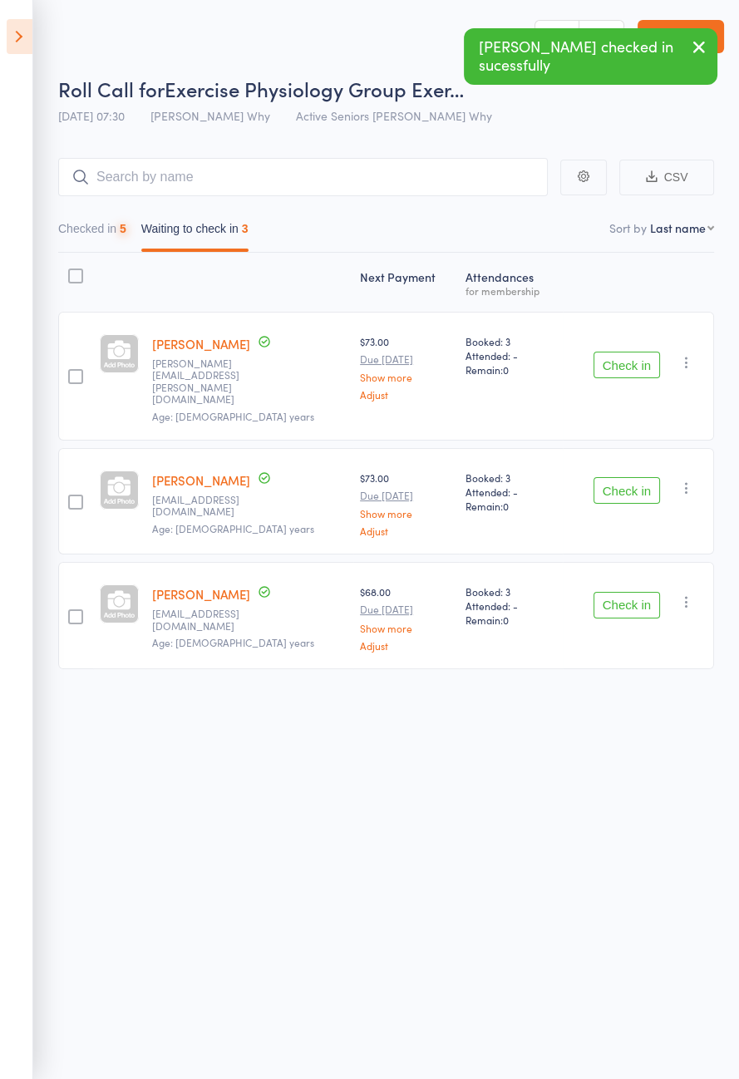
click at [631, 353] on button "Check in" at bounding box center [627, 365] width 67 height 27
click at [633, 477] on button "Check in" at bounding box center [627, 490] width 67 height 27
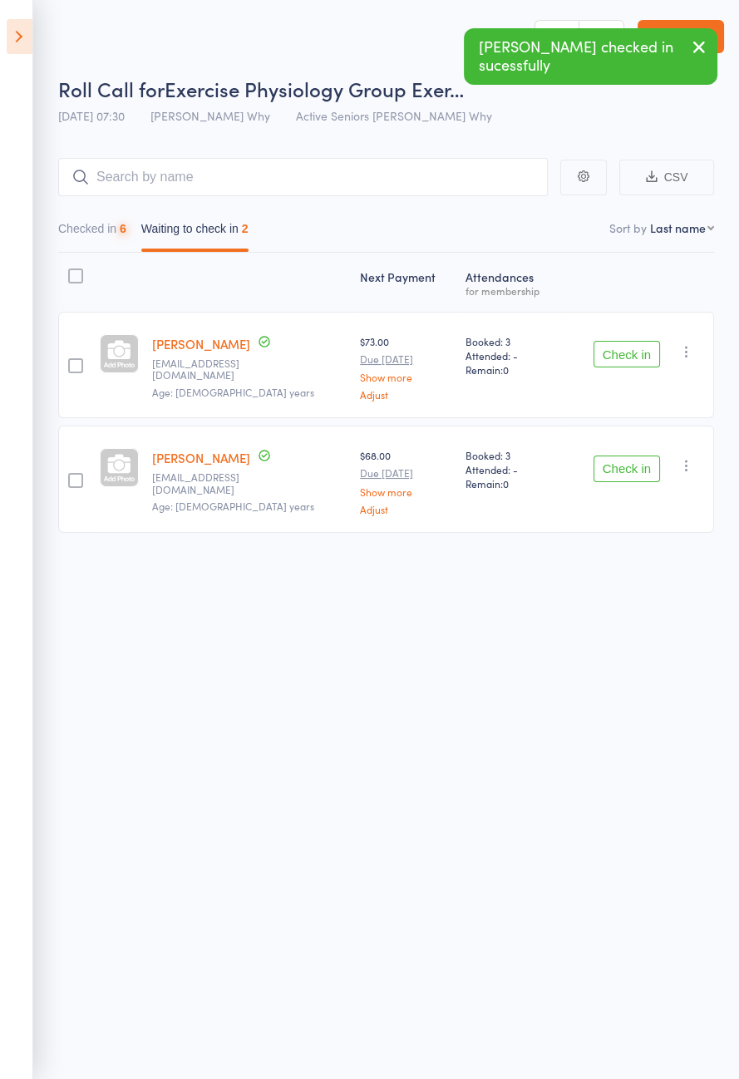
click at [632, 349] on button "Check in" at bounding box center [627, 354] width 67 height 27
click at [632, 352] on button "Check in" at bounding box center [627, 354] width 67 height 27
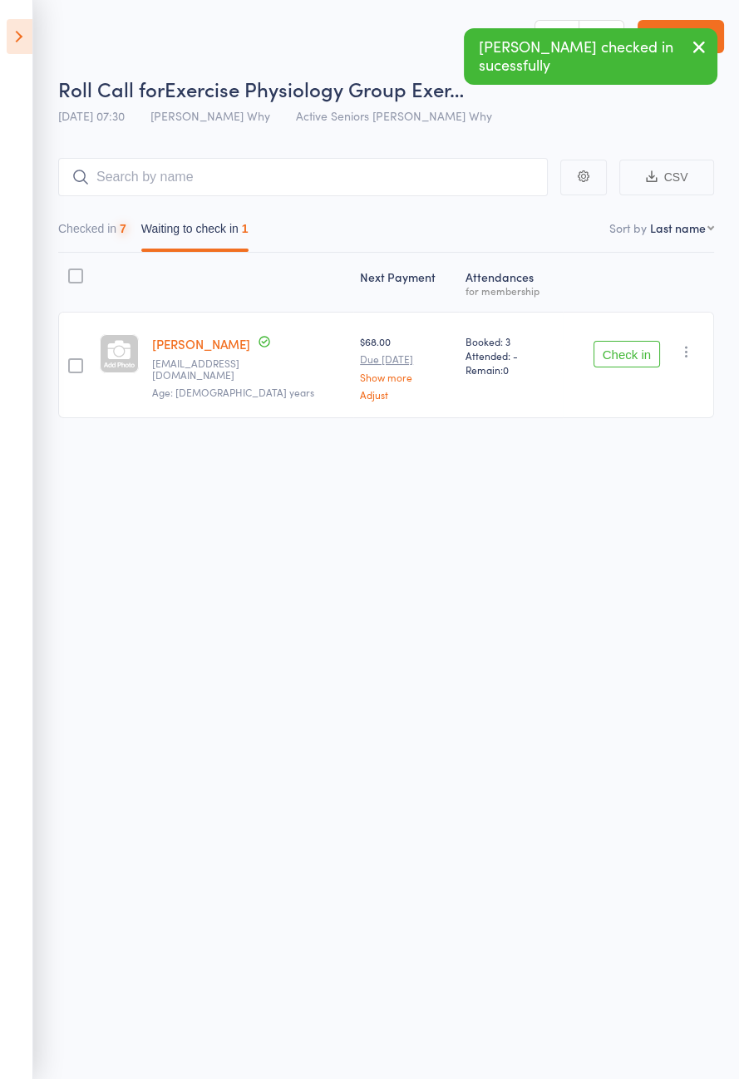
click at [620, 359] on button "Check in" at bounding box center [627, 354] width 67 height 27
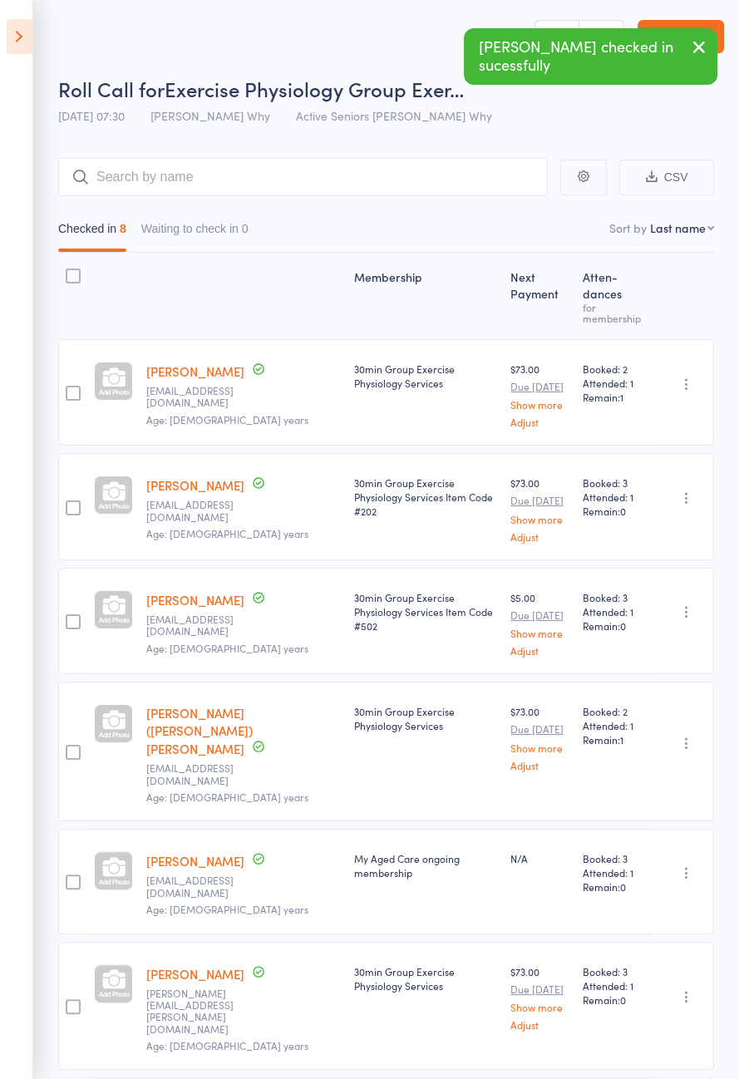
scroll to position [119, 0]
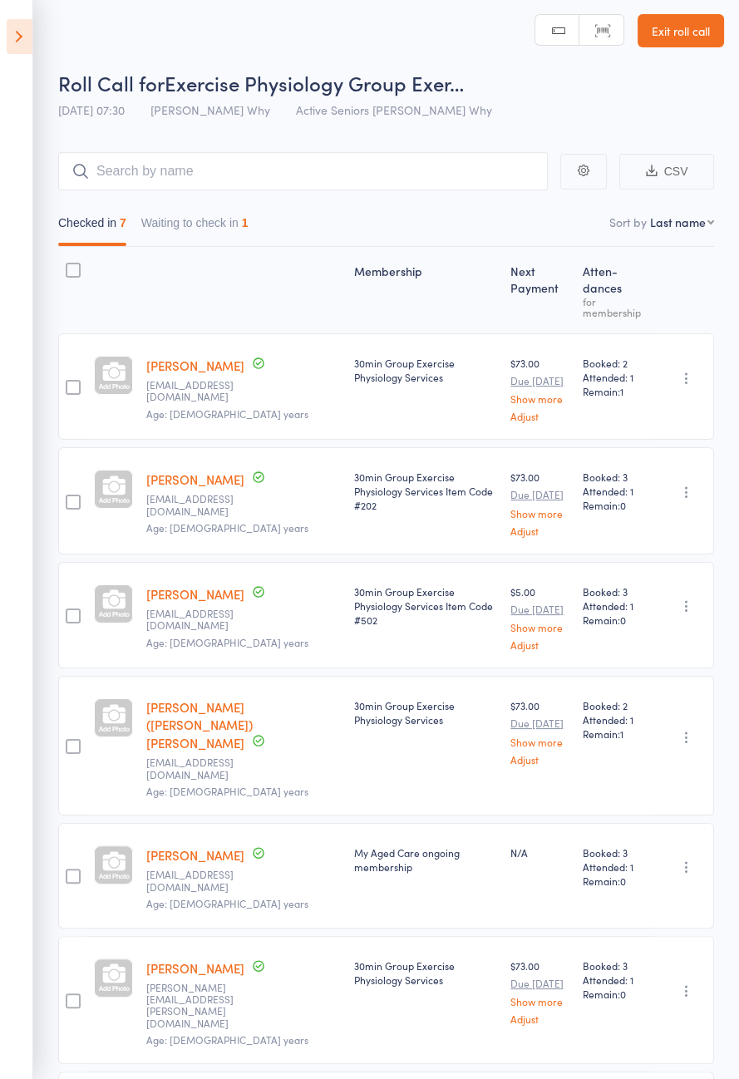
click at [176, 227] on button "Waiting to check in 1" at bounding box center [194, 227] width 107 height 38
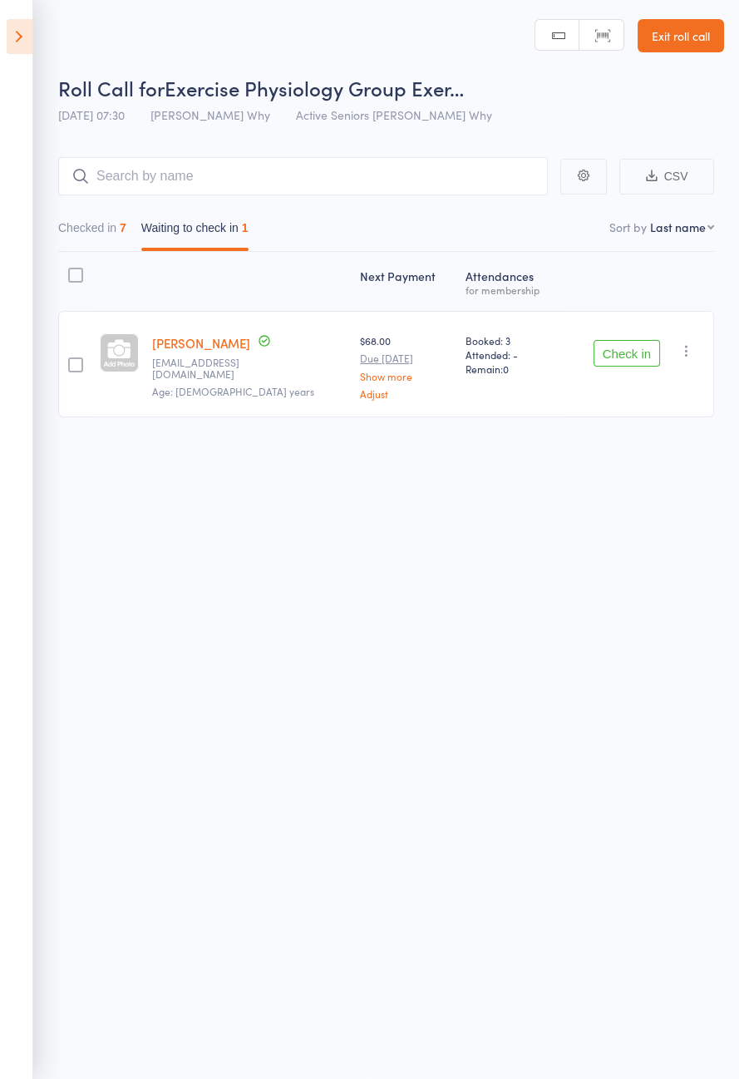
scroll to position [0, 0]
click at [96, 230] on button "Checked in 7" at bounding box center [92, 233] width 68 height 38
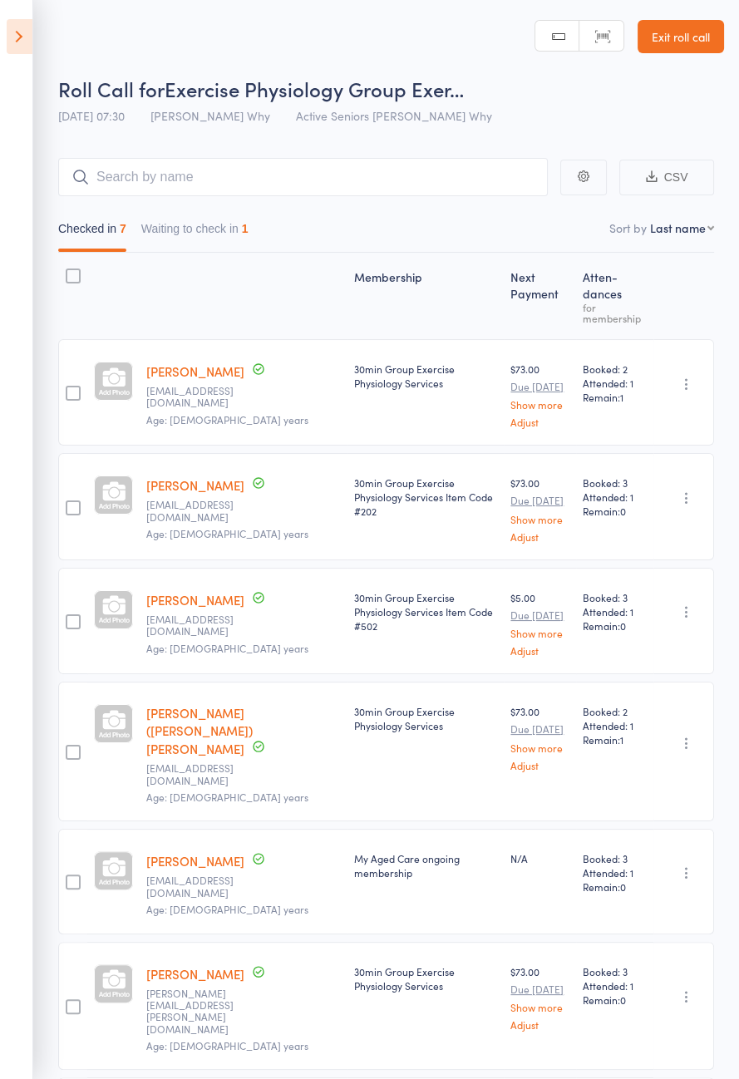
click at [11, 51] on icon at bounding box center [20, 36] width 26 height 35
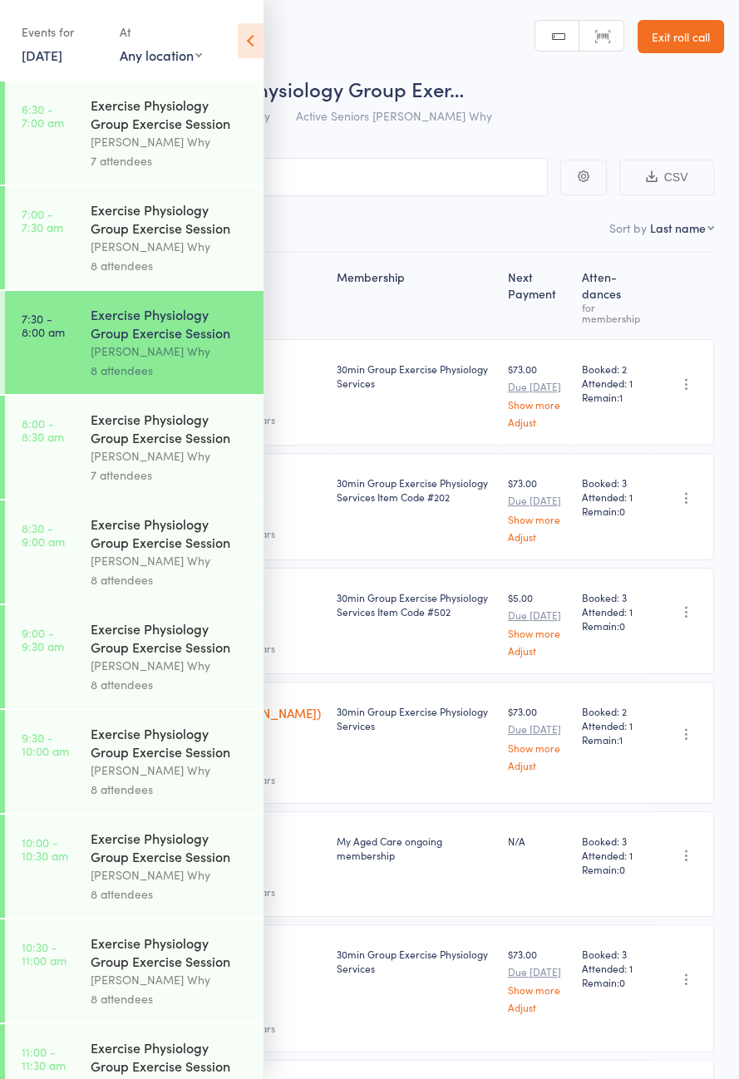
click at [85, 467] on link "8:00 - 8:30 am Exercise Physiology Group Exercise Session Dee Why 7 attendees" at bounding box center [134, 447] width 259 height 103
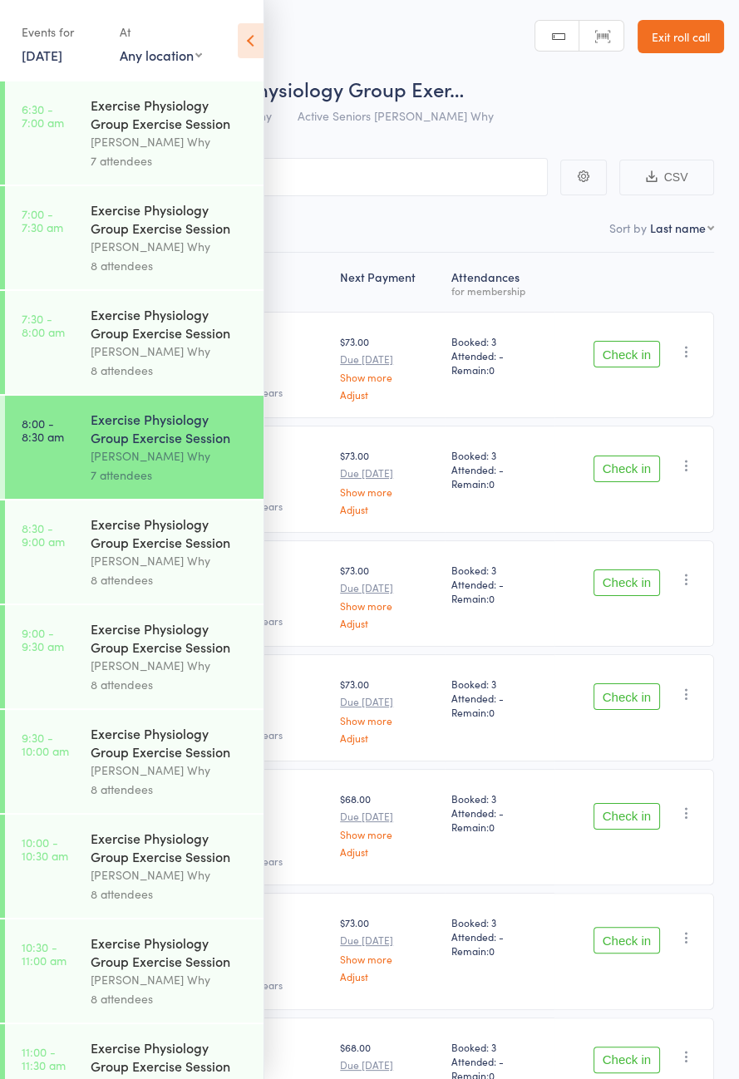
click at [251, 53] on icon at bounding box center [251, 40] width 26 height 35
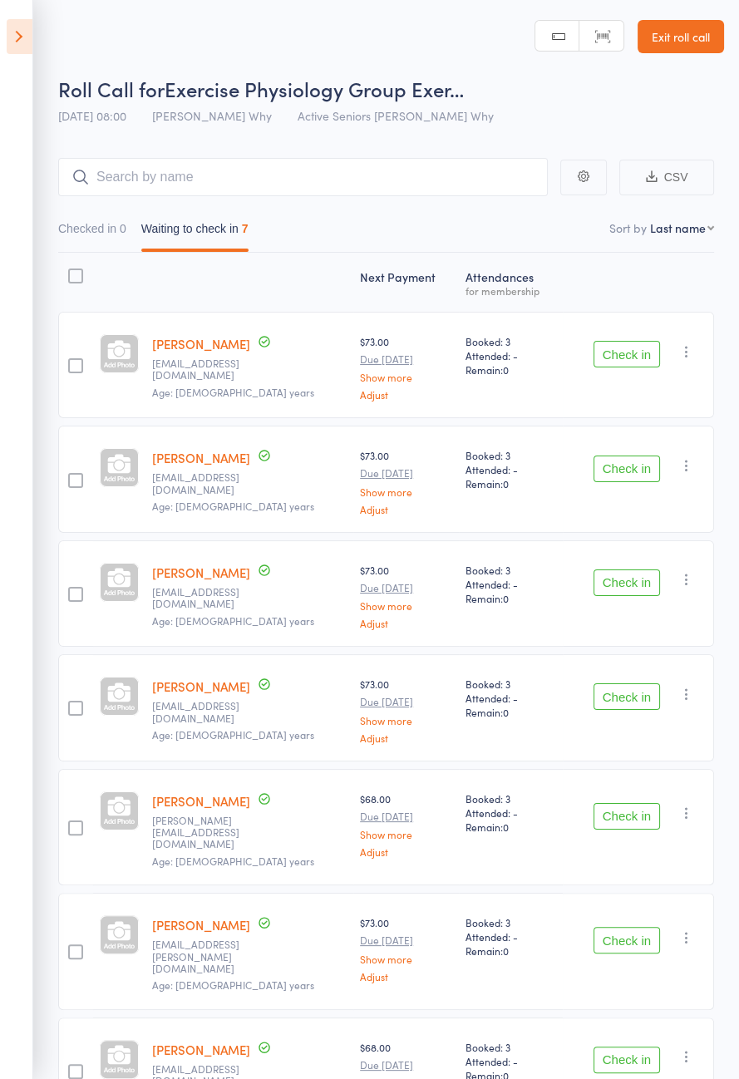
click at [15, 42] on icon at bounding box center [20, 36] width 26 height 35
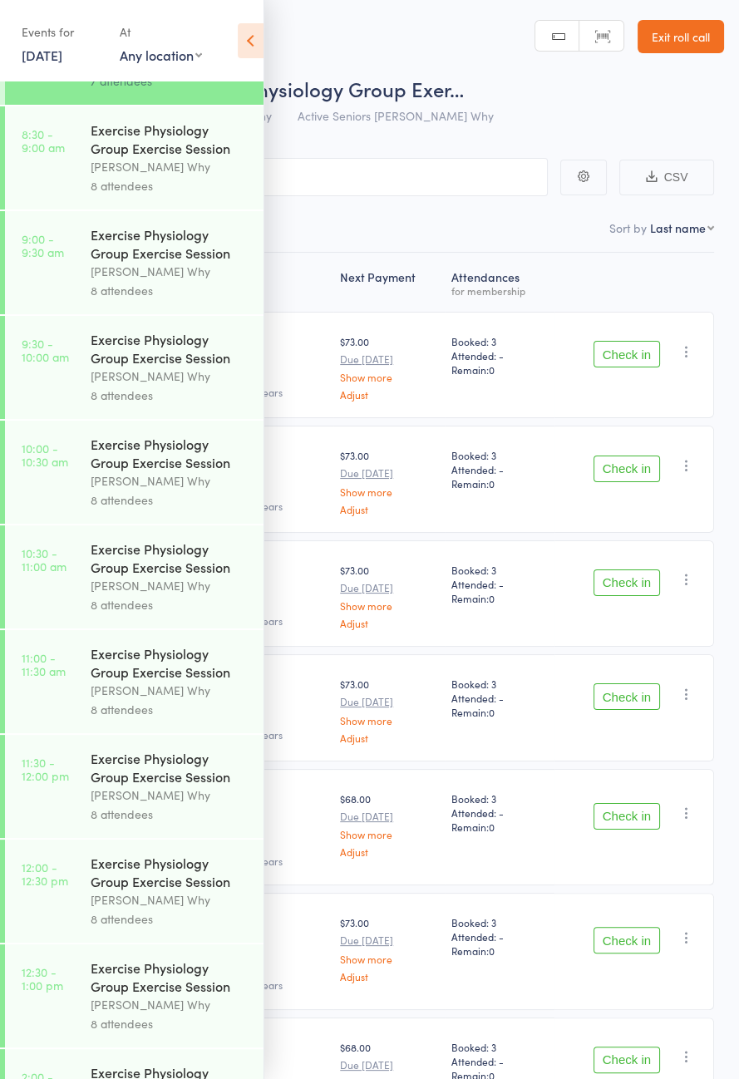
scroll to position [401, 0]
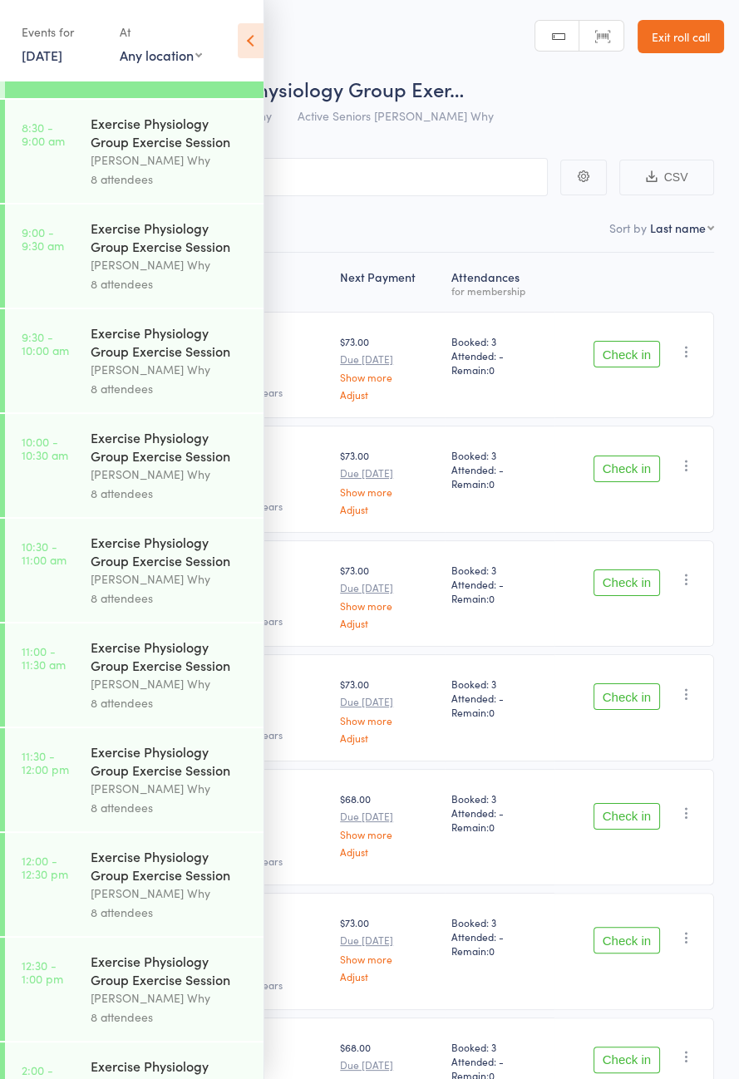
click at [259, 52] on icon at bounding box center [251, 40] width 26 height 35
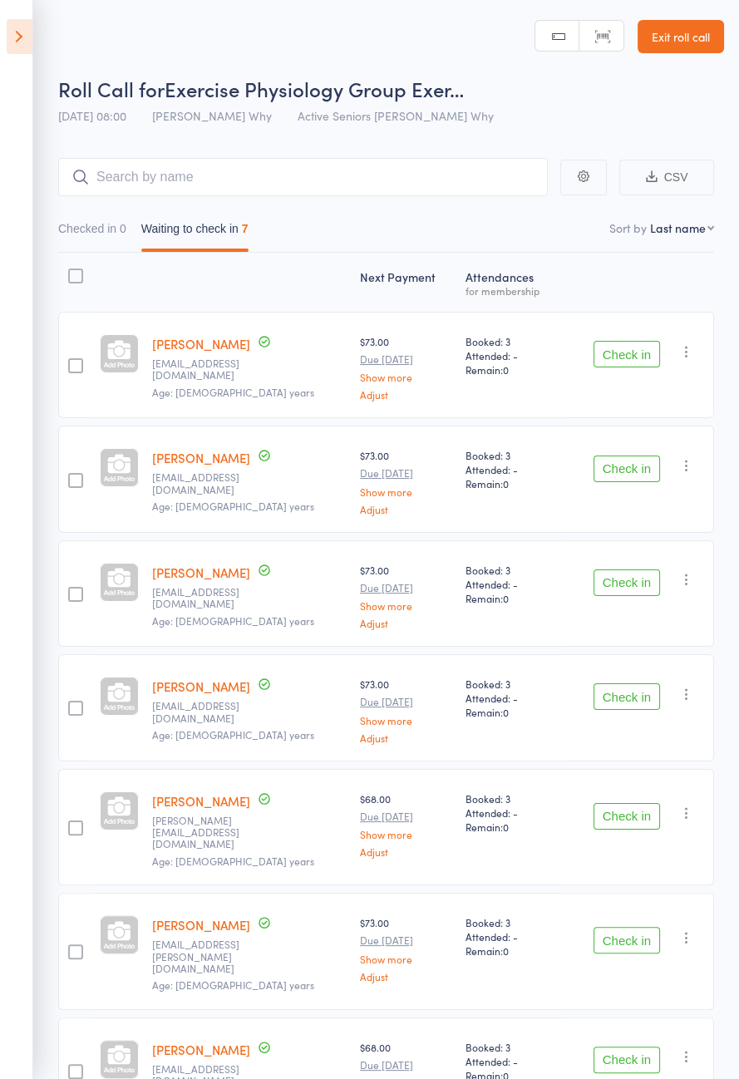
scroll to position [3, 0]
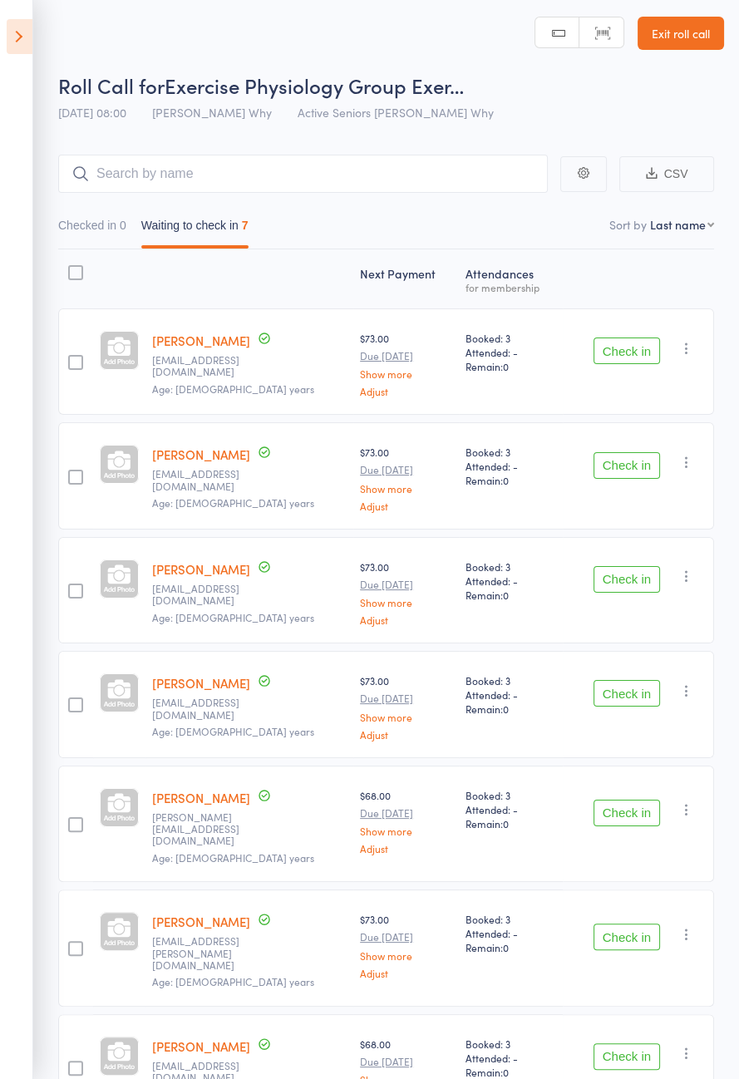
click at [633, 924] on button "Check in" at bounding box center [627, 937] width 67 height 27
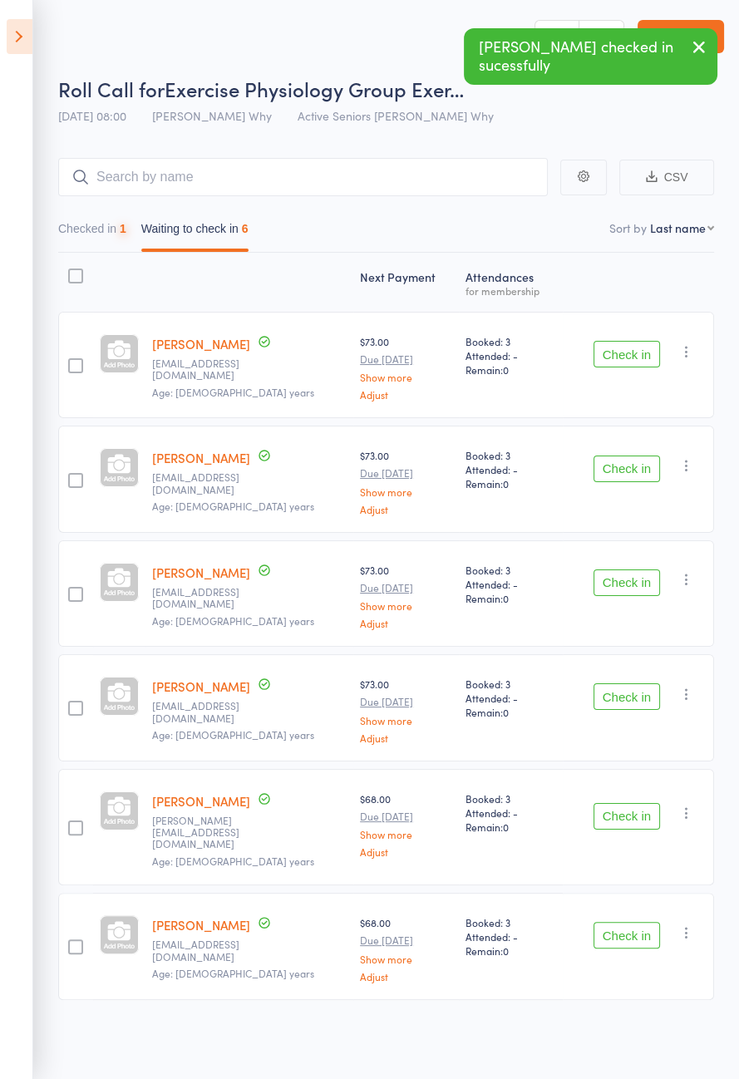
click at [644, 922] on button "Check in" at bounding box center [627, 935] width 67 height 27
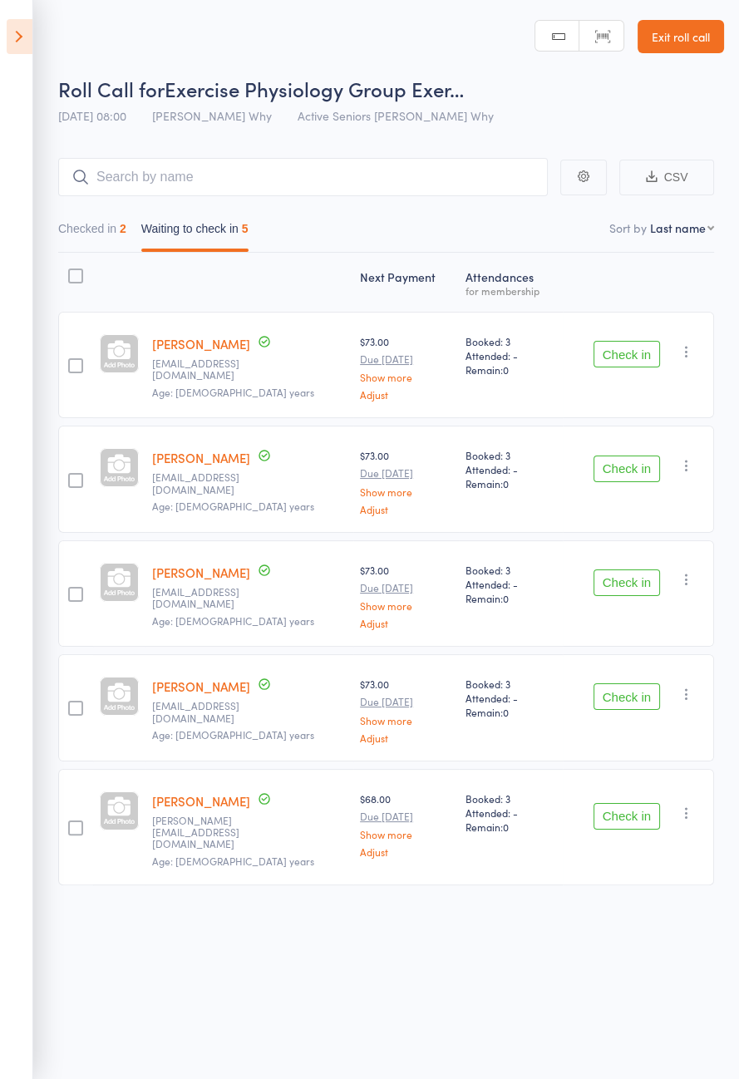
click at [611, 724] on div "Check in Check in Send message Add Note Add Task Add Flag Remove Mark absent" at bounding box center [638, 707] width 151 height 106
click at [625, 688] on button "Check in" at bounding box center [627, 696] width 67 height 27
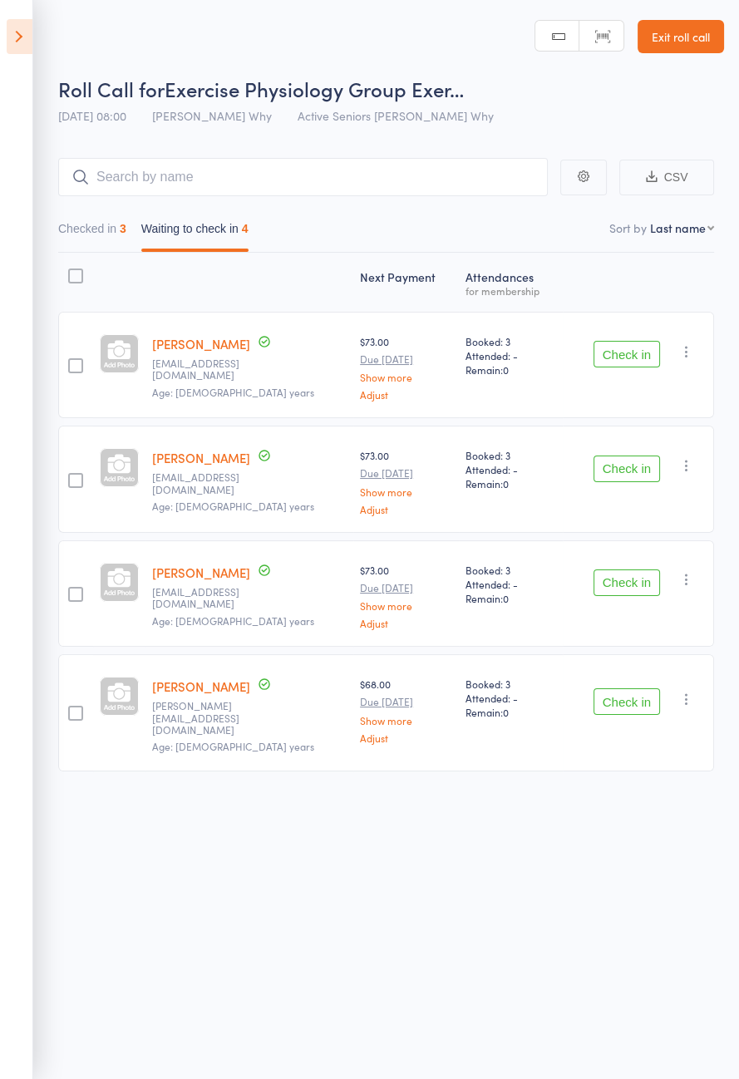
click at [628, 353] on button "Check in" at bounding box center [627, 354] width 67 height 27
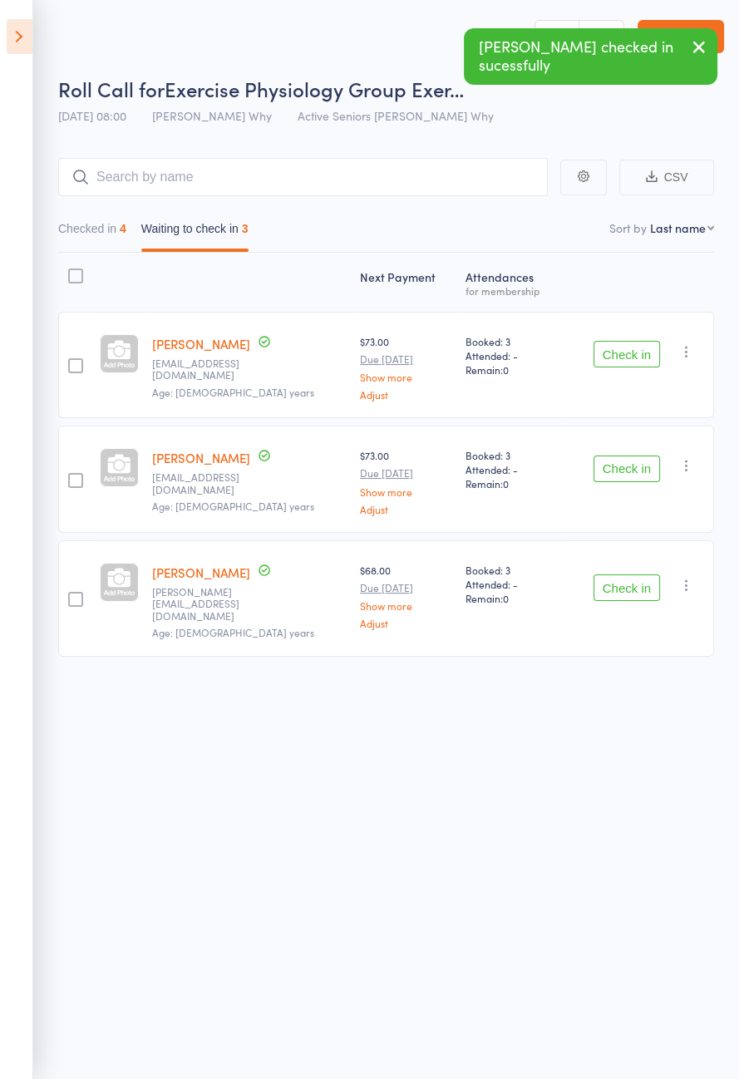
click at [643, 459] on button "Check in" at bounding box center [627, 469] width 67 height 27
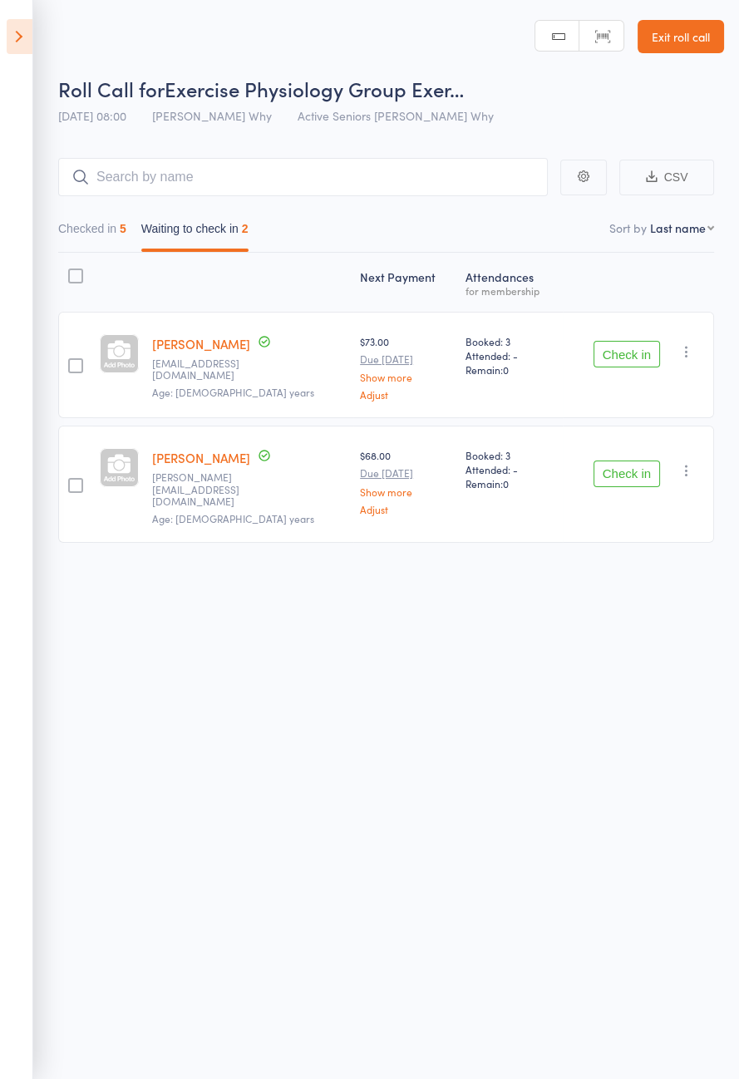
click at [605, 352] on button "Check in" at bounding box center [627, 354] width 67 height 27
click at [612, 347] on button "Check in" at bounding box center [627, 354] width 67 height 27
click at [640, 349] on button "Check in" at bounding box center [627, 354] width 67 height 27
click at [623, 461] on button "Check in" at bounding box center [627, 474] width 67 height 27
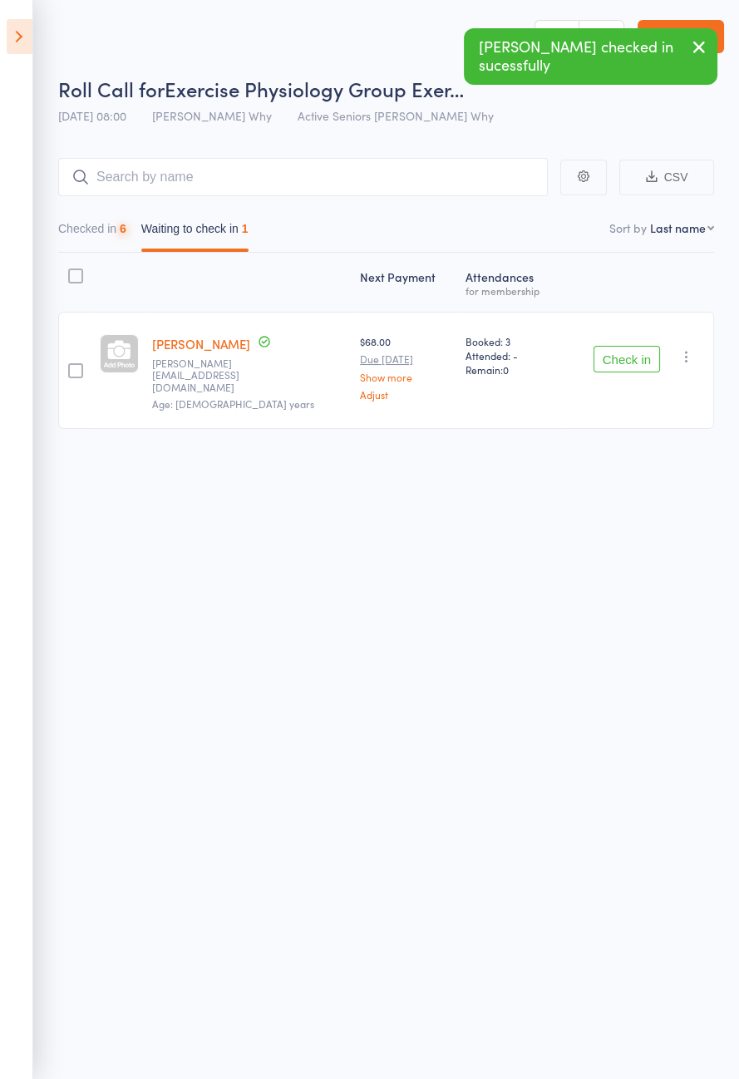
click at [618, 325] on div "Check in Check in Send message Add Note Add Task Add Flag Remove Mark absent" at bounding box center [638, 370] width 151 height 117
click at [615, 346] on button "Check in" at bounding box center [627, 359] width 67 height 27
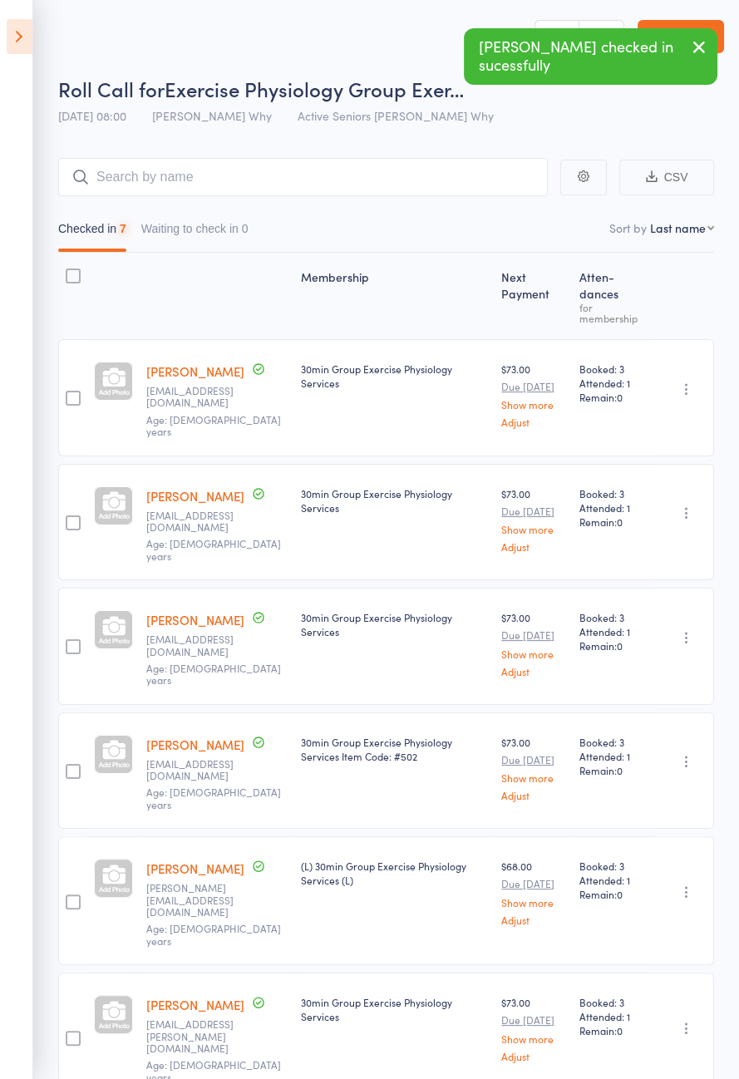
click at [630, 362] on span "Booked: 3" at bounding box center [612, 369] width 67 height 14
click at [14, 22] on icon at bounding box center [20, 36] width 26 height 35
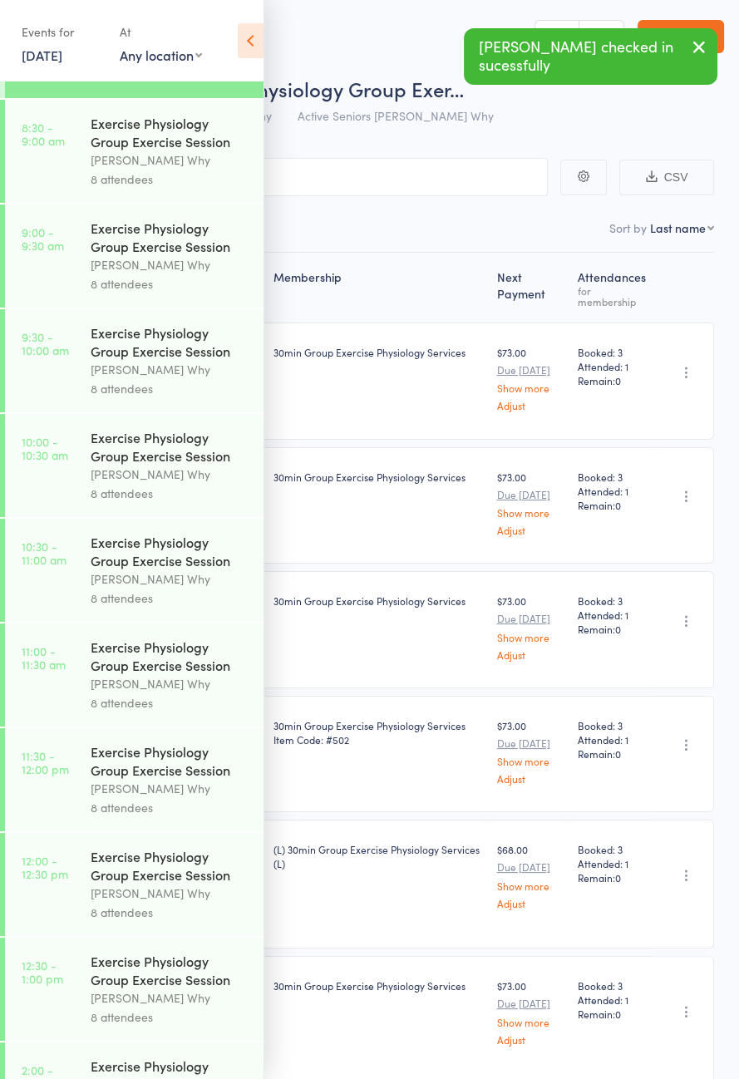
click at [76, 177] on link "8:30 - 9:00 am Exercise Physiology Group Exercise Session Dee Why 8 attendees" at bounding box center [134, 151] width 259 height 103
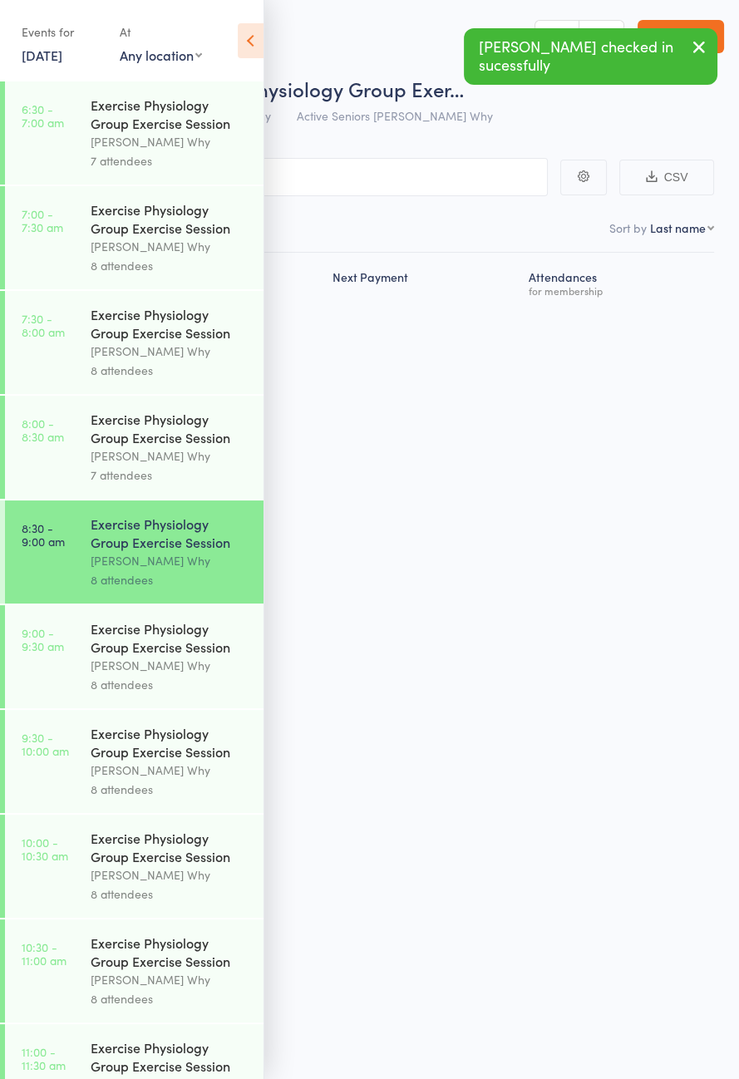
click at [244, 38] on icon at bounding box center [251, 40] width 26 height 35
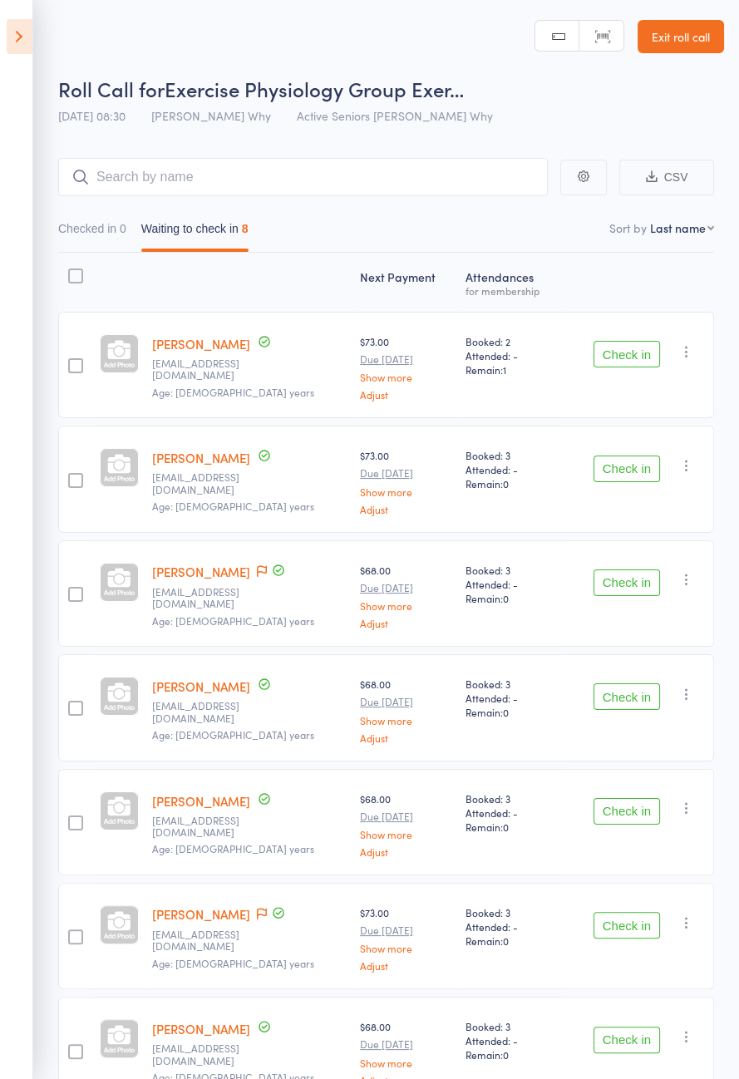
click at [25, 21] on icon at bounding box center [20, 36] width 26 height 35
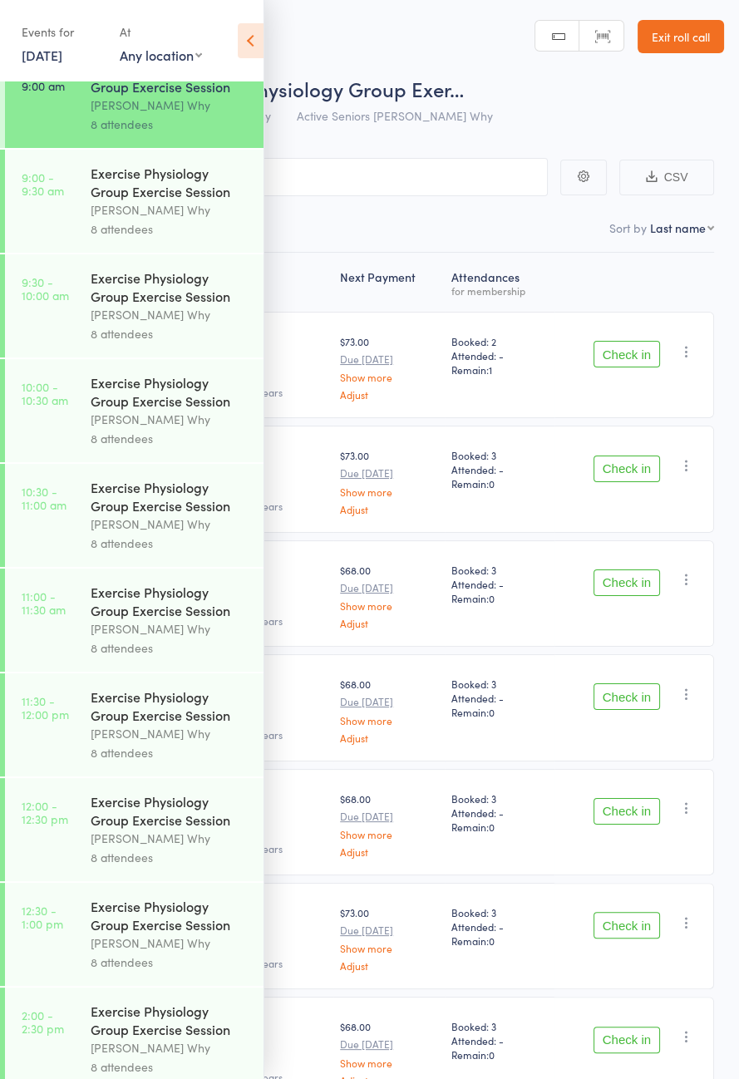
scroll to position [453, 0]
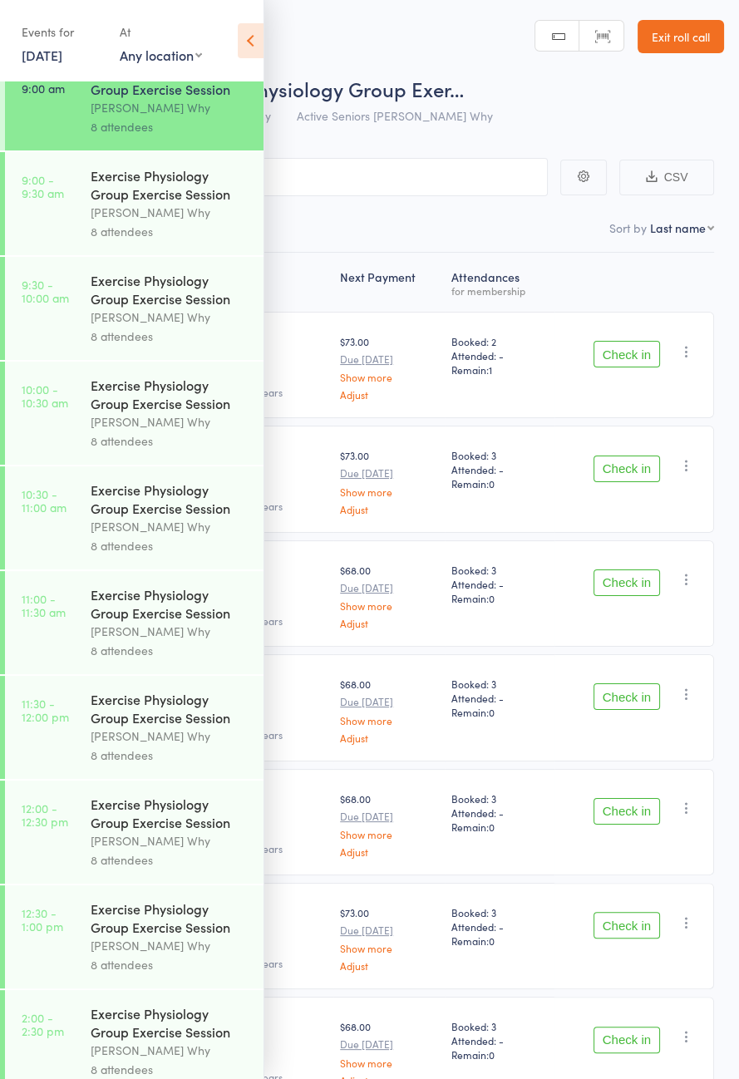
click at [244, 42] on icon at bounding box center [251, 40] width 26 height 35
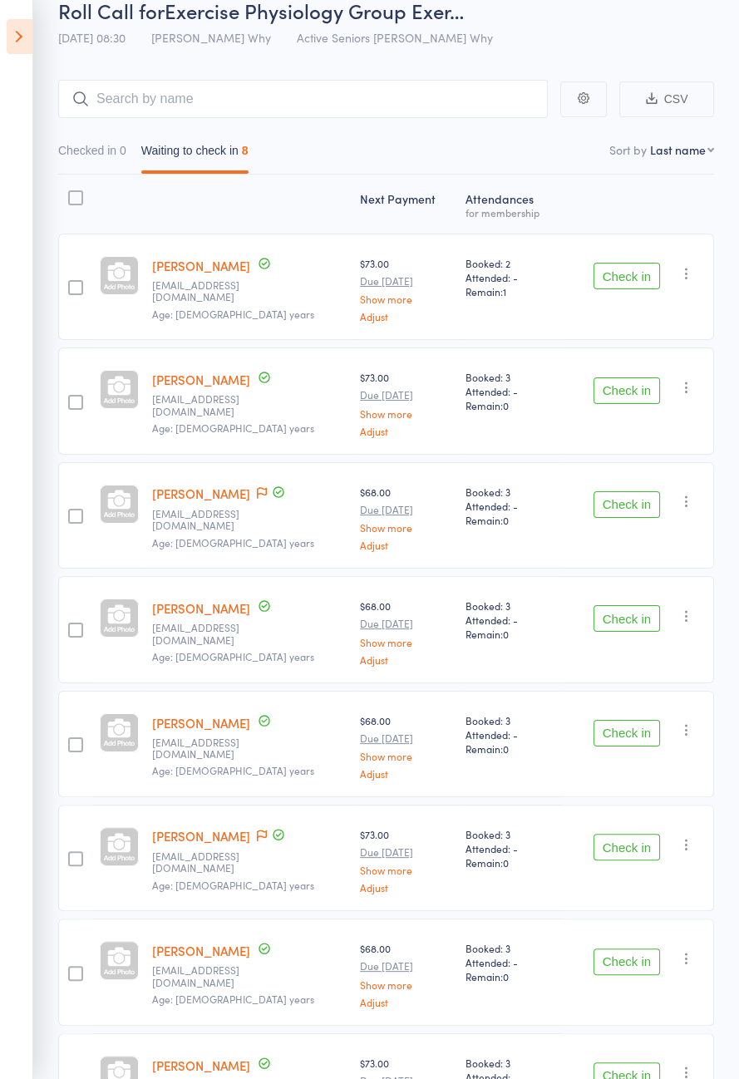
scroll to position [116, 0]
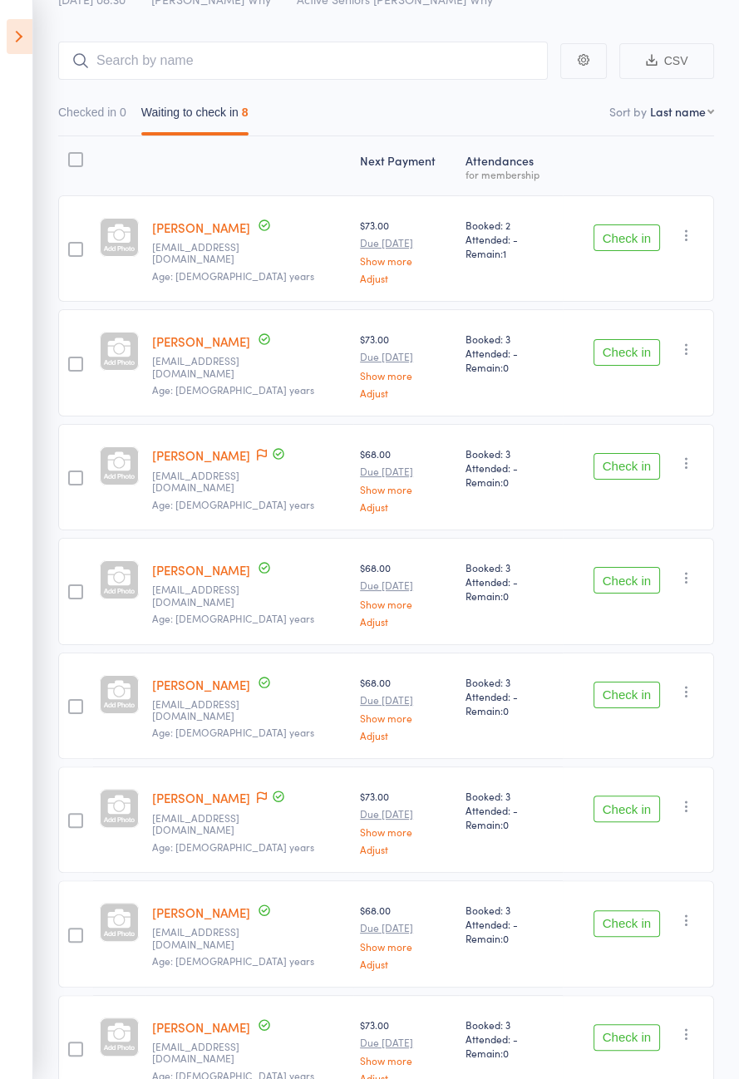
click at [643, 1031] on button "Check in" at bounding box center [627, 1037] width 67 height 27
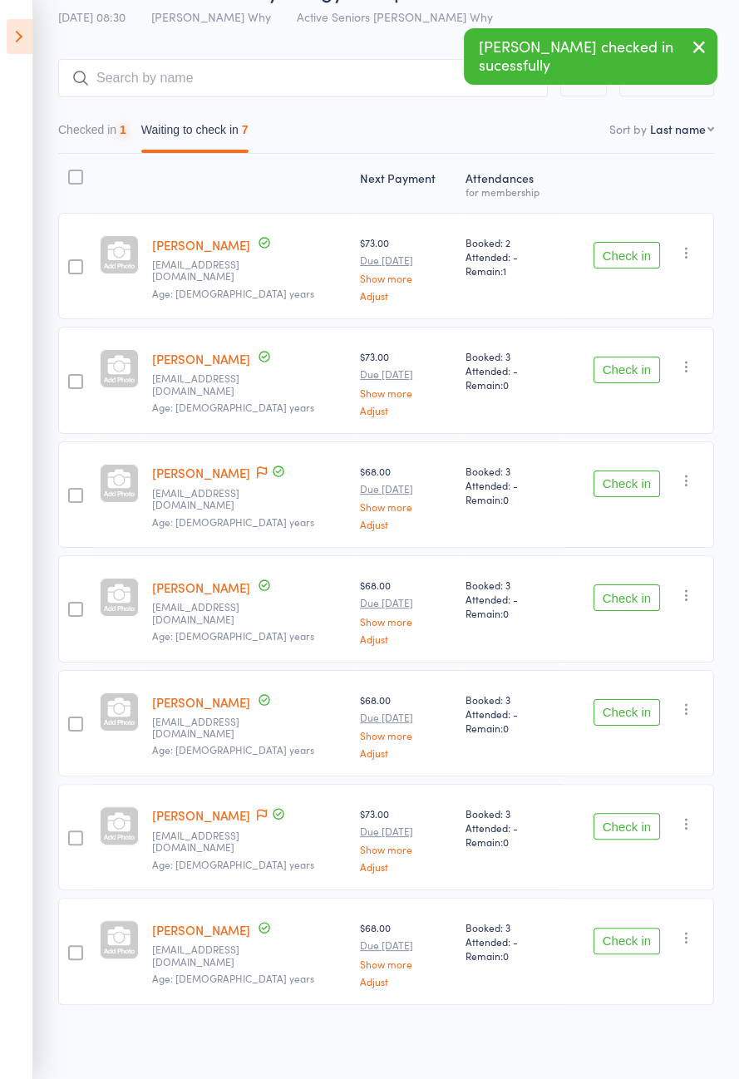
scroll to position [3, 0]
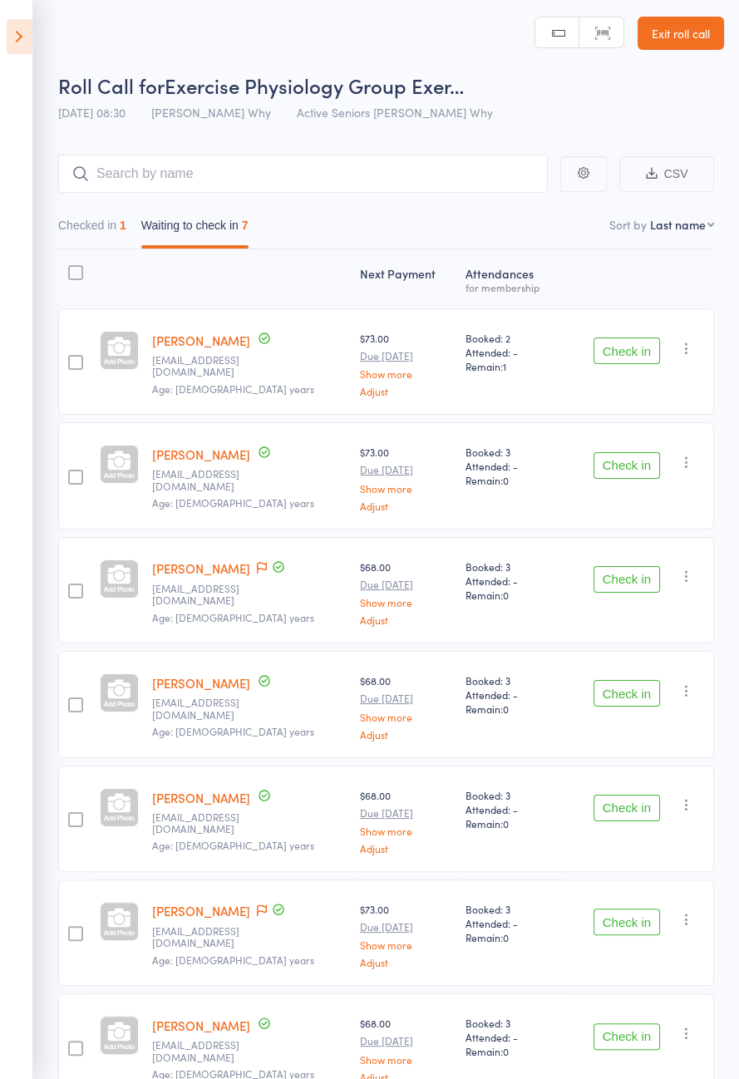
click at [605, 344] on button "Check in" at bounding box center [627, 350] width 67 height 27
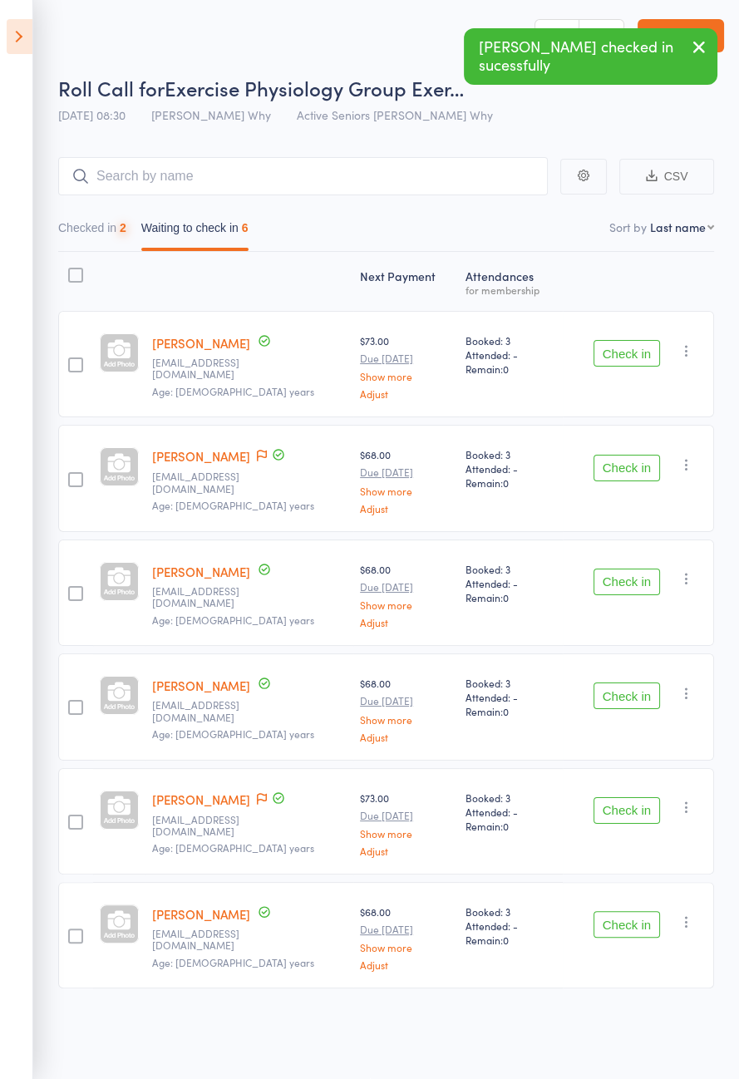
scroll to position [0, 0]
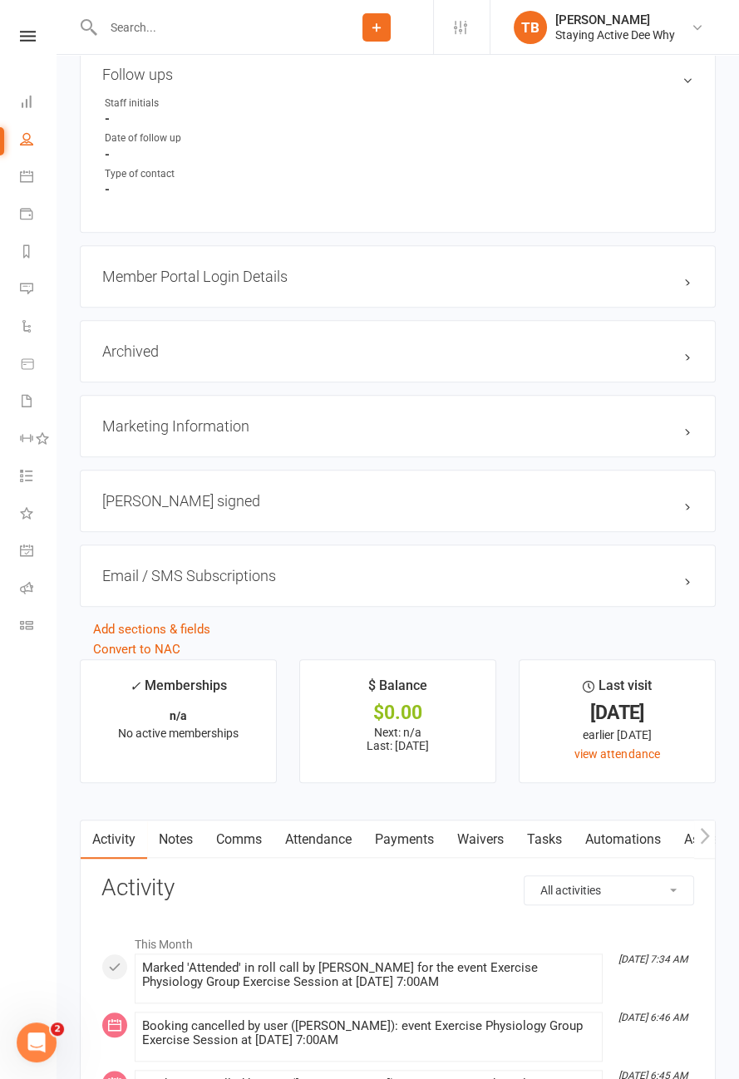
scroll to position [1437, 0]
click at [174, 825] on link "Notes" at bounding box center [175, 838] width 57 height 38
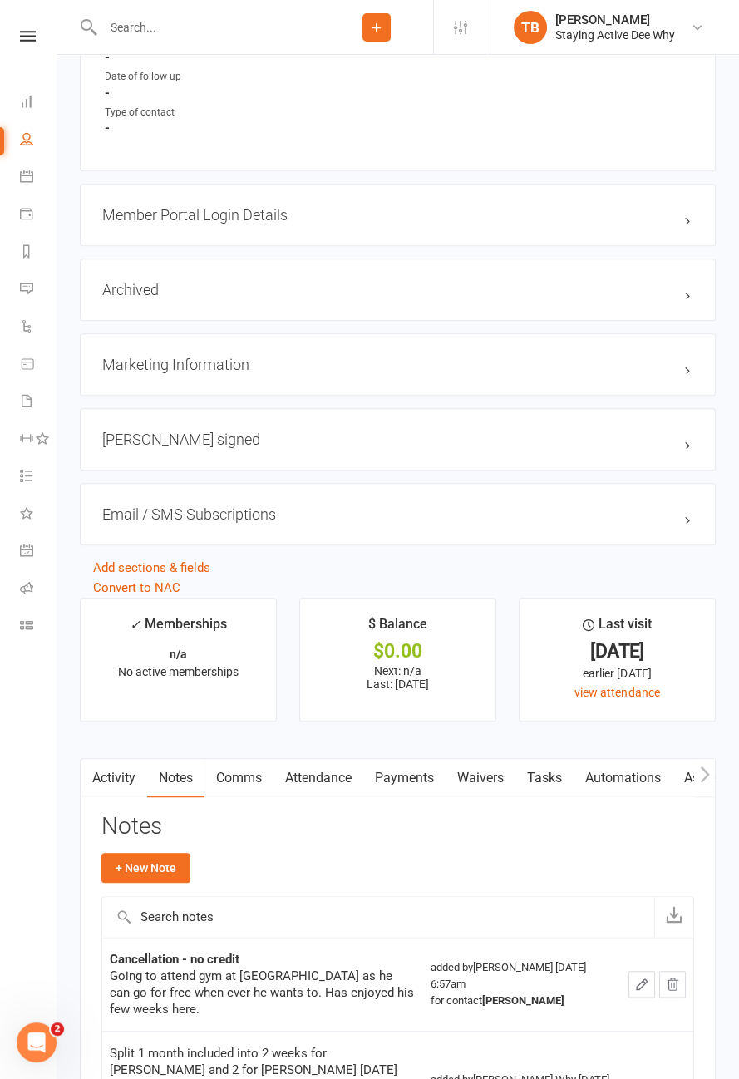
scroll to position [1498, 0]
click at [315, 764] on link "Attendance" at bounding box center [318, 777] width 90 height 38
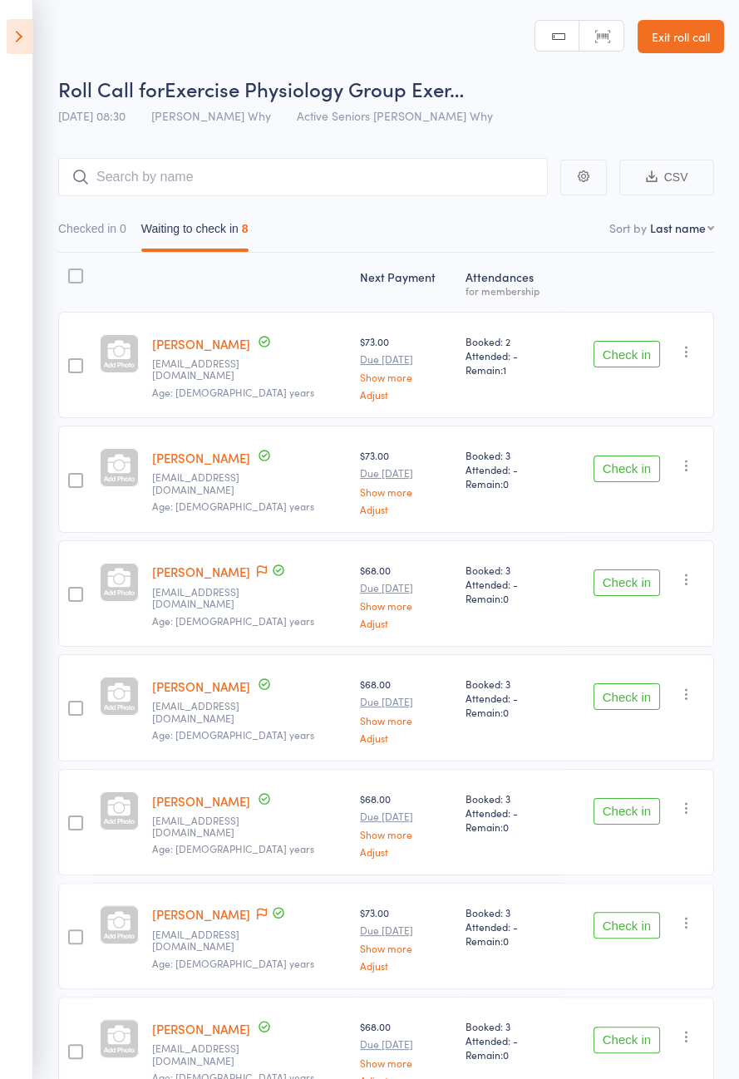
click at [617, 349] on button "Check in" at bounding box center [627, 354] width 67 height 27
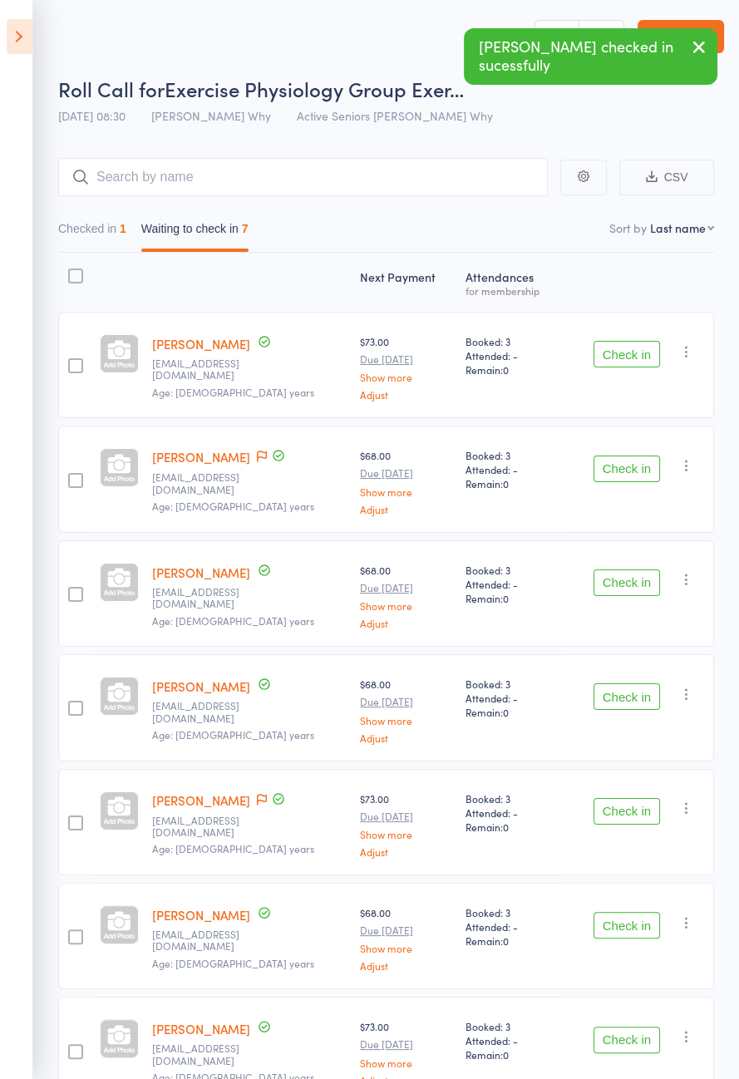
click at [257, 451] on icon at bounding box center [262, 457] width 10 height 12
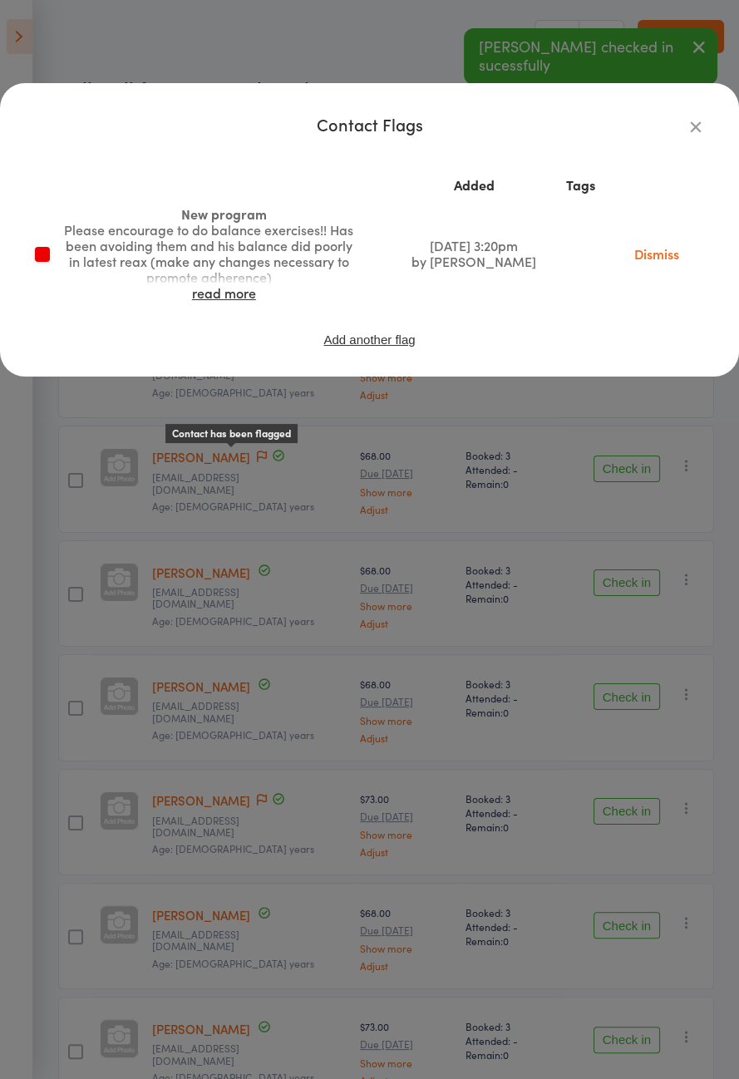
click at [126, 694] on div "Contact Flags Added Tags New program Please encourage to do balance exercises!!…" at bounding box center [369, 539] width 739 height 1079
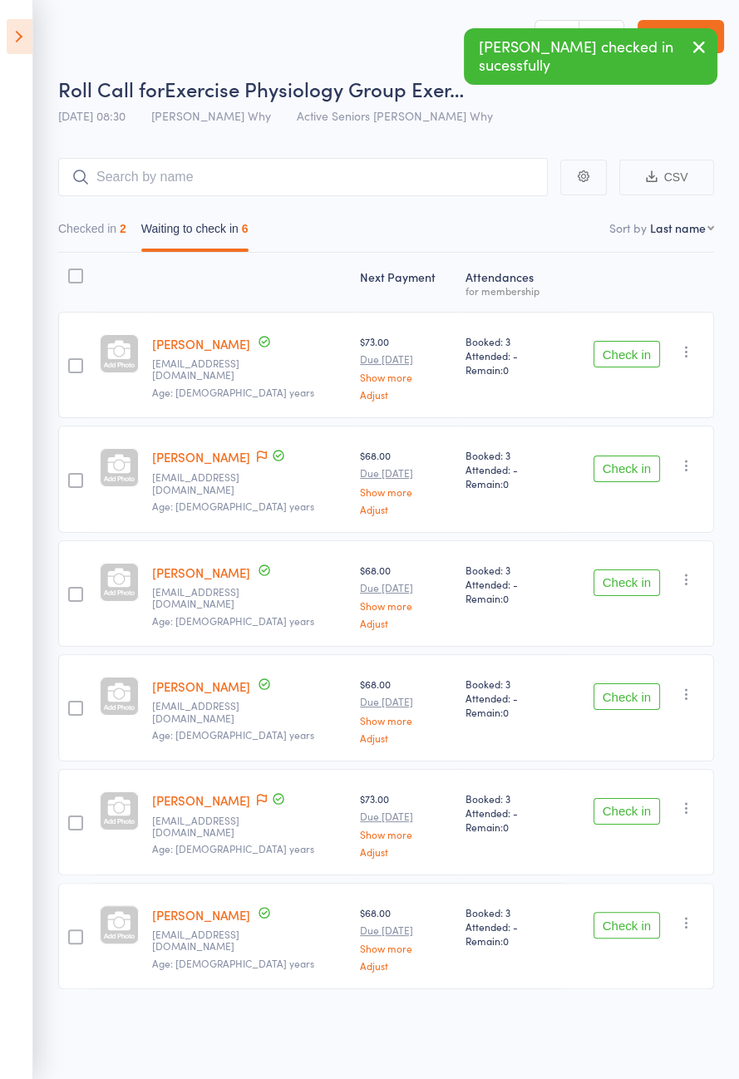
click at [617, 355] on button "Check in" at bounding box center [627, 354] width 67 height 27
click at [611, 349] on button "Check in" at bounding box center [627, 354] width 67 height 27
click at [624, 456] on button "Check in" at bounding box center [627, 469] width 67 height 27
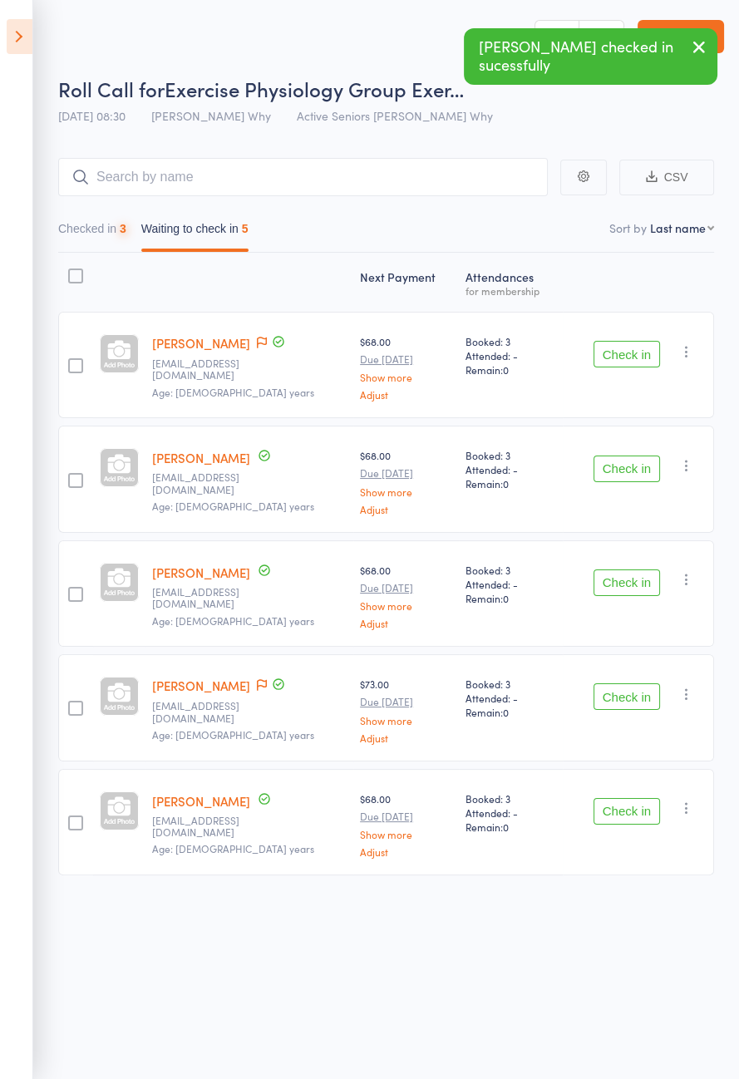
click at [627, 346] on button "Check in" at bounding box center [627, 354] width 67 height 27
click at [624, 346] on button "Check in" at bounding box center [627, 354] width 67 height 27
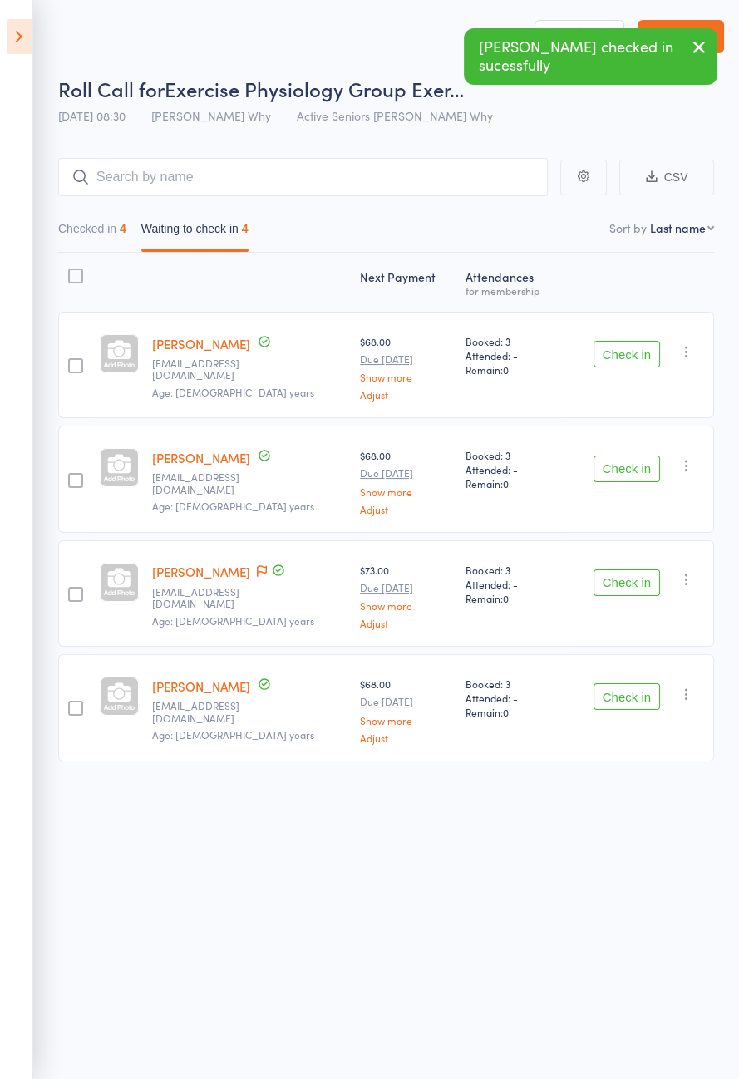
click at [626, 342] on button "Check in" at bounding box center [627, 354] width 67 height 27
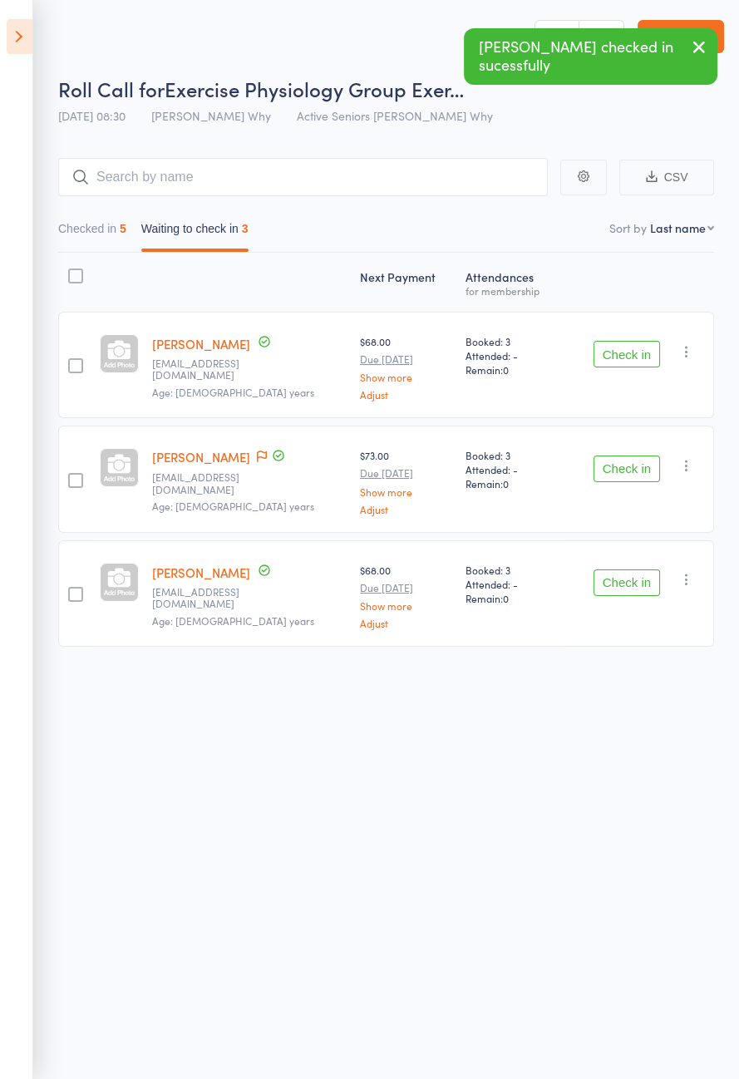
click at [257, 454] on icon at bounding box center [262, 457] width 10 height 12
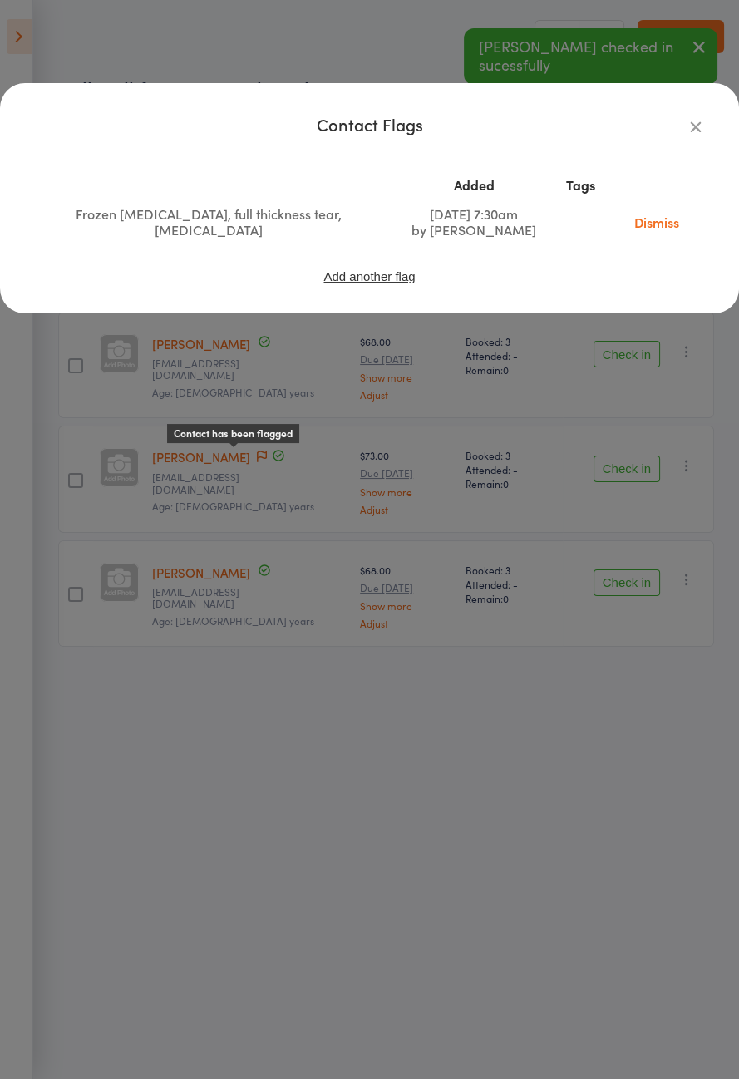
click at [155, 721] on div "Contact Flags Added Tags Frozen [MEDICAL_DATA], full thickness tear, [MEDICAL_D…" at bounding box center [369, 539] width 739 height 1079
click at [633, 350] on button "Check in" at bounding box center [627, 354] width 67 height 27
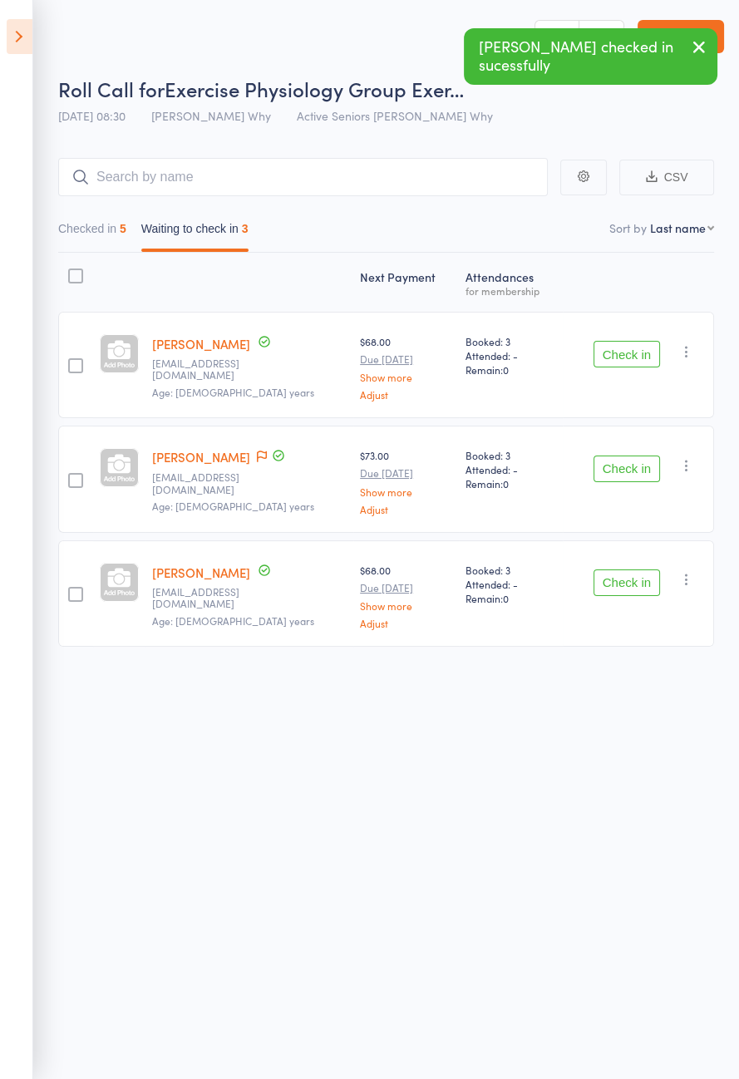
click at [626, 355] on button "Check in" at bounding box center [627, 354] width 67 height 27
click at [633, 456] on button "Check in" at bounding box center [627, 469] width 67 height 27
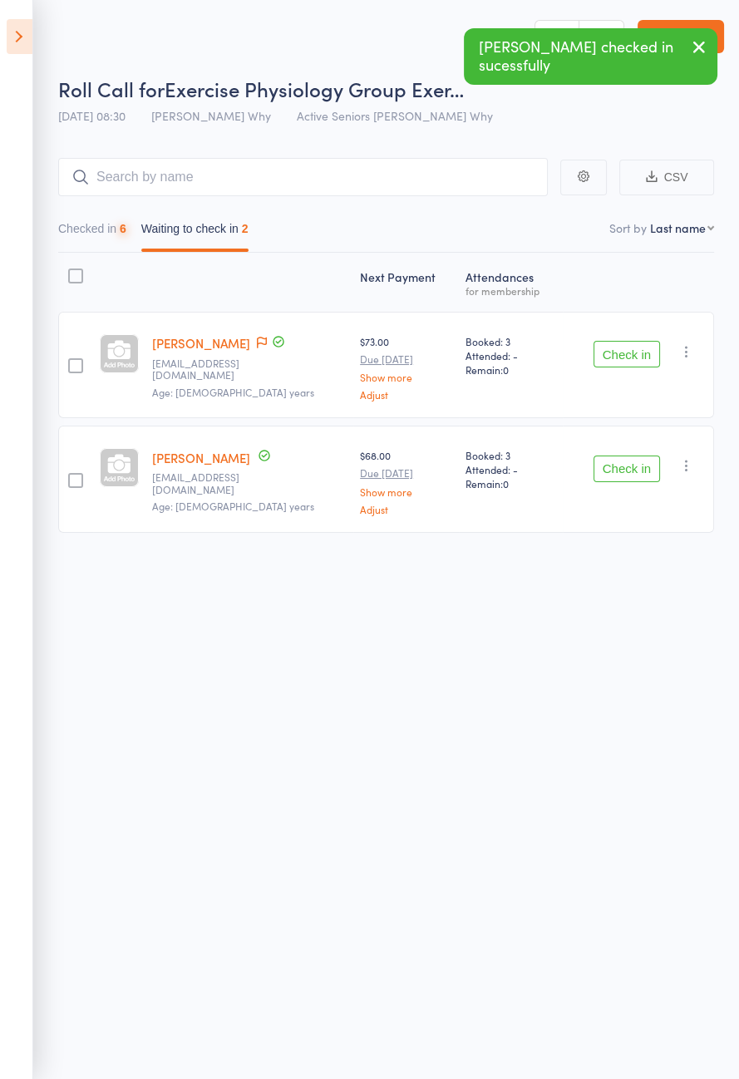
click at [637, 349] on button "Check in" at bounding box center [627, 354] width 67 height 27
click at [641, 456] on button "Check in" at bounding box center [627, 469] width 67 height 27
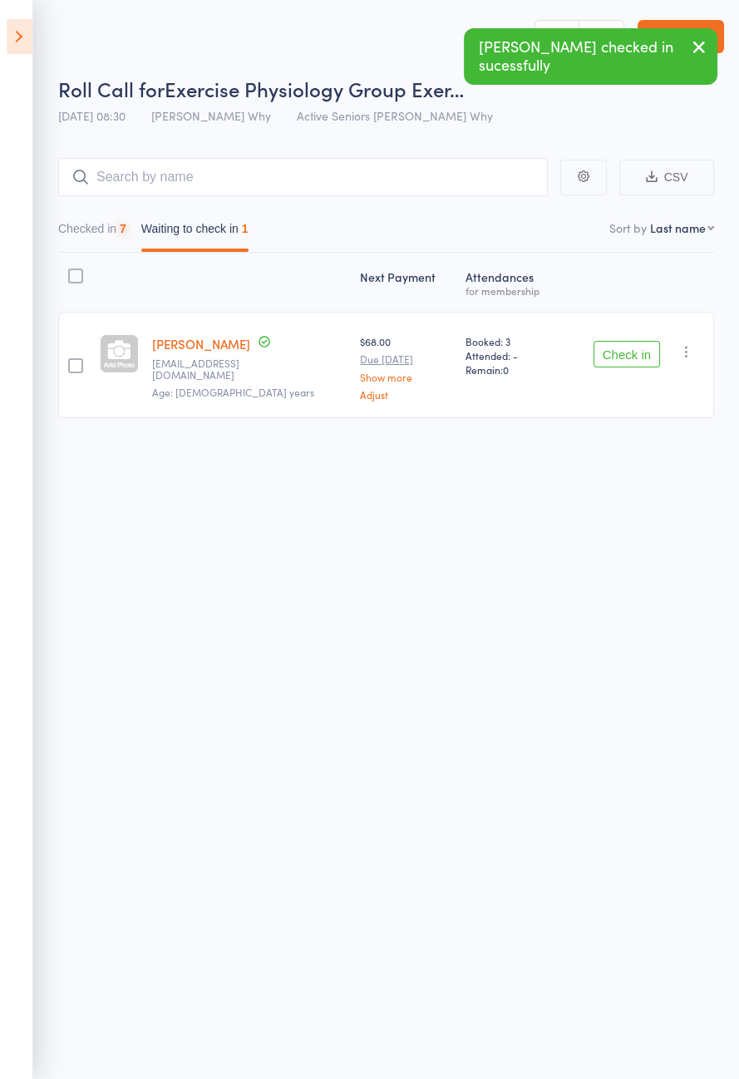
click at [640, 345] on button "Check in" at bounding box center [627, 354] width 67 height 27
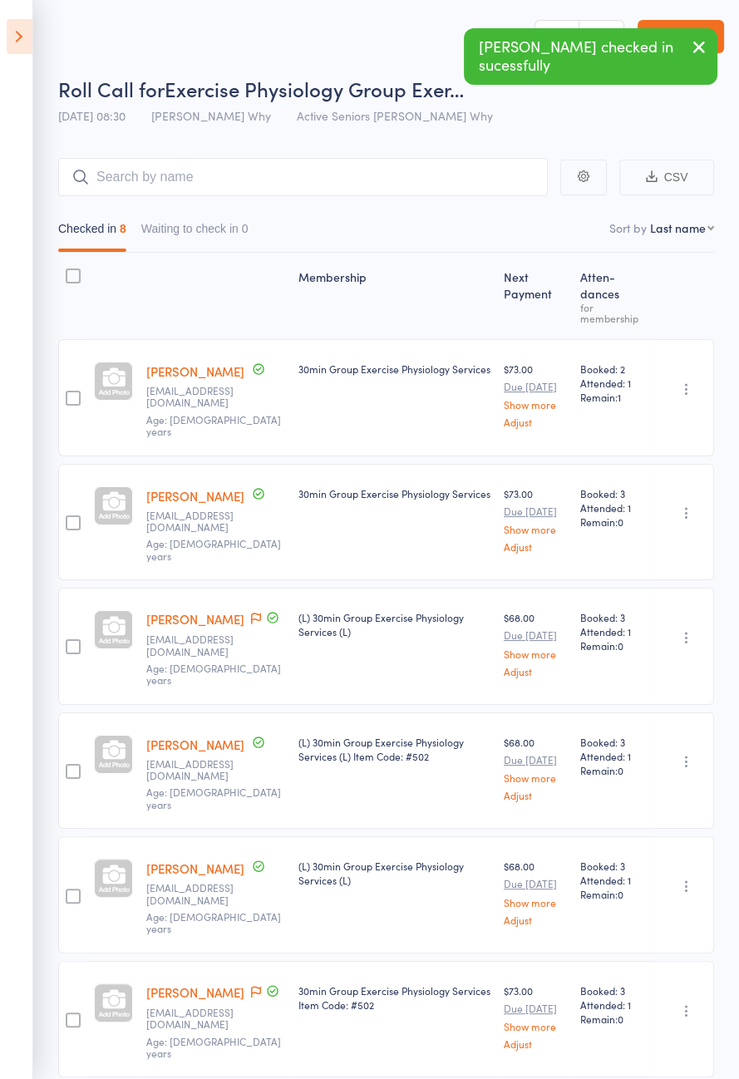
click at [27, 31] on icon at bounding box center [20, 36] width 26 height 35
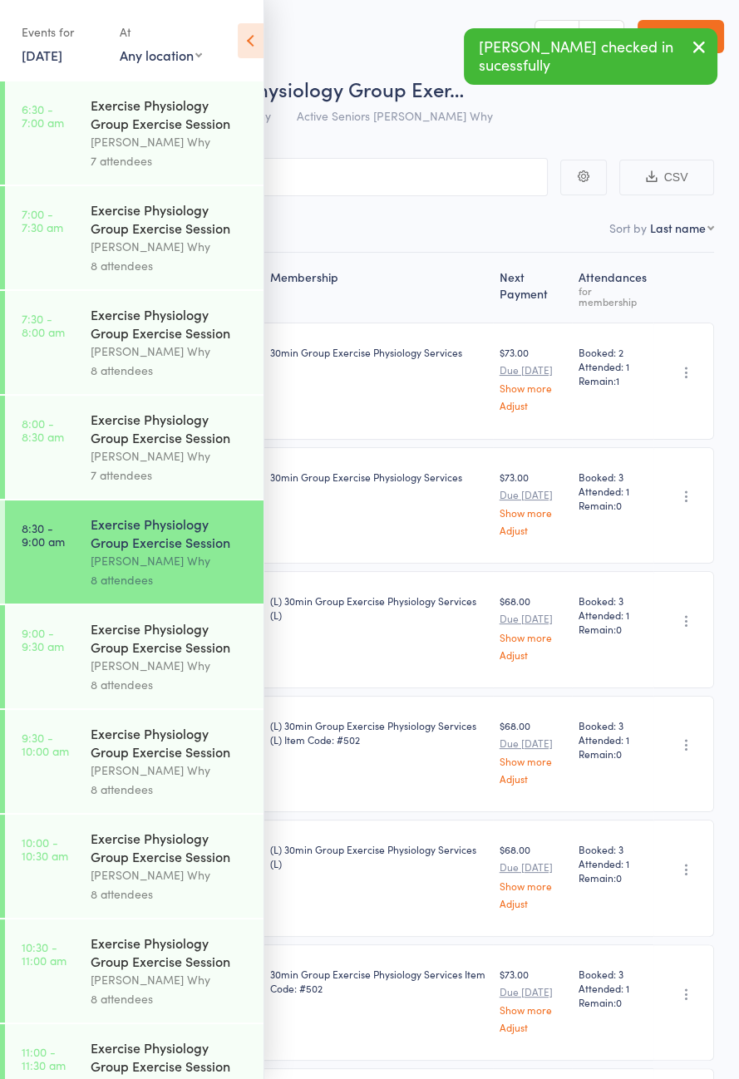
click at [43, 693] on link "9:00 - 9:30 am Exercise Physiology Group Exercise Session [PERSON_NAME] Why 8 a…" at bounding box center [134, 656] width 259 height 103
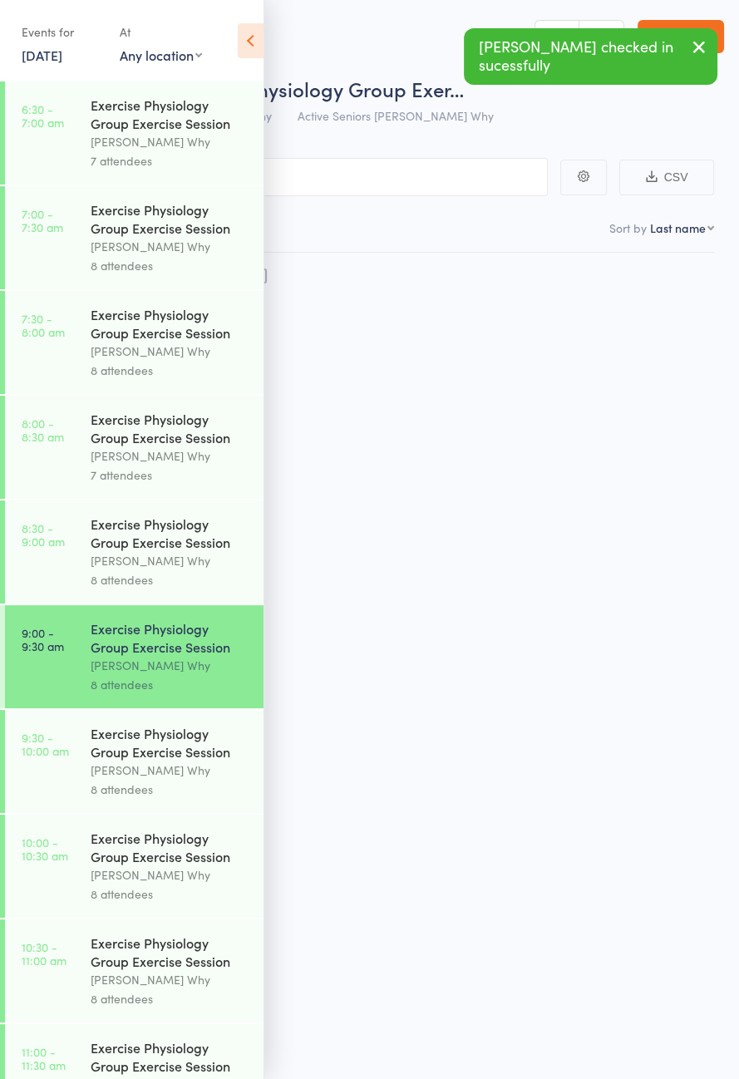
click at [254, 42] on icon at bounding box center [251, 40] width 26 height 35
